Goal: Task Accomplishment & Management: Manage account settings

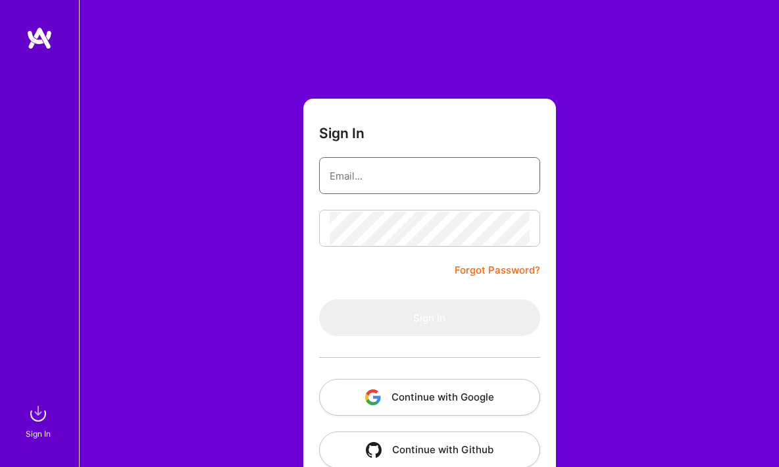
type input "[EMAIL_ADDRESS][DOMAIN_NAME]"
click at [429, 318] on button "Sign In" at bounding box center [429, 317] width 221 height 37
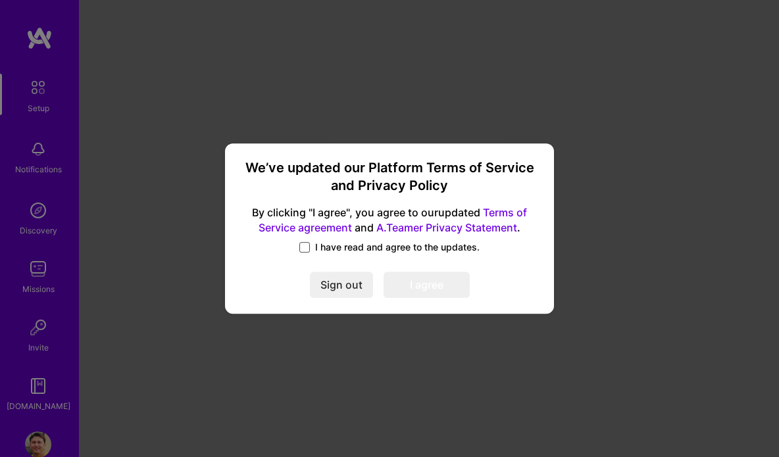
click at [308, 247] on span at bounding box center [304, 247] width 11 height 11
click at [0, 0] on input "I have read and agree to the updates." at bounding box center [0, 0] width 0 height 0
click at [440, 289] on button "I agree" at bounding box center [427, 285] width 86 height 26
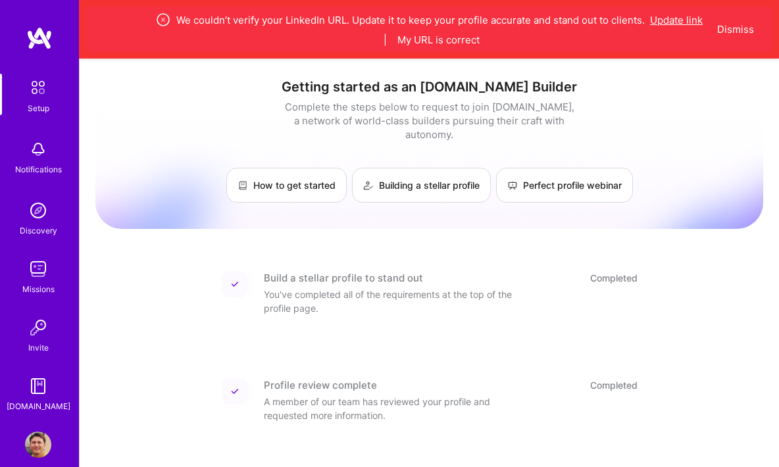
click at [678, 22] on button "Update link" at bounding box center [676, 20] width 53 height 14
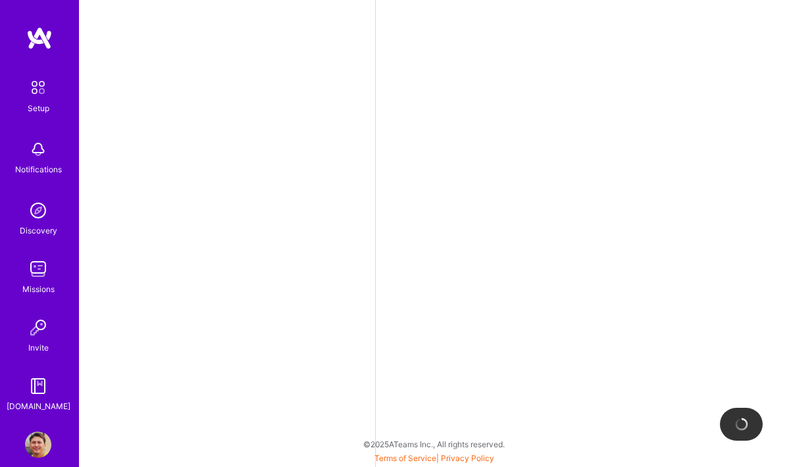
select select "US"
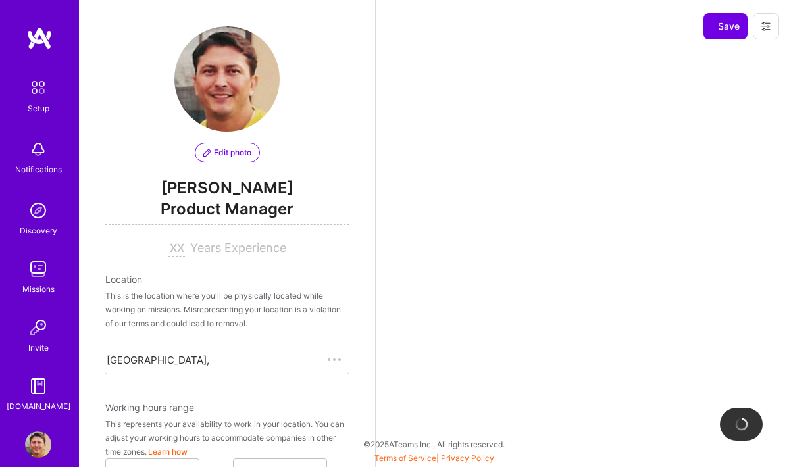
select select "Right Now"
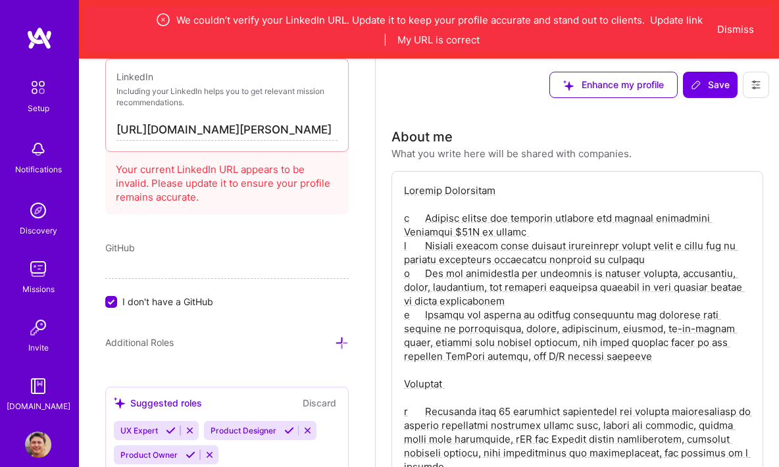
click at [157, 128] on input "[URL][DOMAIN_NAME][PERSON_NAME]" at bounding box center [226, 130] width 221 height 21
click at [293, 130] on input "[URL][DOMAIN_NAME][PERSON_NAME]" at bounding box center [226, 130] width 221 height 21
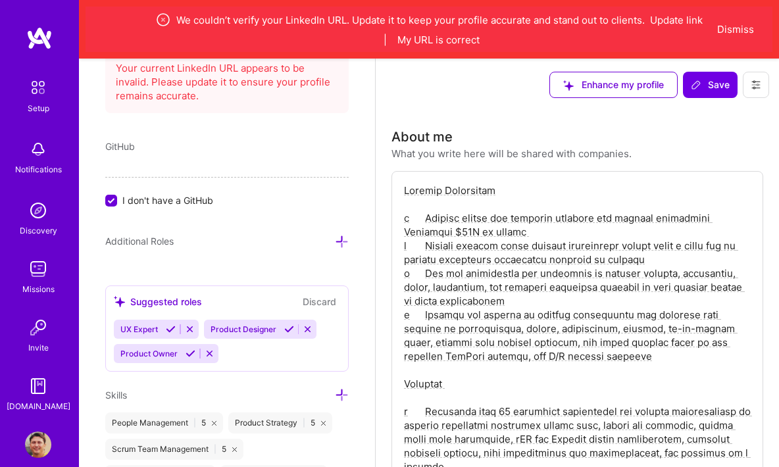
scroll to position [851, 0]
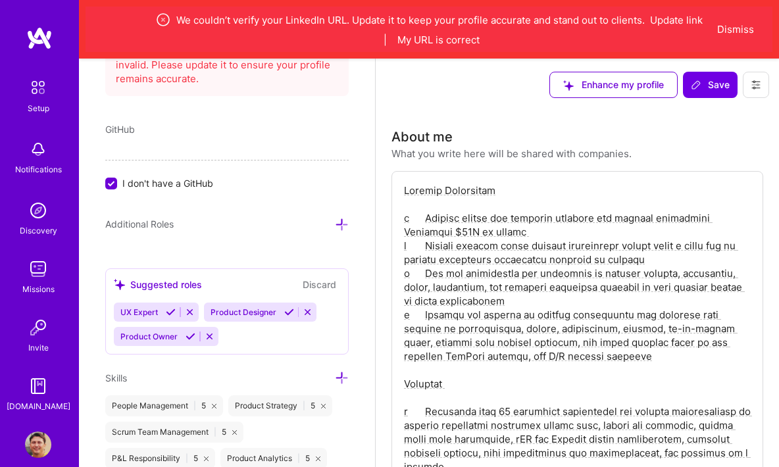
type input "[URL][DOMAIN_NAME]"
click at [191, 312] on icon at bounding box center [190, 312] width 10 height 10
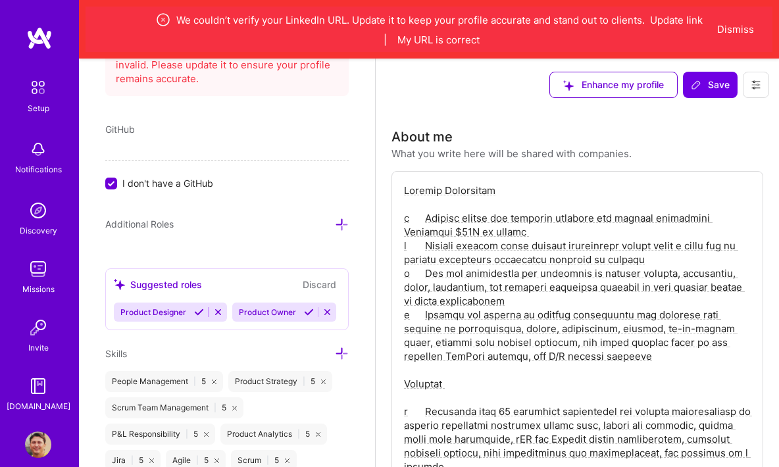
click at [218, 312] on icon at bounding box center [218, 312] width 10 height 10
click at [210, 315] on icon at bounding box center [210, 312] width 10 height 10
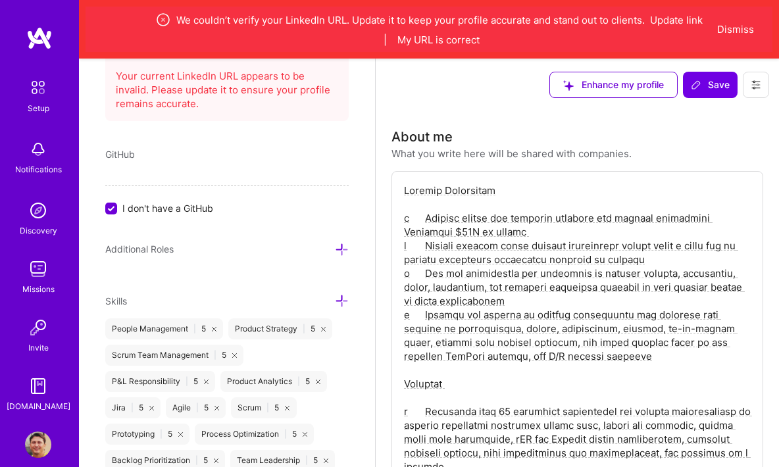
scroll to position [651, 0]
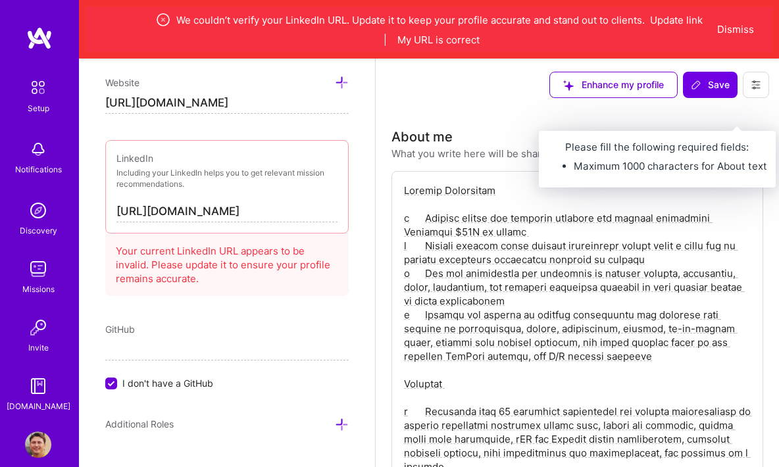
drag, startPoint x: 726, startPoint y: 91, endPoint x: 688, endPoint y: 118, distance: 46.2
click at [726, 91] on span "Save" at bounding box center [710, 84] width 39 height 13
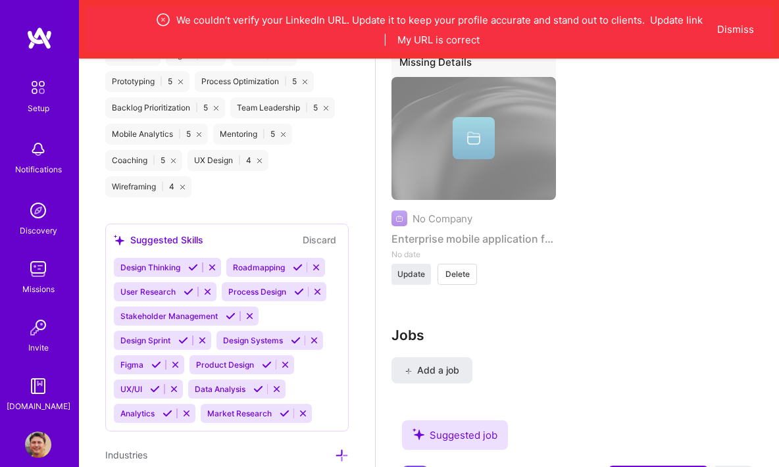
scroll to position [738, 0]
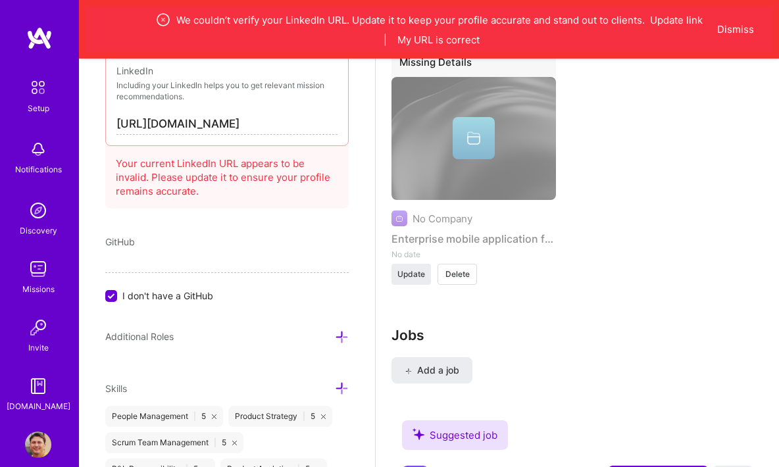
click at [35, 94] on img at bounding box center [38, 88] width 28 height 28
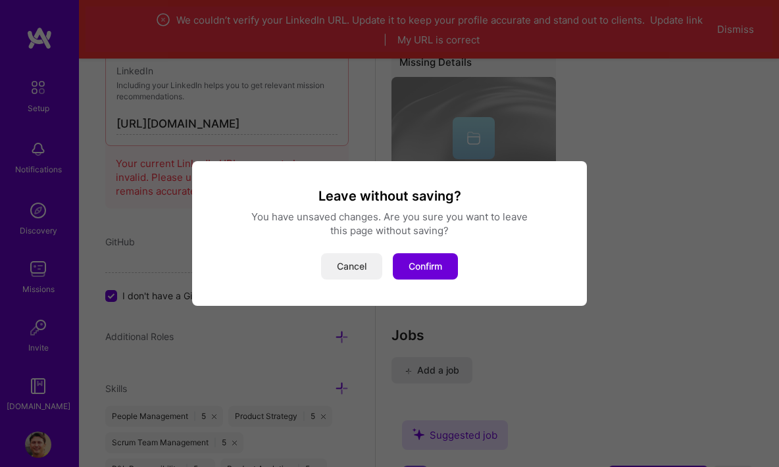
click at [349, 268] on button "Cancel" at bounding box center [351, 266] width 61 height 26
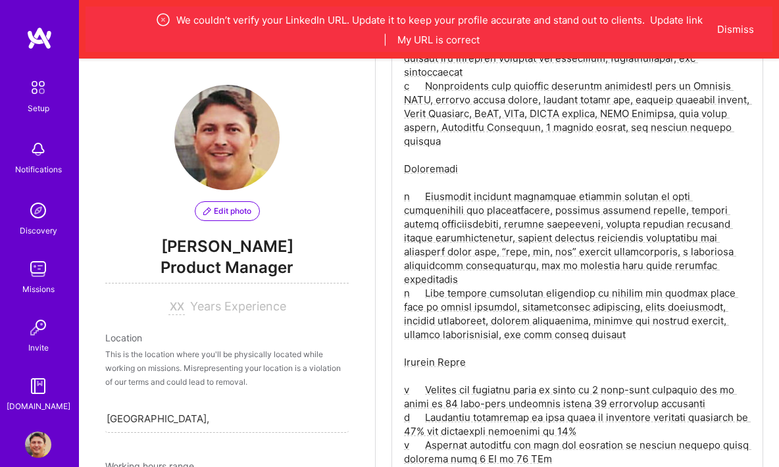
scroll to position [0, 0]
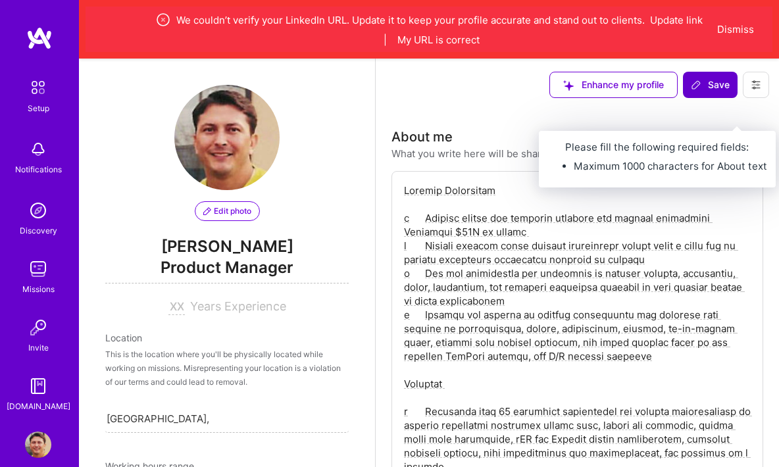
click at [720, 86] on span "Save" at bounding box center [710, 84] width 39 height 13
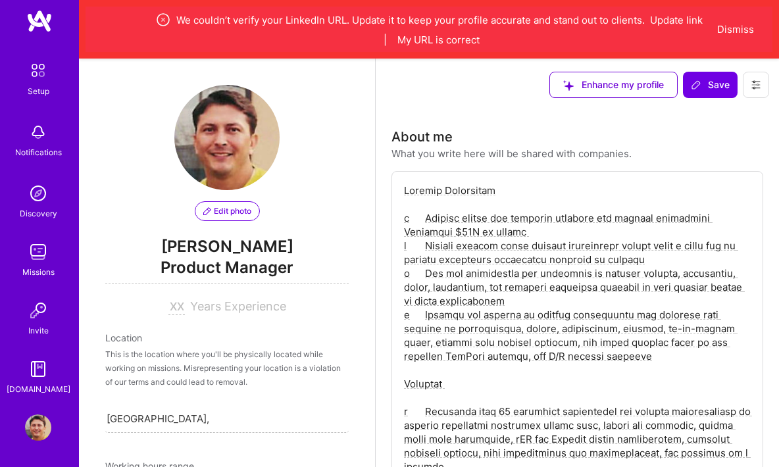
scroll to position [55, 0]
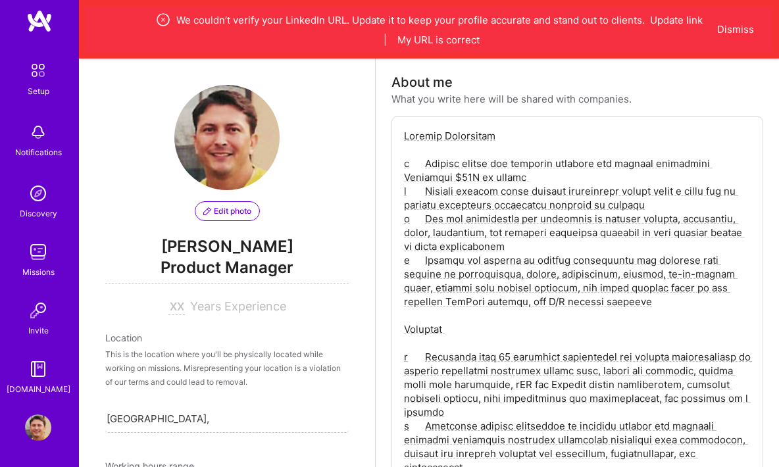
click at [28, 425] on img at bounding box center [38, 427] width 26 height 26
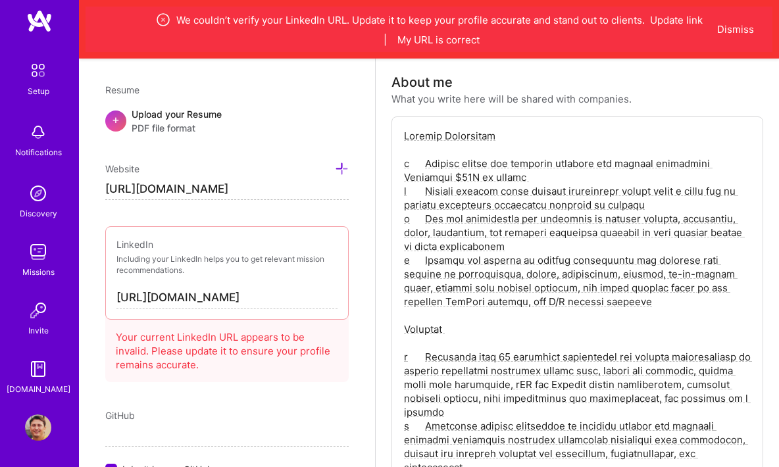
scroll to position [320, 0]
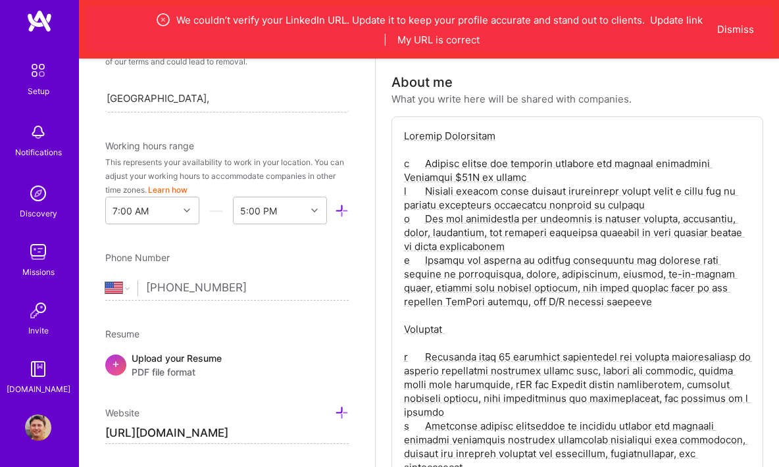
click at [168, 358] on div "Upload your Resume PDF file format" at bounding box center [177, 365] width 90 height 28
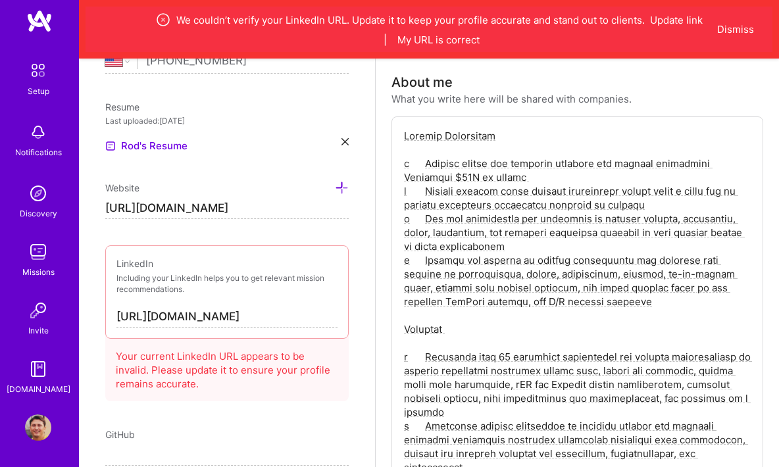
scroll to position [561, 0]
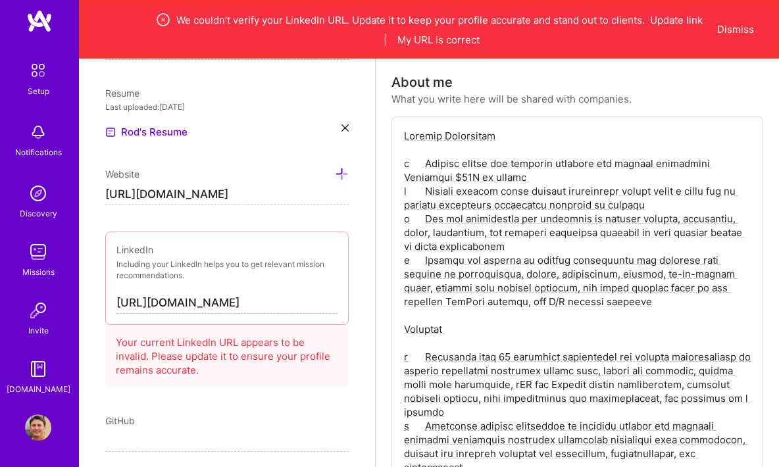
click at [335, 173] on icon at bounding box center [342, 174] width 14 height 14
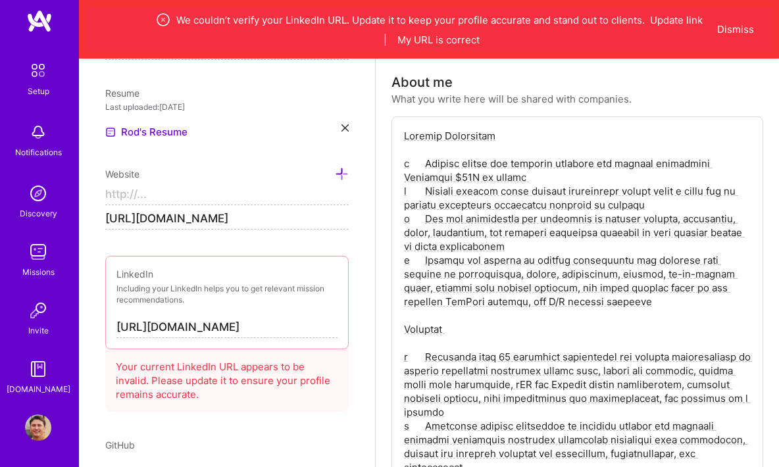
click at [234, 301] on p "Including your LinkedIn helps you to get relevant mission recommendations." at bounding box center [226, 295] width 221 height 22
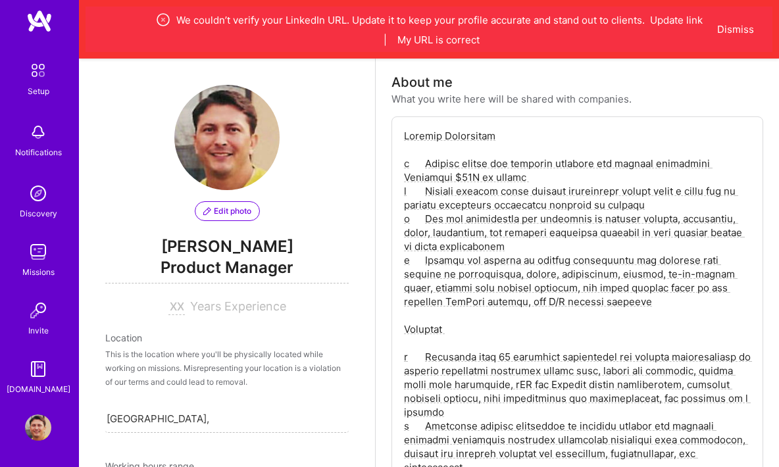
scroll to position [0, 0]
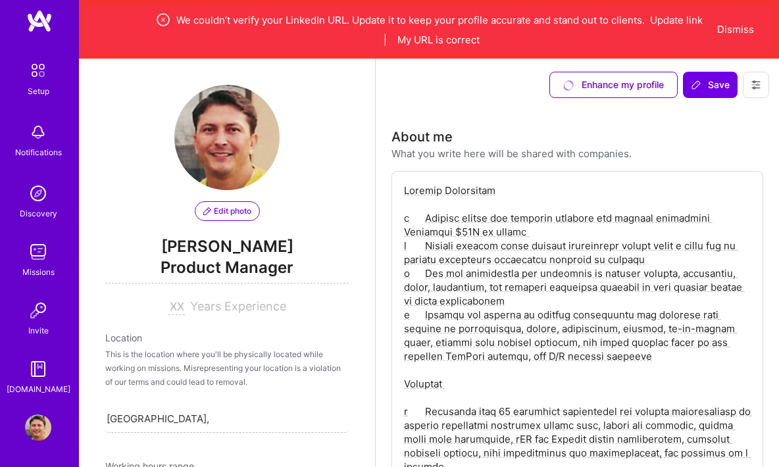
click at [162, 20] on icon at bounding box center [163, 19] width 3 height 3
click at [163, 20] on icon at bounding box center [163, 20] width 16 height 16
click at [730, 31] on button "Dismiss" at bounding box center [735, 29] width 37 height 14
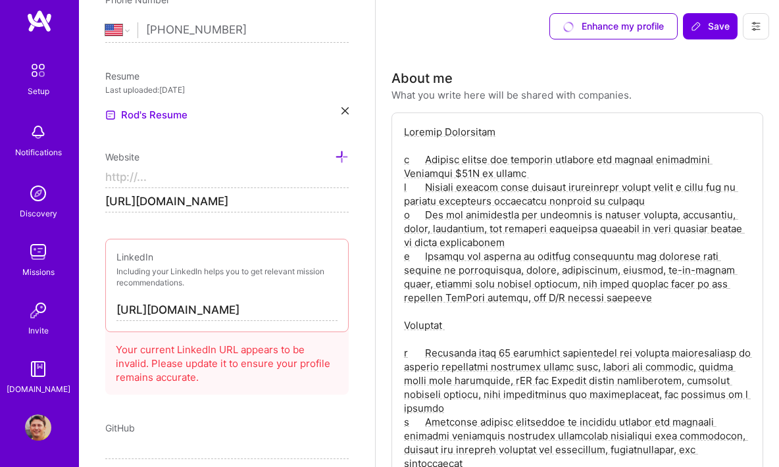
scroll to position [539, 0]
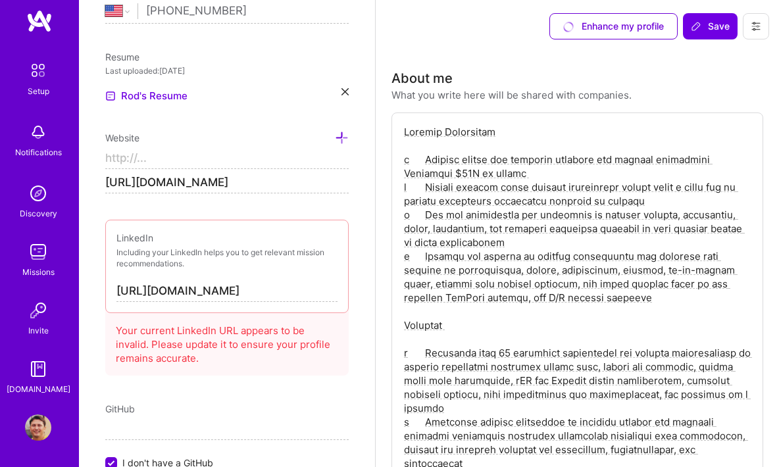
click at [319, 291] on input "[URL][DOMAIN_NAME]" at bounding box center [226, 291] width 221 height 21
click at [243, 339] on div "Your current LinkedIn URL appears to be invalid. Please update it to ensure you…" at bounding box center [226, 342] width 243 height 68
click at [226, 343] on div "Your current LinkedIn URL appears to be invalid. Please update it to ensure you…" at bounding box center [226, 342] width 243 height 68
click at [168, 258] on p "Including your LinkedIn helps you to get relevant mission recommendations." at bounding box center [226, 258] width 221 height 22
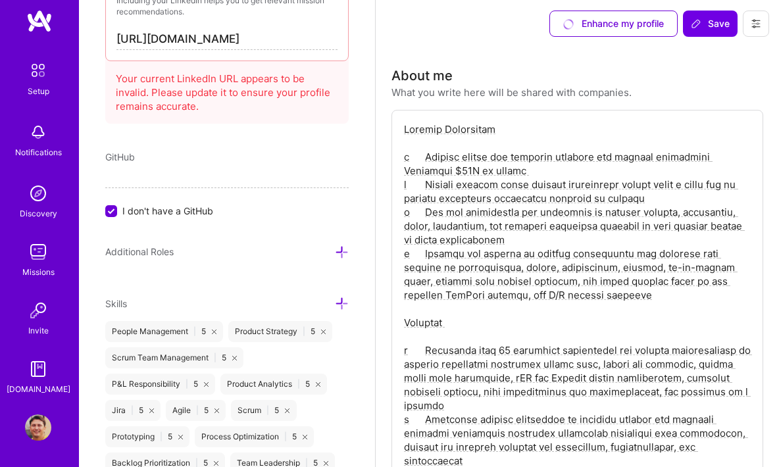
scroll to position [0, 0]
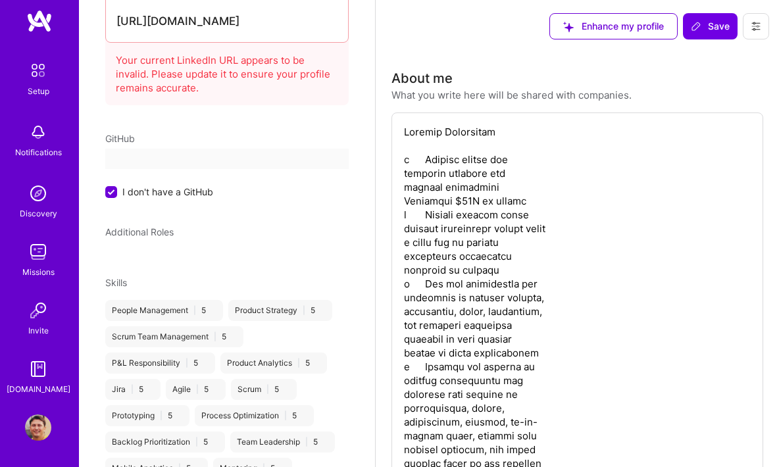
select select "US"
select select "Right Now"
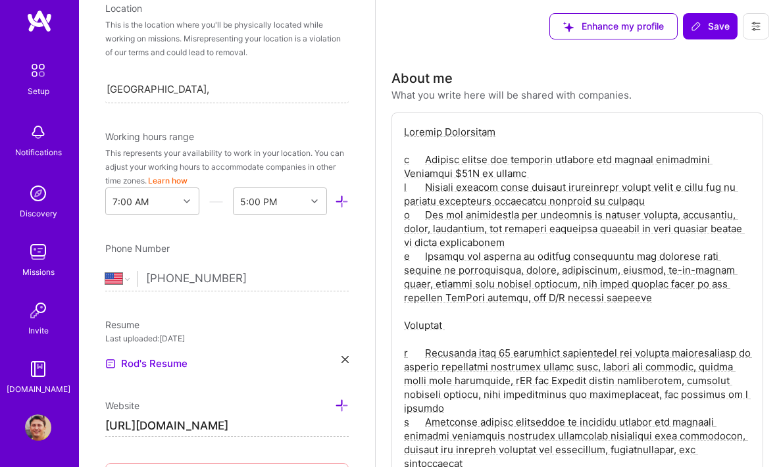
scroll to position [30, 0]
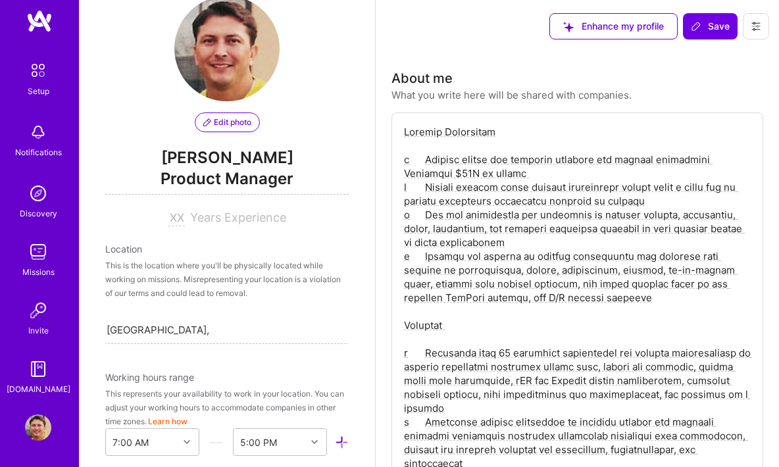
click at [33, 70] on img at bounding box center [38, 71] width 28 height 28
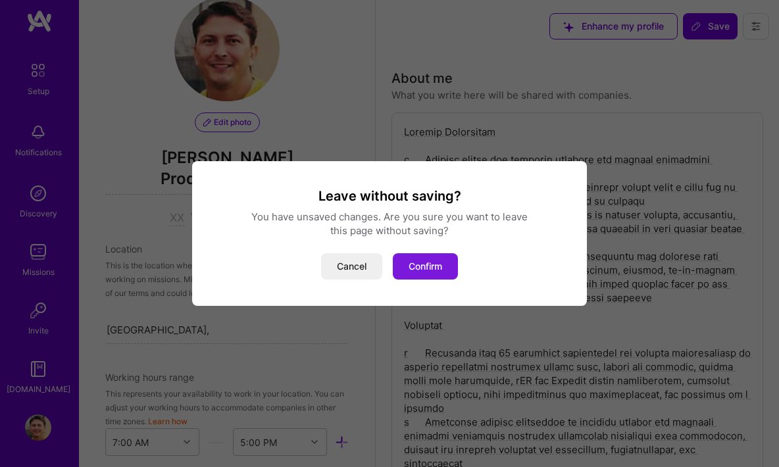
click at [429, 268] on button "Confirm" at bounding box center [425, 266] width 65 height 26
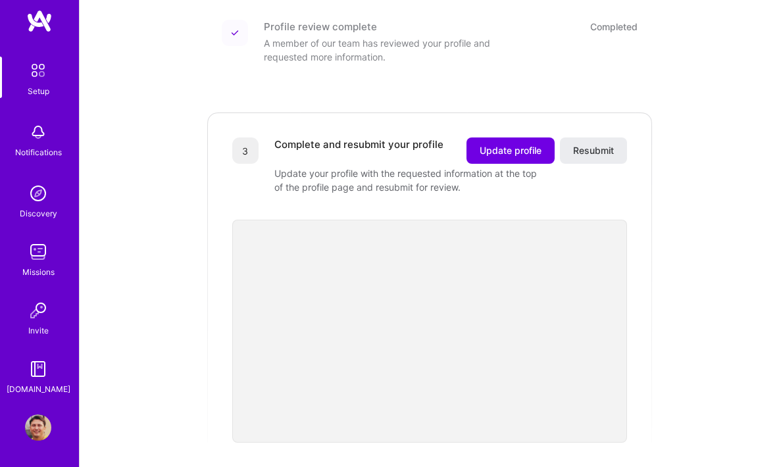
scroll to position [372, 0]
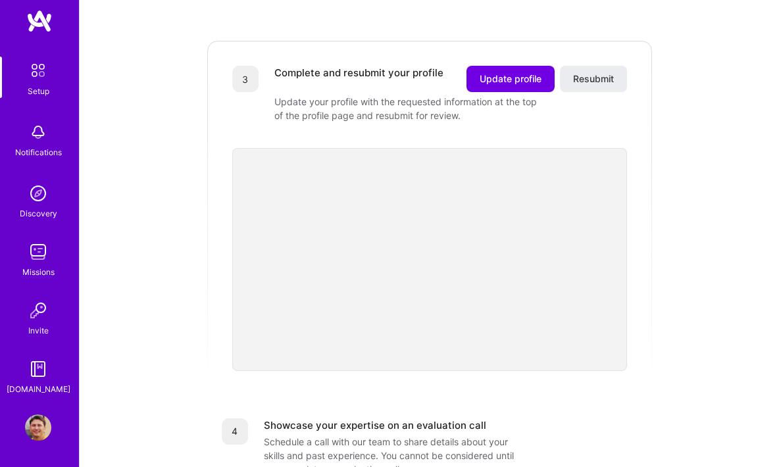
click at [37, 423] on img at bounding box center [38, 427] width 26 height 26
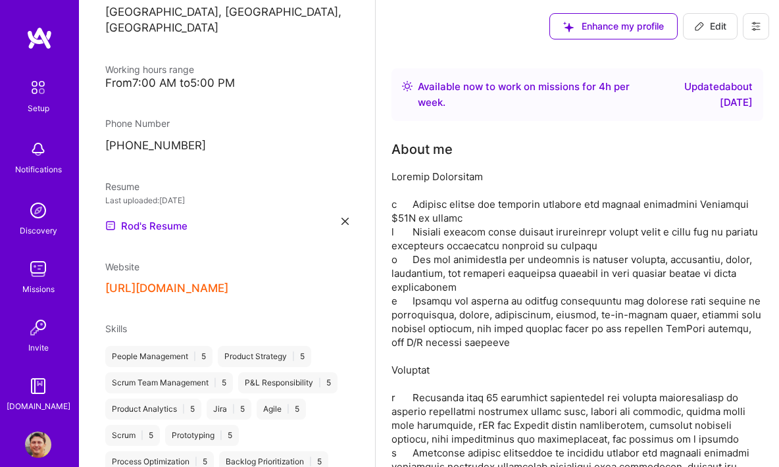
scroll to position [239, 0]
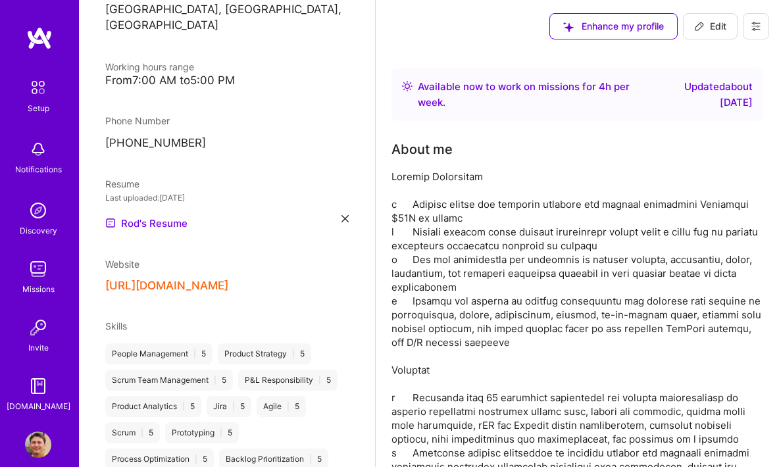
click at [228, 279] on button "[URL][DOMAIN_NAME]" at bounding box center [166, 286] width 123 height 14
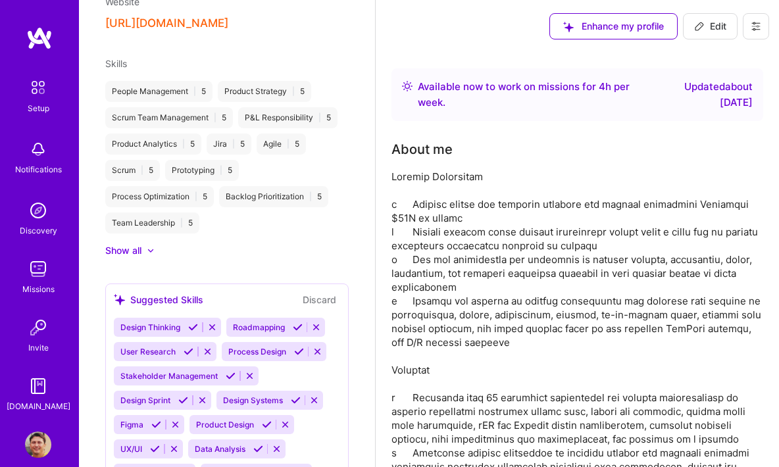
scroll to position [553, 0]
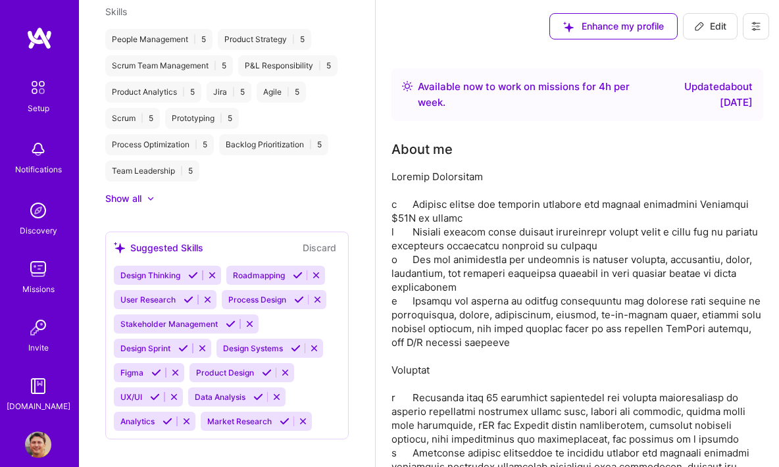
click at [317, 240] on button "Discard" at bounding box center [319, 247] width 41 height 15
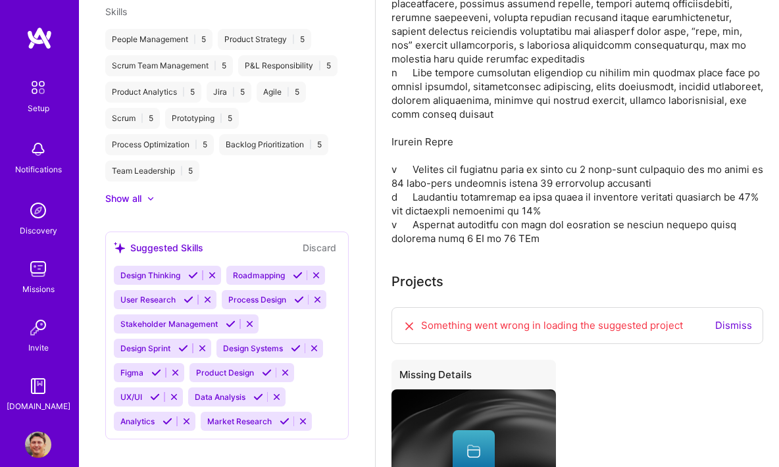
scroll to position [604, 0]
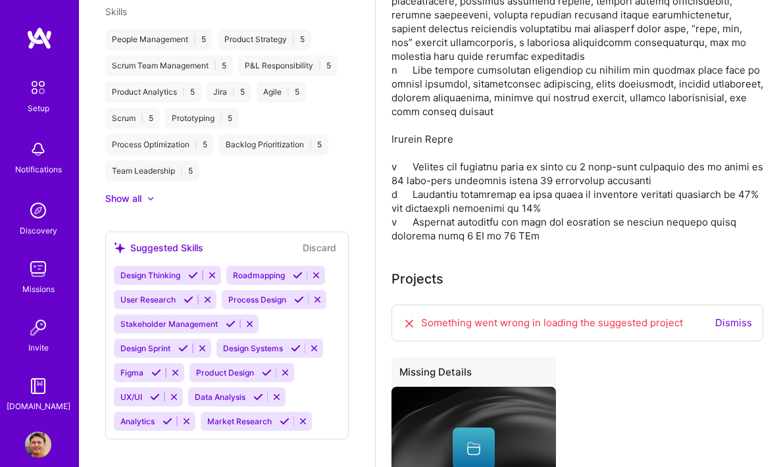
click at [737, 324] on link "Dismiss" at bounding box center [733, 322] width 37 height 12
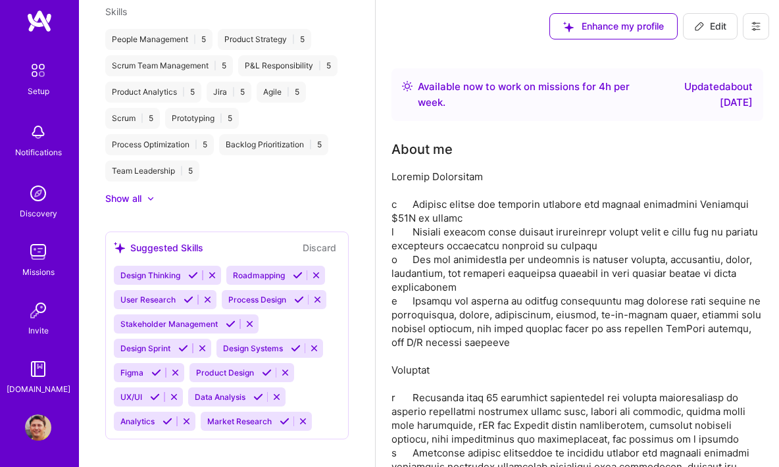
scroll to position [79, 0]
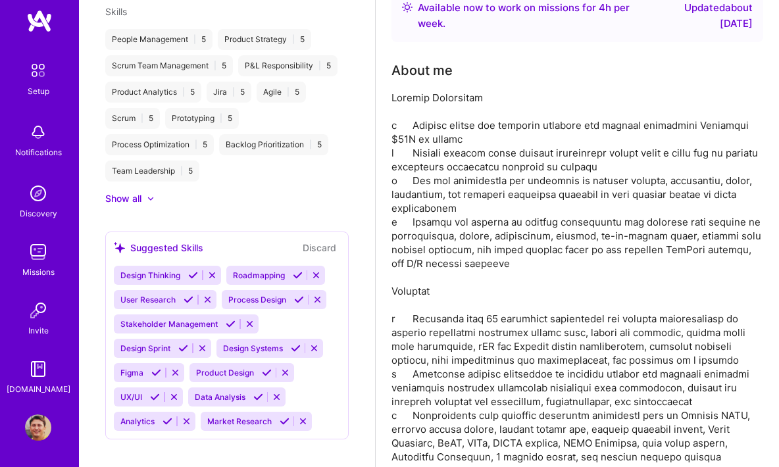
click at [32, 425] on img at bounding box center [38, 427] width 26 height 26
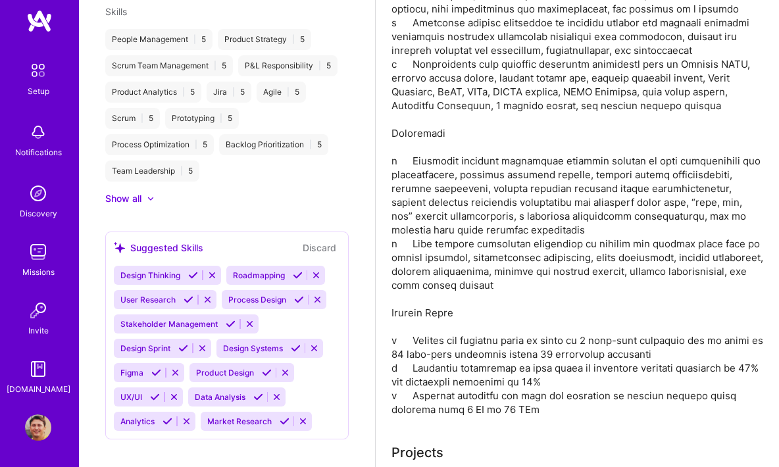
scroll to position [0, 0]
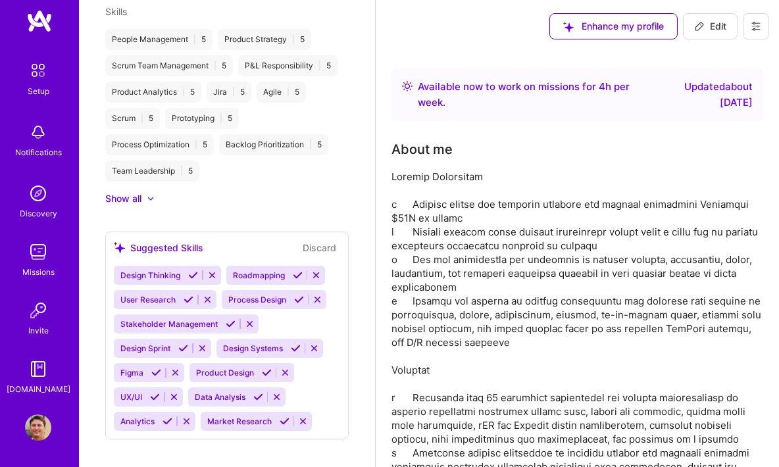
click at [715, 28] on span "Edit" at bounding box center [710, 26] width 32 height 13
select select "US"
select select "Right Now"
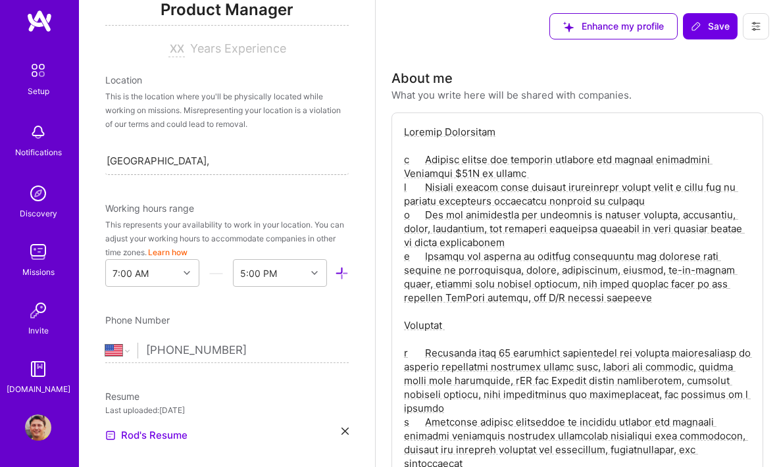
scroll to position [89, 0]
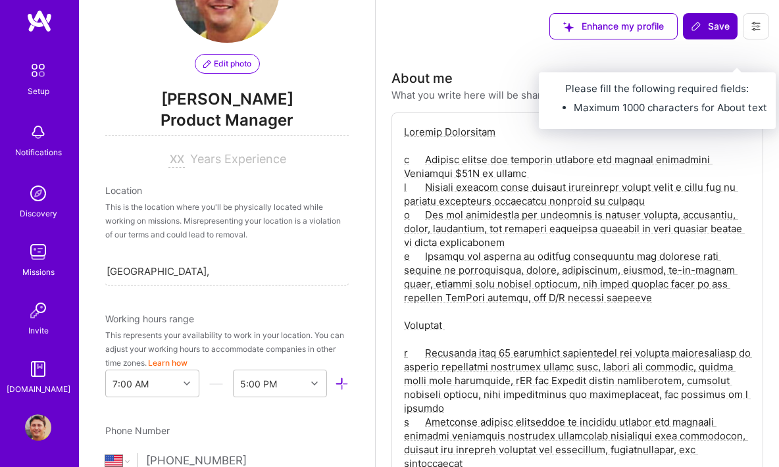
click at [714, 22] on span "Save" at bounding box center [710, 26] width 39 height 13
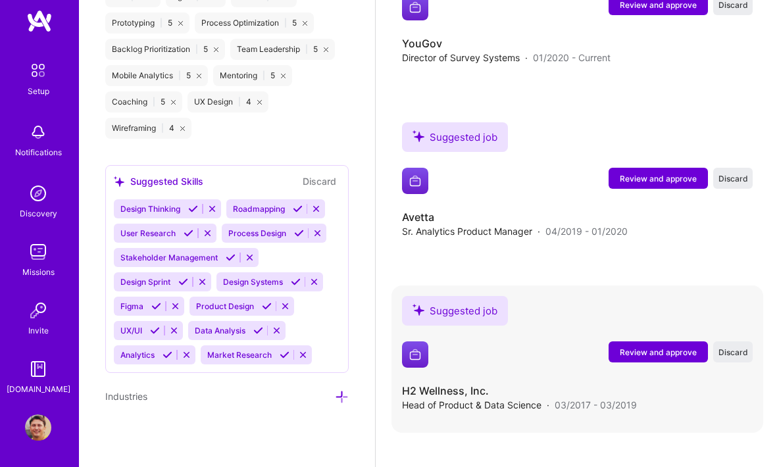
scroll to position [2507, 0]
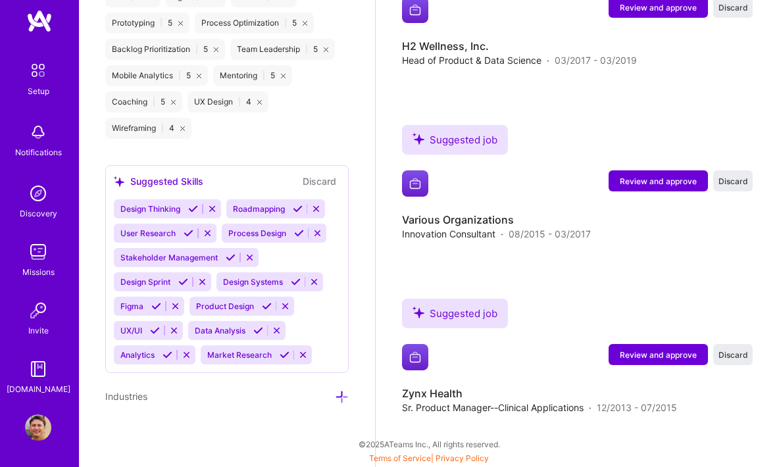
click at [35, 74] on img at bounding box center [38, 71] width 28 height 28
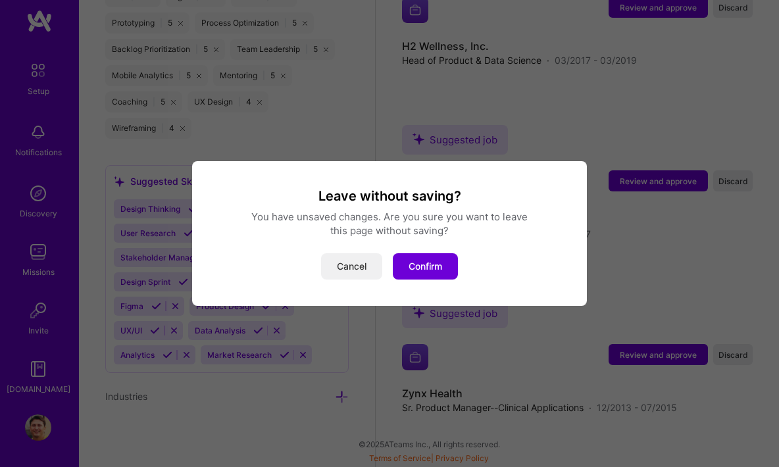
click at [348, 265] on button "Cancel" at bounding box center [351, 266] width 61 height 26
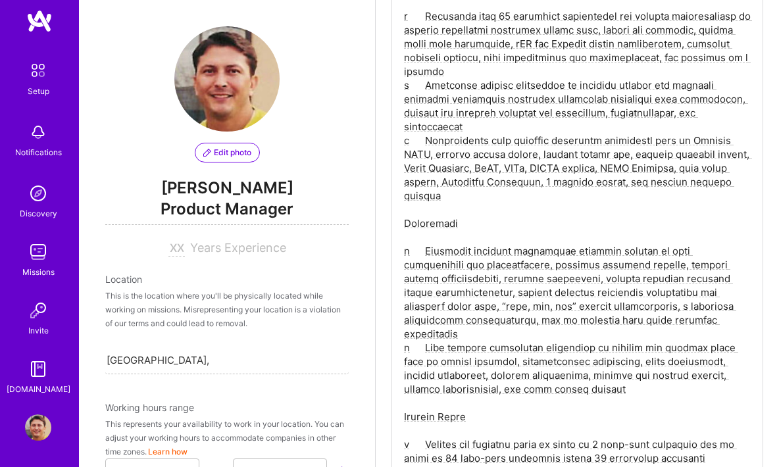
scroll to position [0, 0]
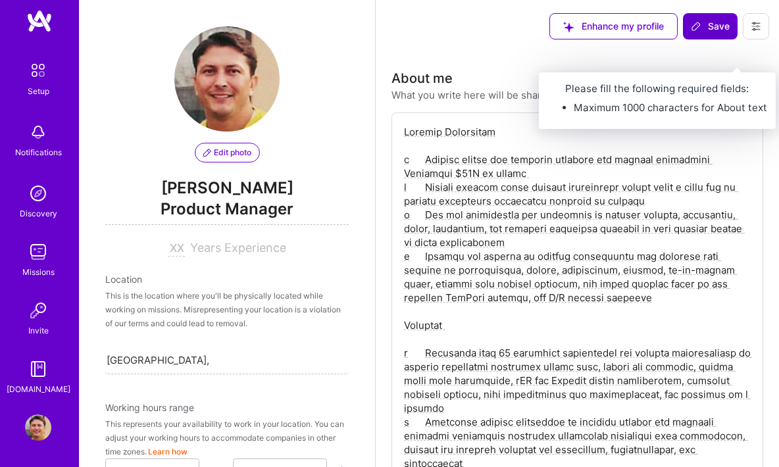
click at [721, 20] on span "Save" at bounding box center [710, 26] width 39 height 13
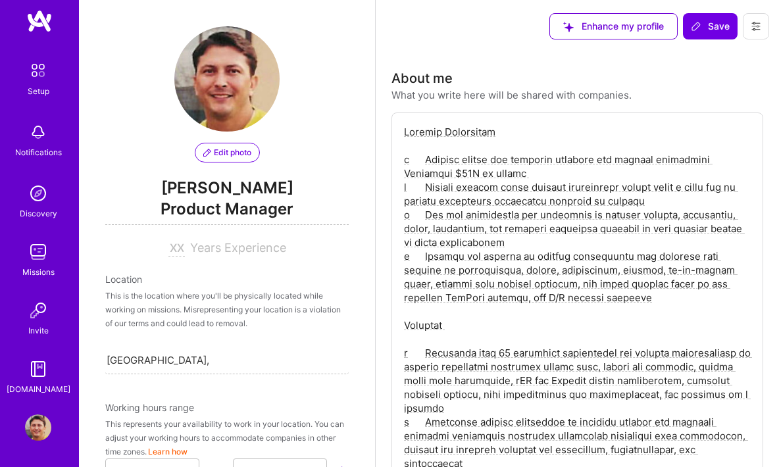
scroll to position [189, 0]
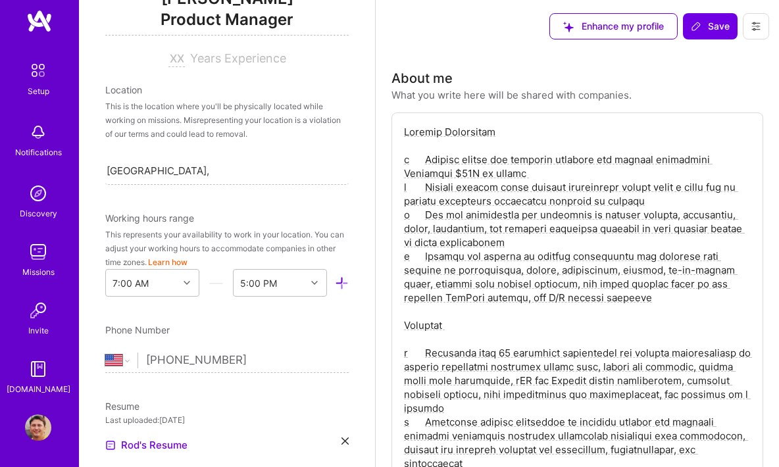
click at [36, 73] on img at bounding box center [38, 71] width 28 height 28
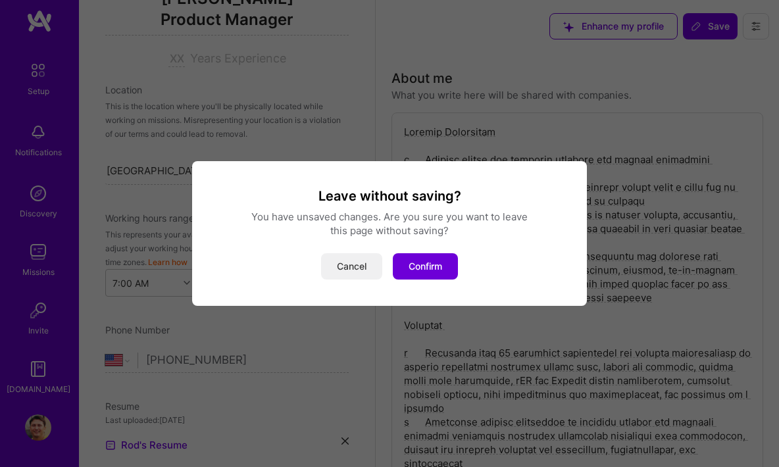
click at [351, 266] on button "Cancel" at bounding box center [351, 266] width 61 height 26
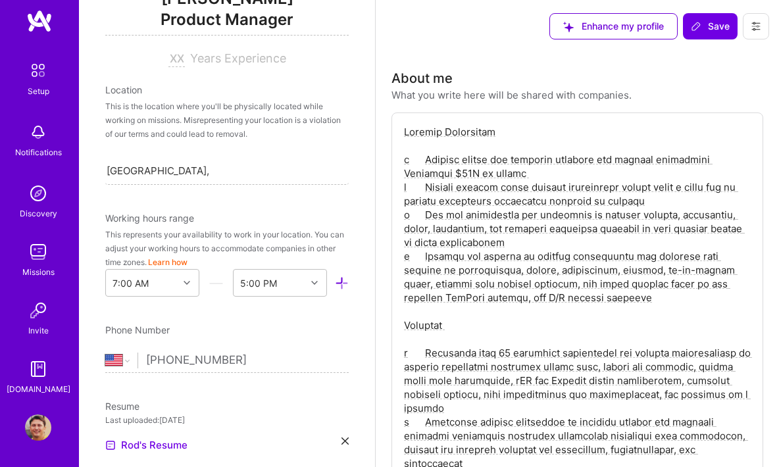
click at [33, 133] on img at bounding box center [38, 132] width 26 height 26
click at [30, 190] on img at bounding box center [38, 193] width 26 height 26
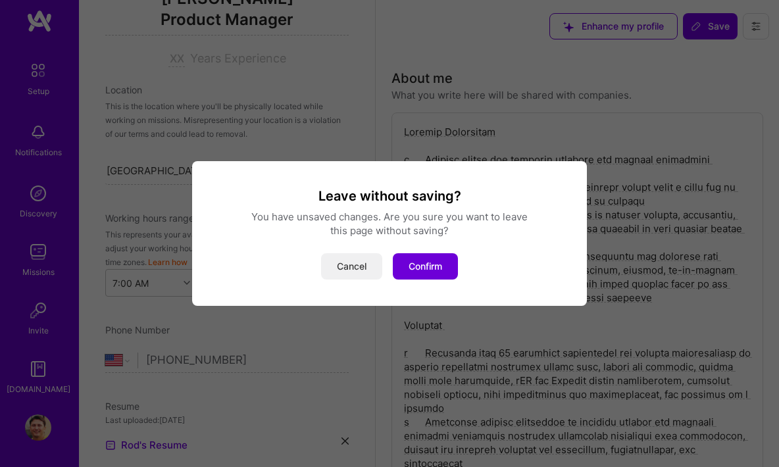
click at [368, 268] on button "Cancel" at bounding box center [351, 266] width 61 height 26
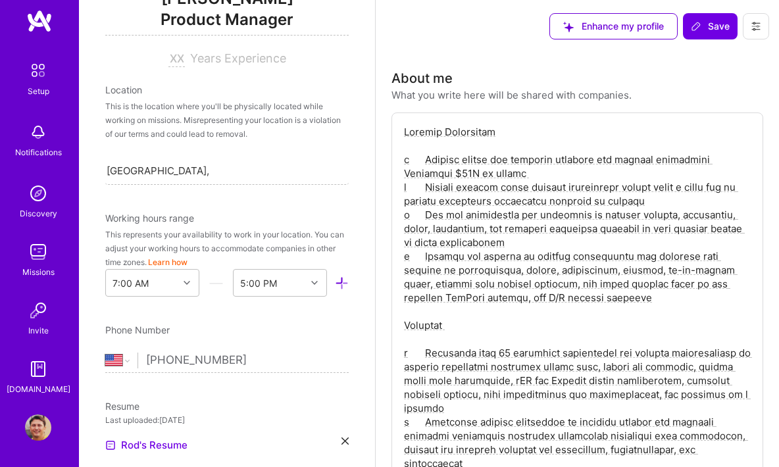
click at [34, 247] on img at bounding box center [38, 252] width 26 height 26
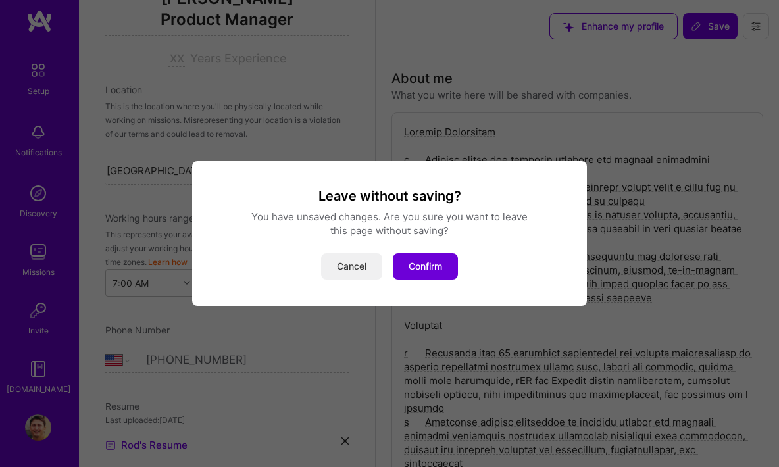
click at [368, 272] on button "Cancel" at bounding box center [351, 266] width 61 height 26
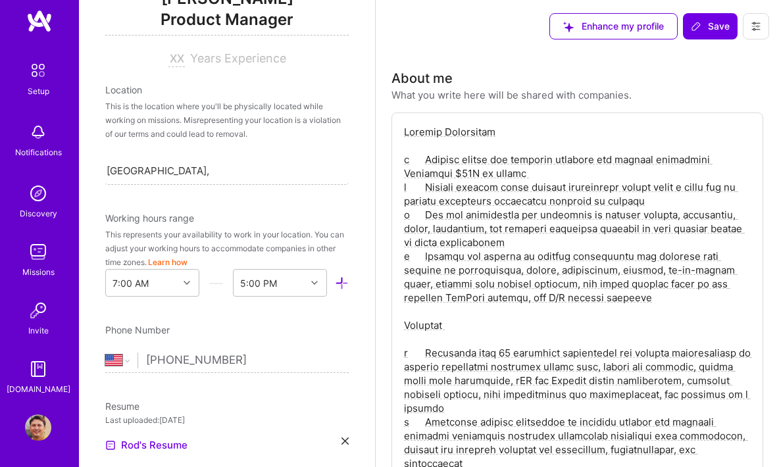
click at [32, 312] on img at bounding box center [38, 310] width 26 height 26
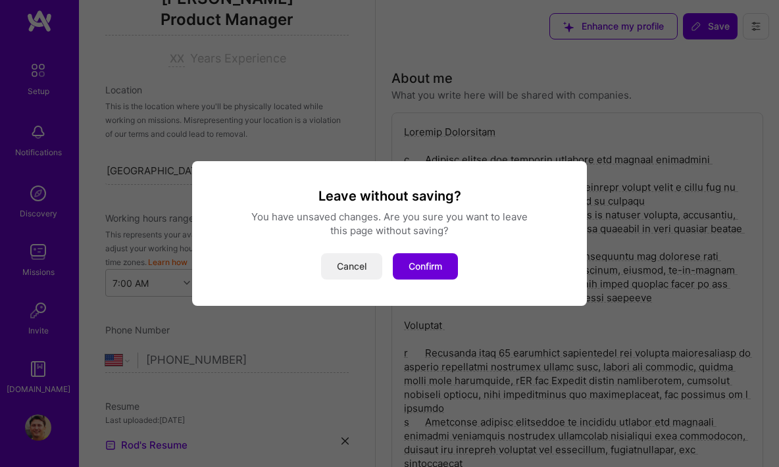
click at [361, 269] on button "Cancel" at bounding box center [351, 266] width 61 height 26
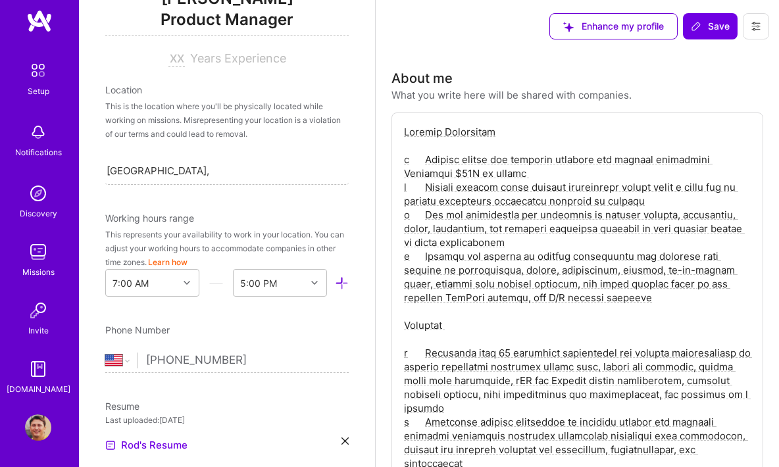
scroll to position [85, 0]
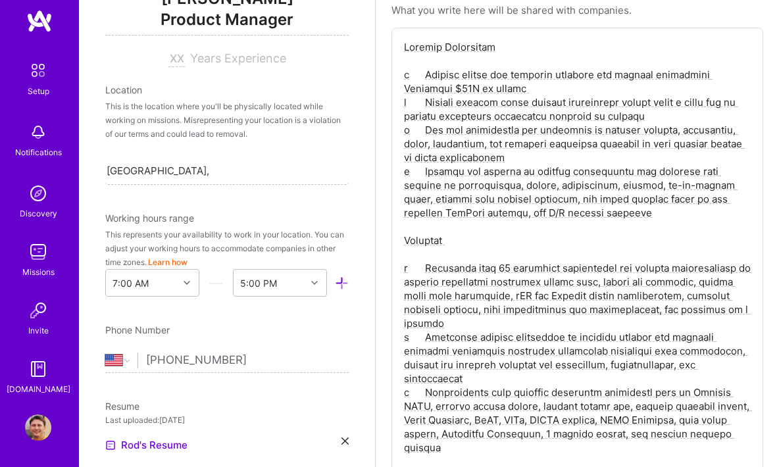
click at [32, 423] on img at bounding box center [38, 427] width 26 height 26
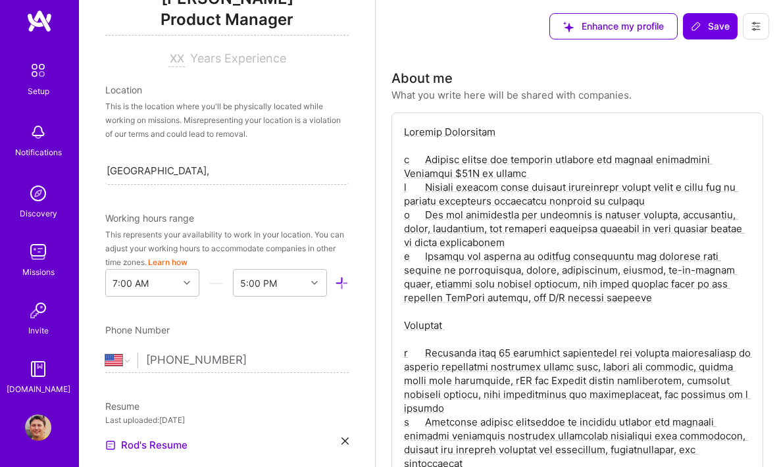
click at [759, 26] on icon at bounding box center [756, 26] width 11 height 11
click at [693, 60] on button "Settings" at bounding box center [719, 56] width 99 height 34
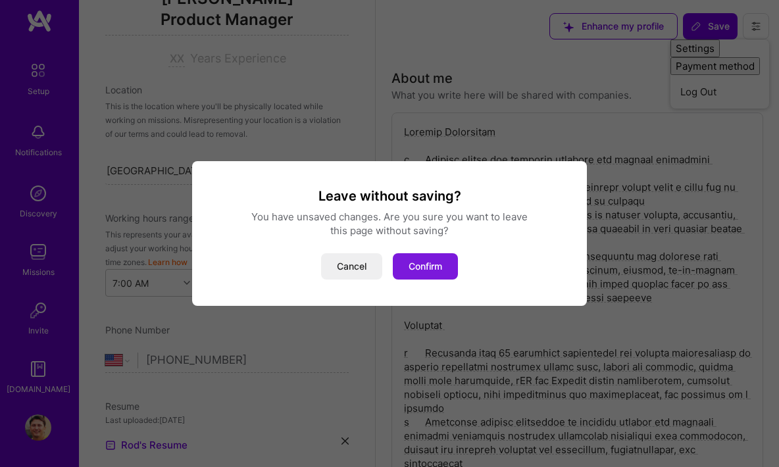
click at [421, 270] on button "Confirm" at bounding box center [425, 266] width 65 height 26
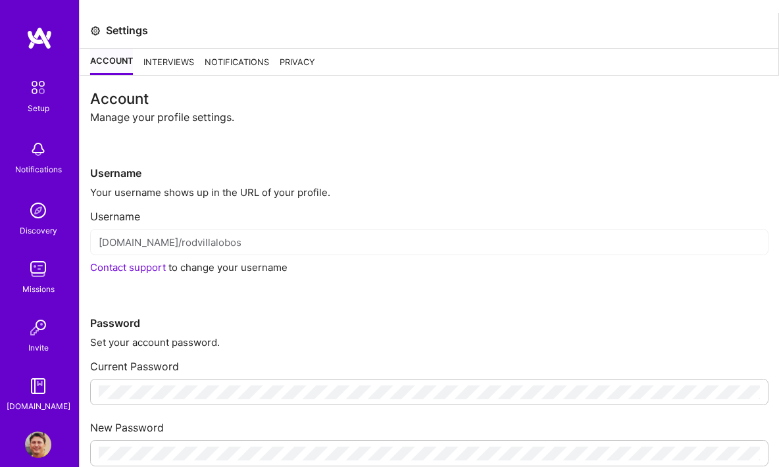
click at [293, 62] on div "Privacy" at bounding box center [298, 62] width 36 height 26
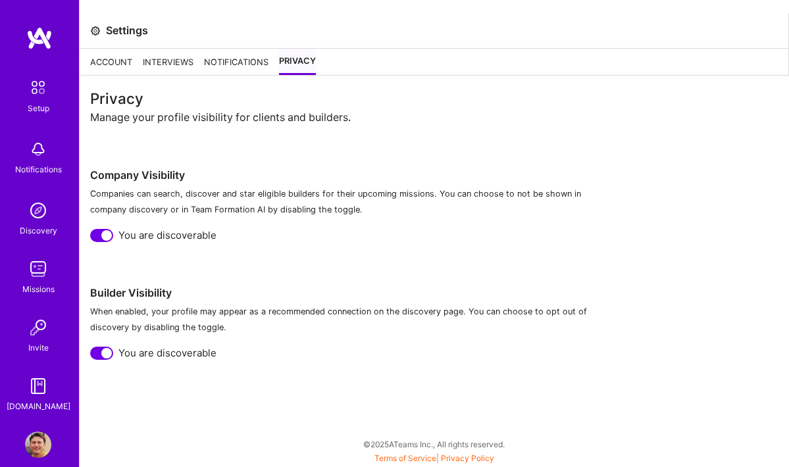
click at [238, 62] on div "Notifications" at bounding box center [236, 62] width 64 height 26
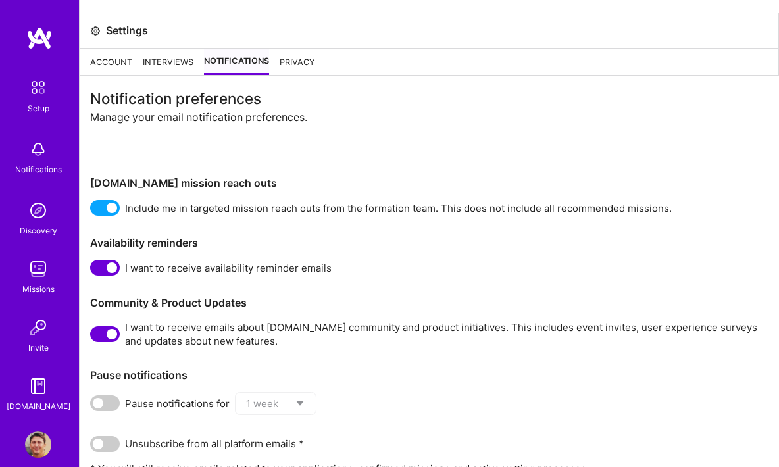
click at [30, 446] on img at bounding box center [38, 445] width 26 height 26
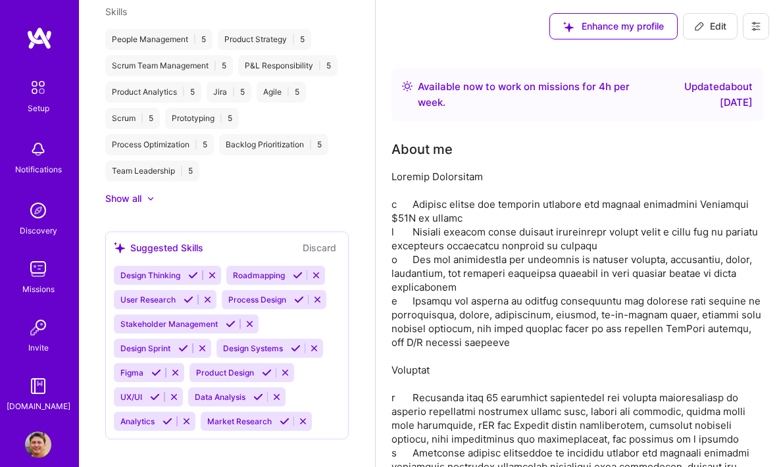
click at [637, 24] on span "Enhance my profile" at bounding box center [613, 26] width 101 height 13
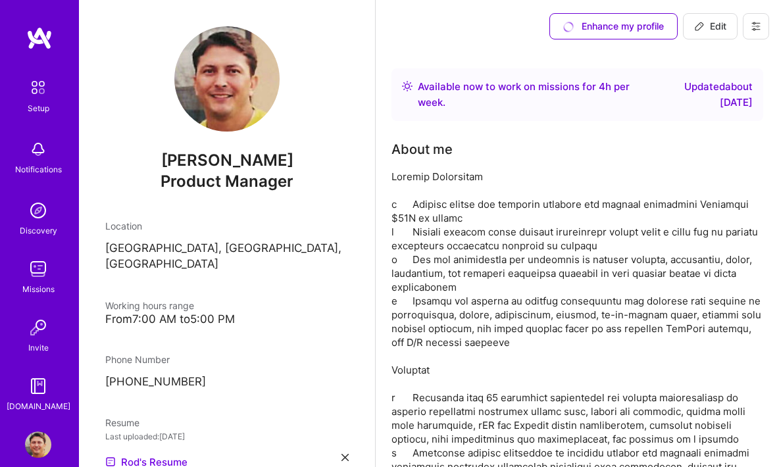
click at [33, 37] on img at bounding box center [39, 38] width 26 height 24
click at [34, 37] on img at bounding box center [39, 38] width 26 height 24
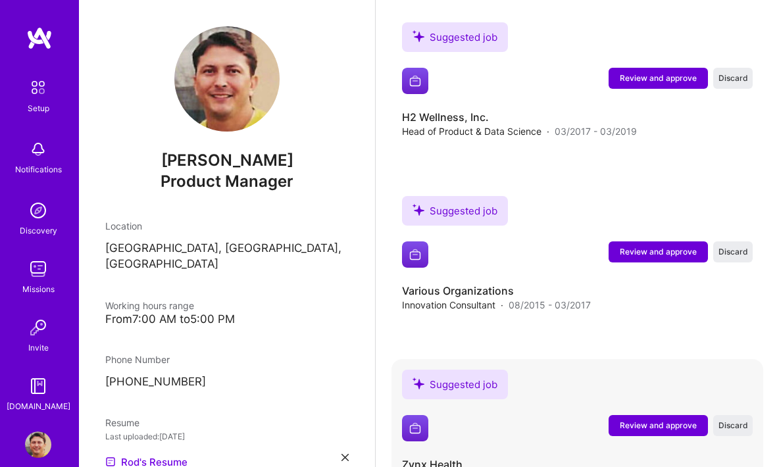
scroll to position [1822, 0]
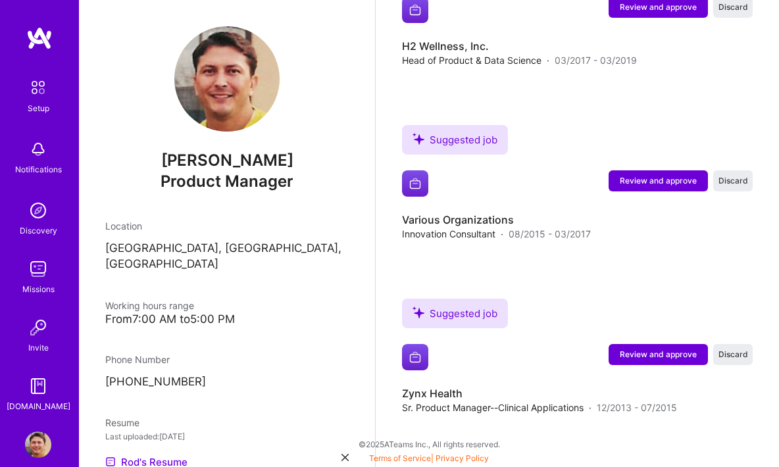
click at [341, 454] on icon at bounding box center [344, 457] width 7 height 7
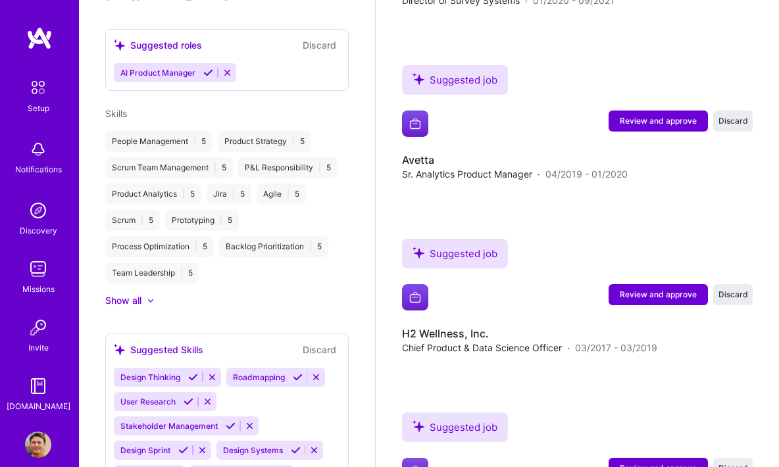
scroll to position [2993, 0]
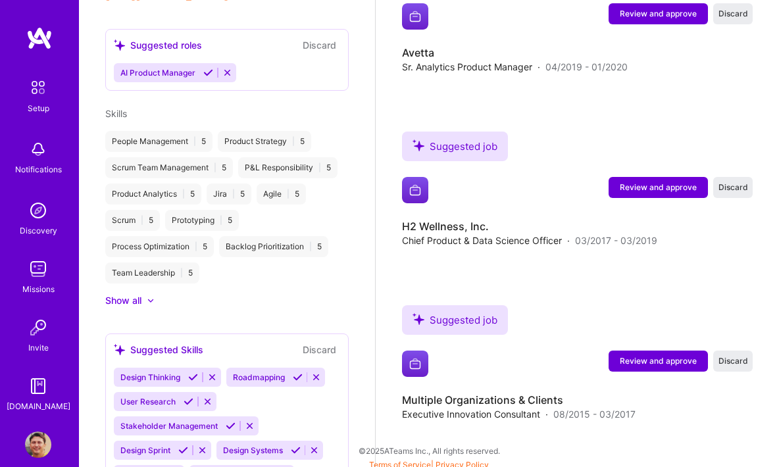
click at [33, 388] on img at bounding box center [38, 386] width 26 height 26
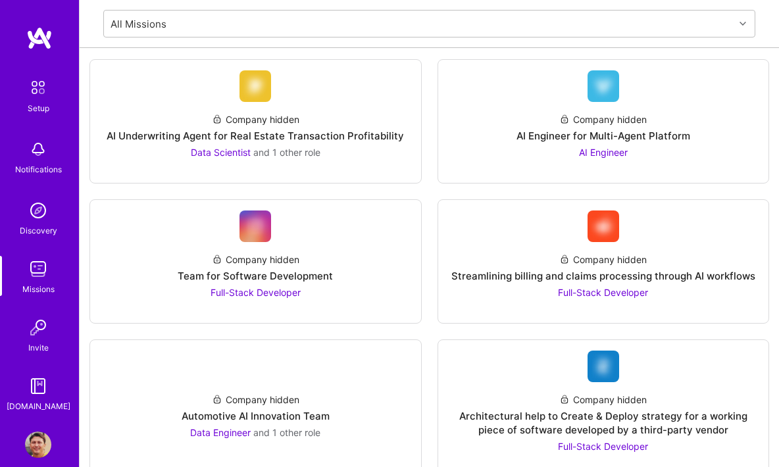
scroll to position [1118, 0]
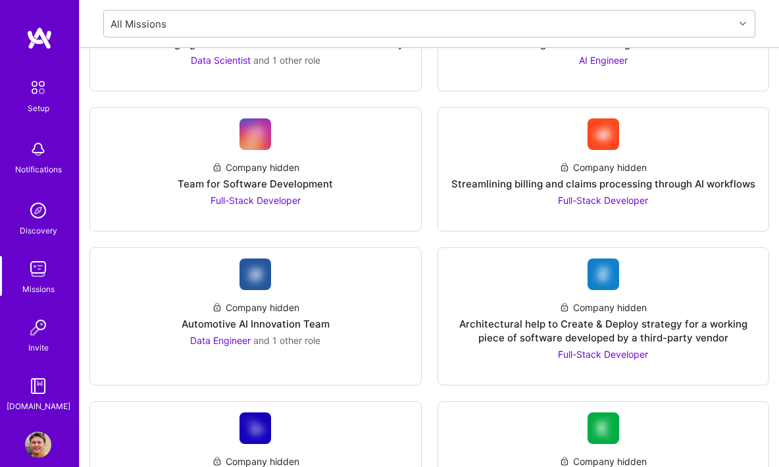
click at [29, 444] on img at bounding box center [38, 445] width 26 height 26
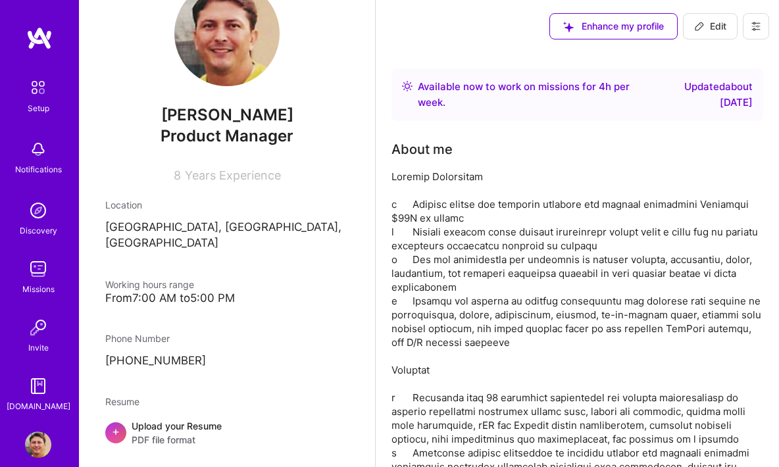
scroll to position [43, 0]
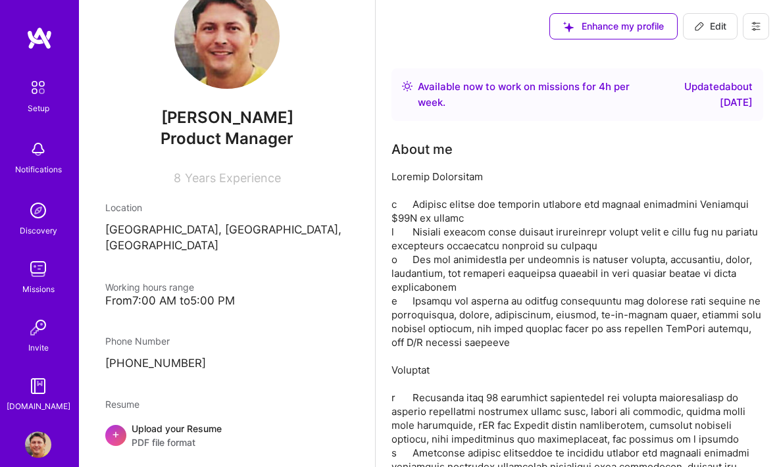
click at [718, 25] on span "Edit" at bounding box center [710, 26] width 32 height 13
select select "US"
select select "Right Now"
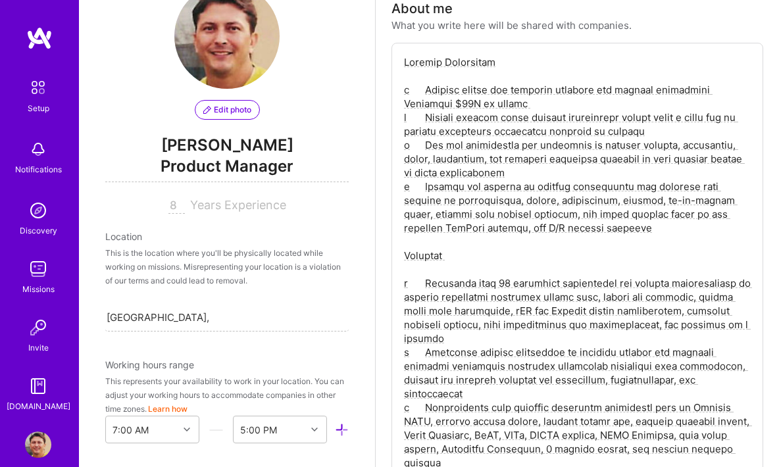
scroll to position [0, 0]
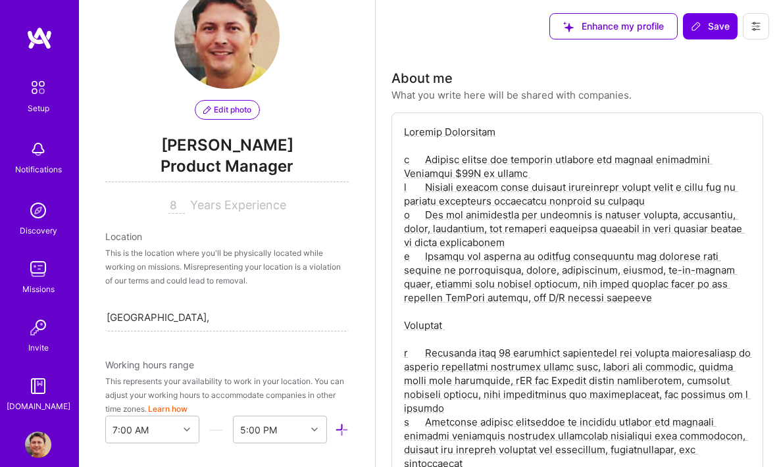
drag, startPoint x: 563, startPoint y: 259, endPoint x: 449, endPoint y: -16, distance: 297.9
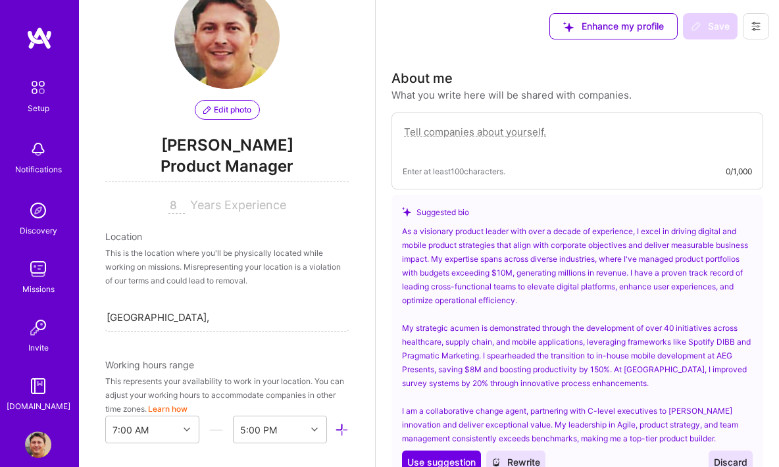
click at [616, 216] on div "Suggested bio" at bounding box center [577, 212] width 351 height 14
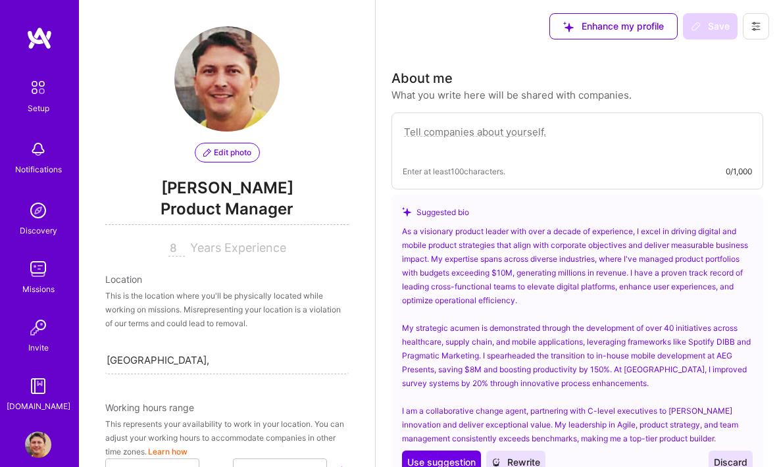
click at [33, 148] on img at bounding box center [38, 149] width 26 height 26
click at [35, 208] on img at bounding box center [38, 210] width 26 height 26
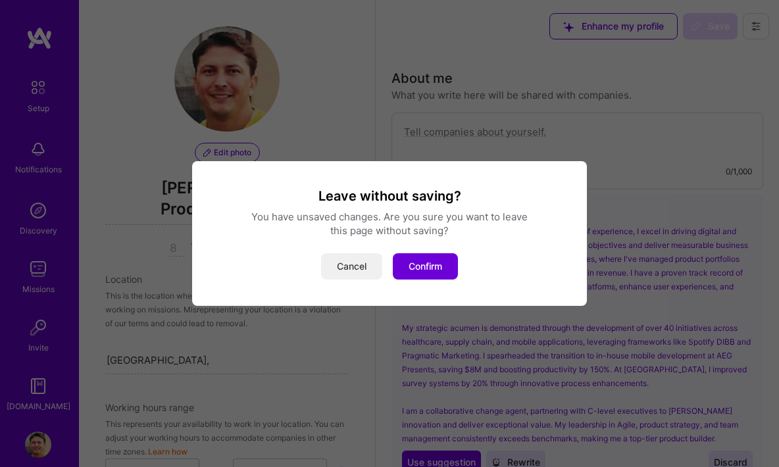
click at [369, 270] on button "Cancel" at bounding box center [351, 266] width 61 height 26
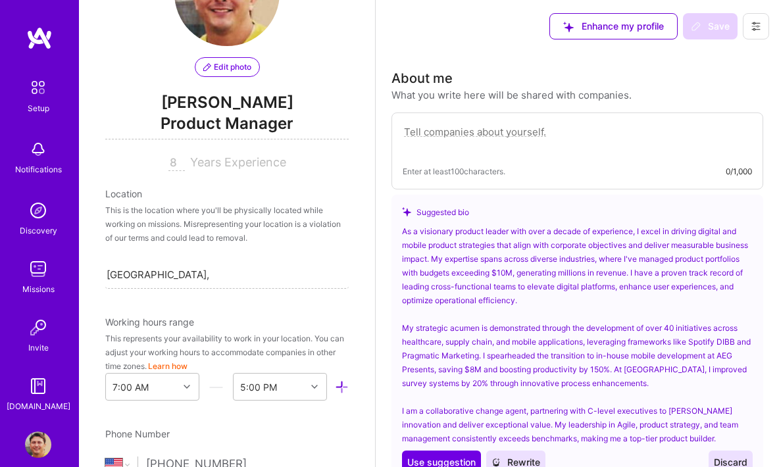
scroll to position [104, 0]
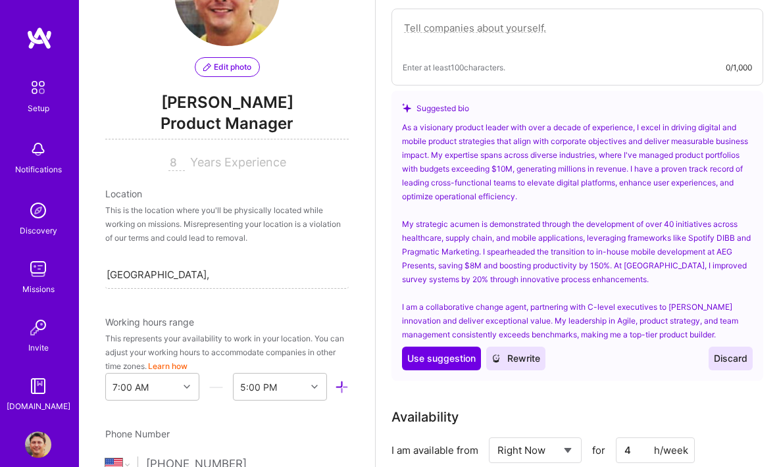
click at [724, 362] on span "Discard" at bounding box center [731, 358] width 34 height 13
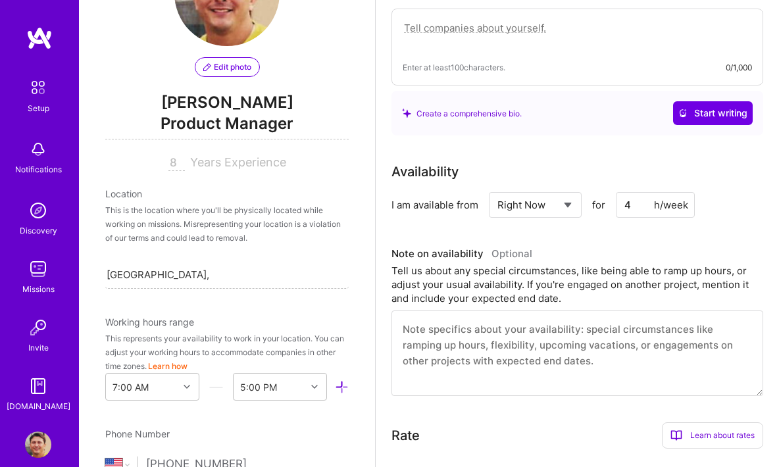
click at [228, 68] on span "Edit photo" at bounding box center [227, 67] width 48 height 12
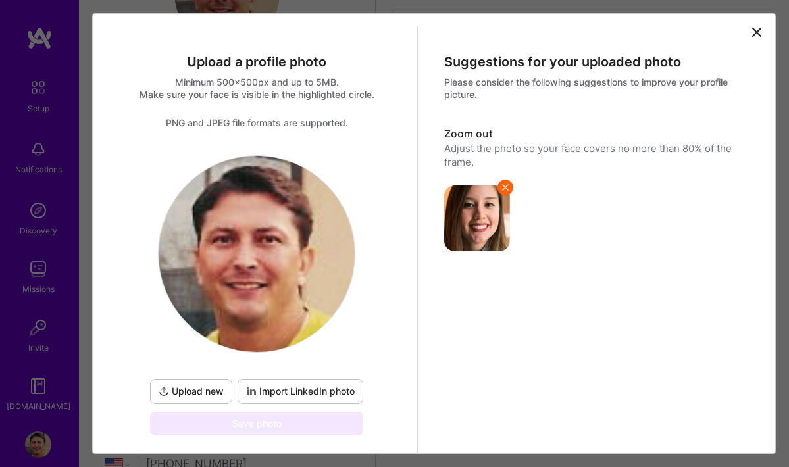
click at [749, 39] on icon at bounding box center [757, 32] width 16 height 16
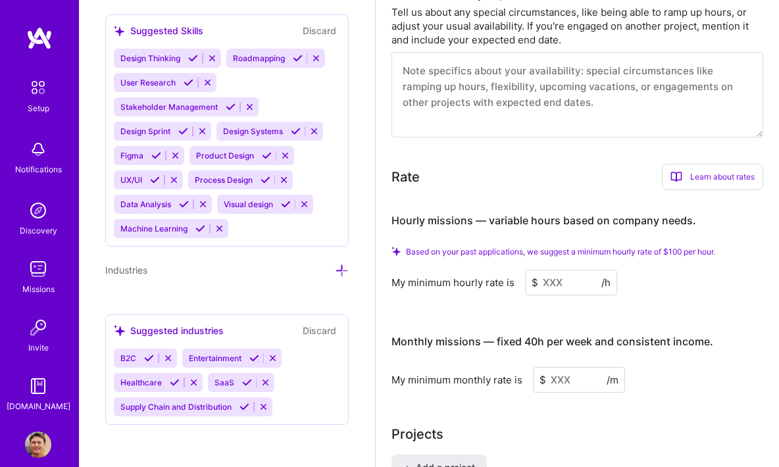
scroll to position [422, 0]
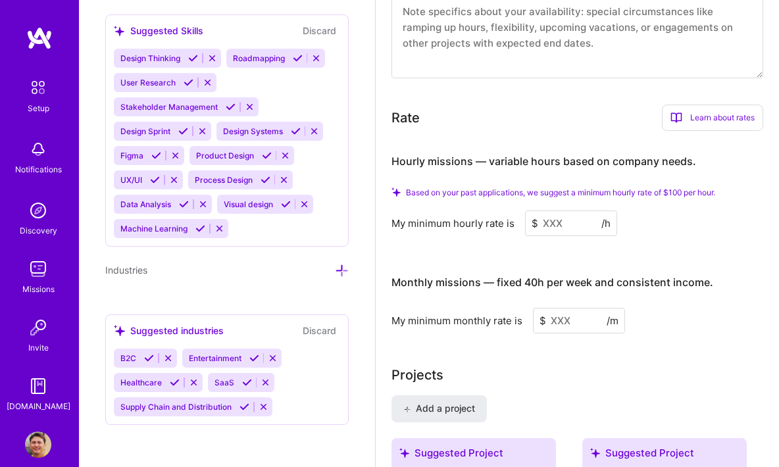
click at [216, 228] on icon at bounding box center [219, 229] width 10 height 10
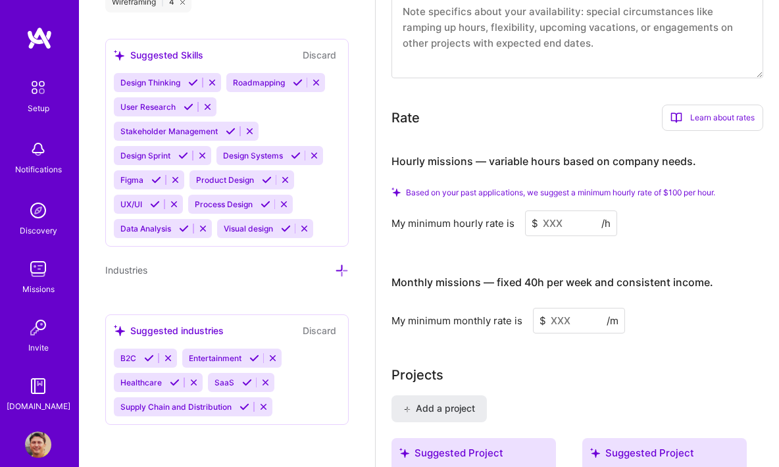
scroll to position [1387, 0]
click at [210, 82] on icon at bounding box center [212, 83] width 10 height 10
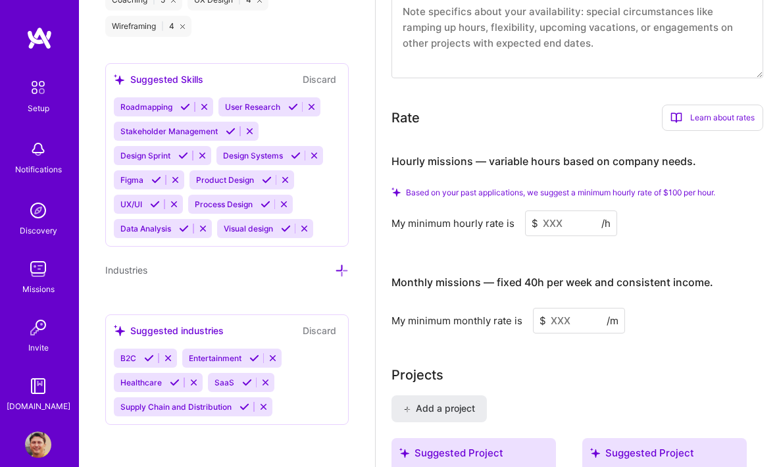
scroll to position [1363, 0]
click at [203, 103] on icon at bounding box center [204, 107] width 10 height 10
click at [203, 103] on icon at bounding box center [208, 107] width 10 height 10
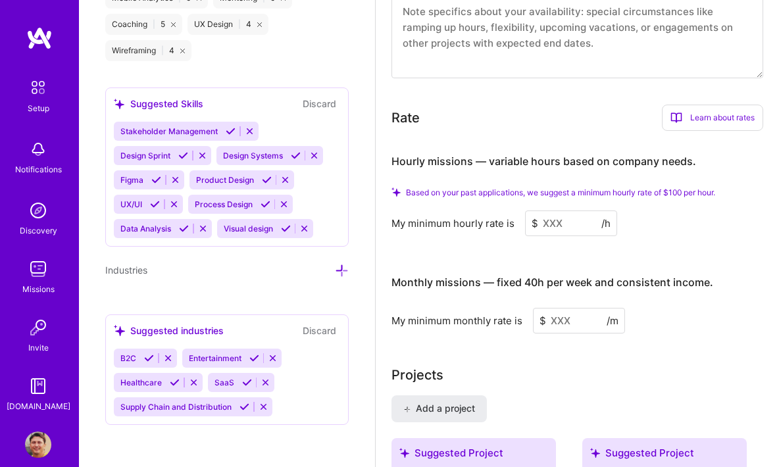
scroll to position [1339, 0]
click at [246, 130] on icon at bounding box center [250, 131] width 10 height 10
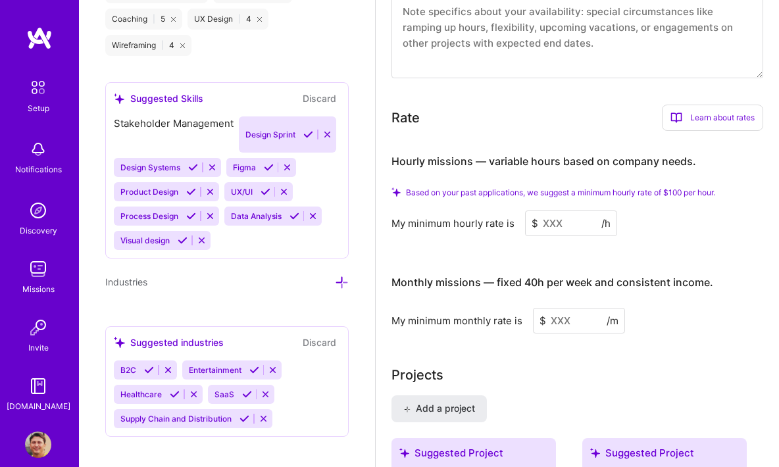
scroll to position [1314, 0]
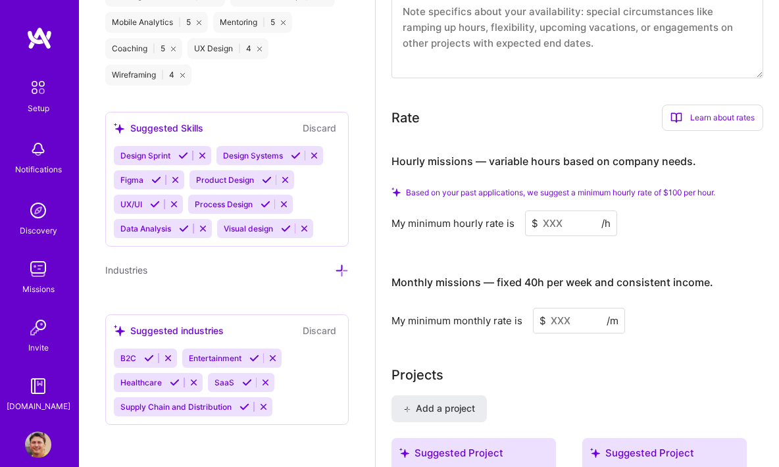
click at [200, 151] on icon at bounding box center [202, 156] width 10 height 10
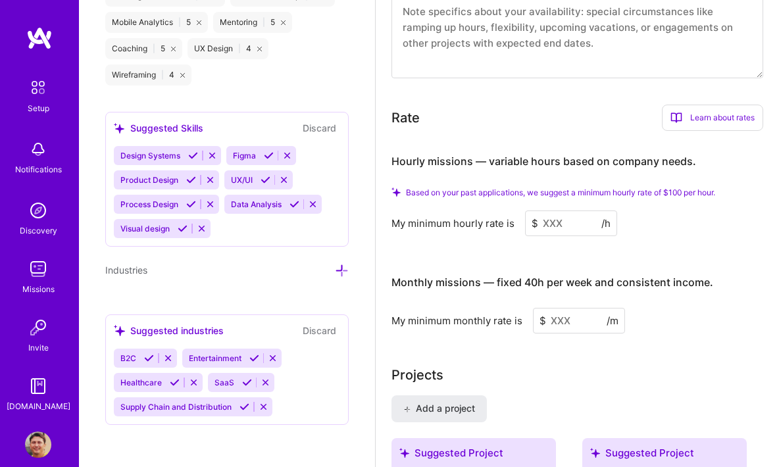
click at [214, 151] on icon at bounding box center [212, 156] width 10 height 10
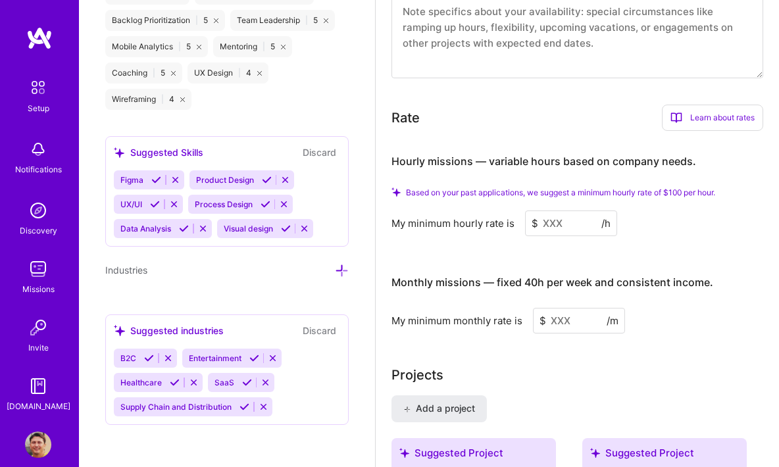
scroll to position [1290, 0]
click at [173, 174] on button at bounding box center [175, 179] width 18 height 11
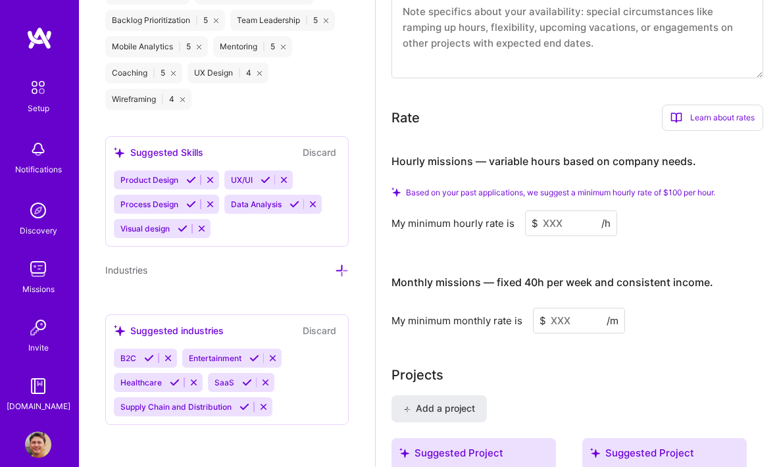
click at [208, 175] on icon at bounding box center [210, 180] width 10 height 10
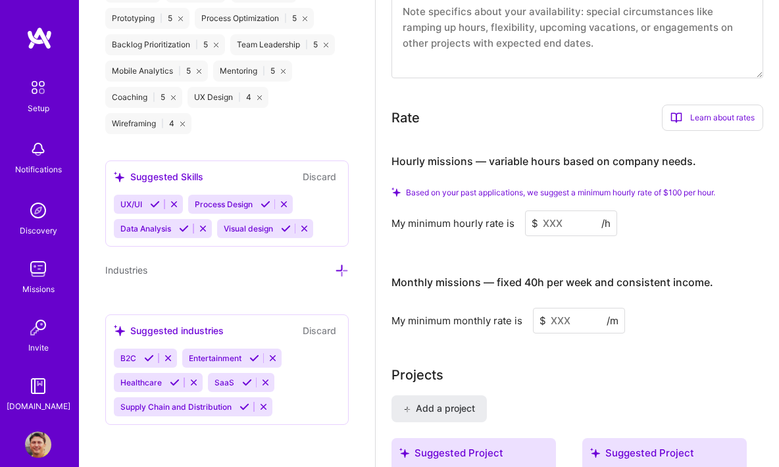
scroll to position [1266, 0]
click at [175, 201] on icon at bounding box center [174, 204] width 10 height 10
click at [214, 202] on icon at bounding box center [210, 204] width 10 height 10
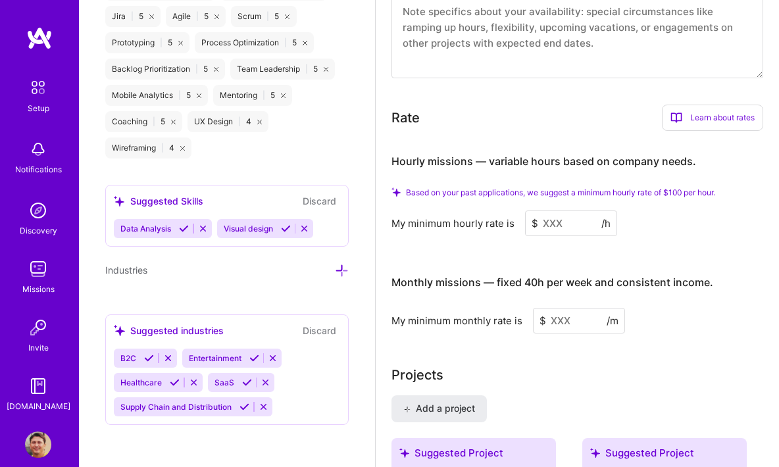
scroll to position [1241, 0]
click at [203, 225] on icon at bounding box center [203, 229] width 10 height 10
click at [200, 224] on icon at bounding box center [202, 229] width 10 height 10
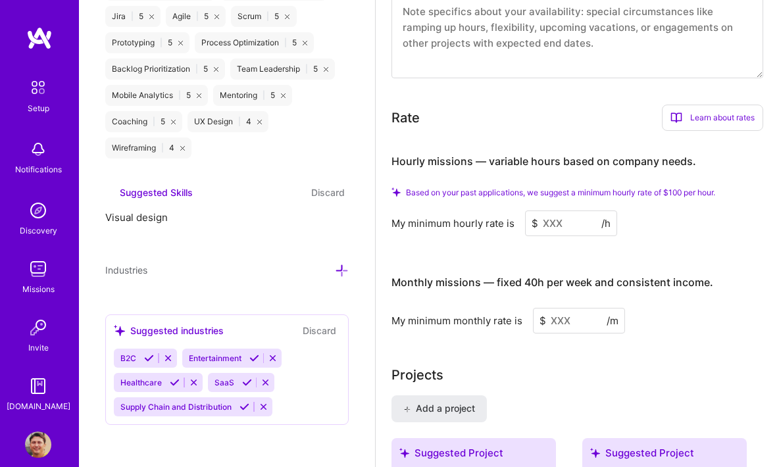
scroll to position [1162, 0]
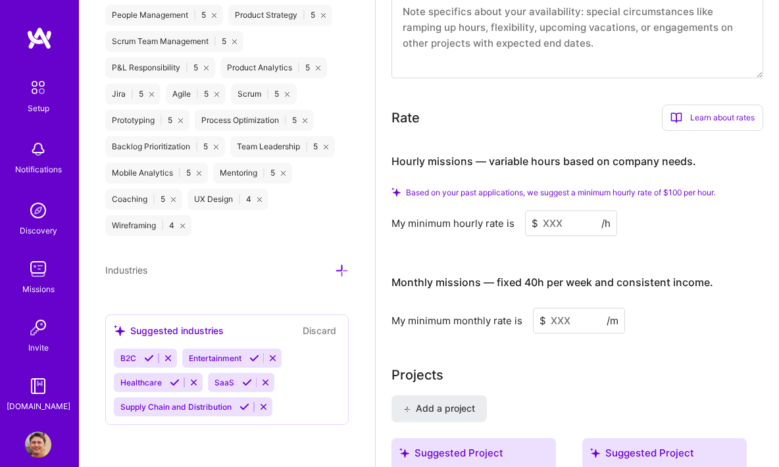
click at [311, 326] on button "Discard" at bounding box center [319, 330] width 41 height 15
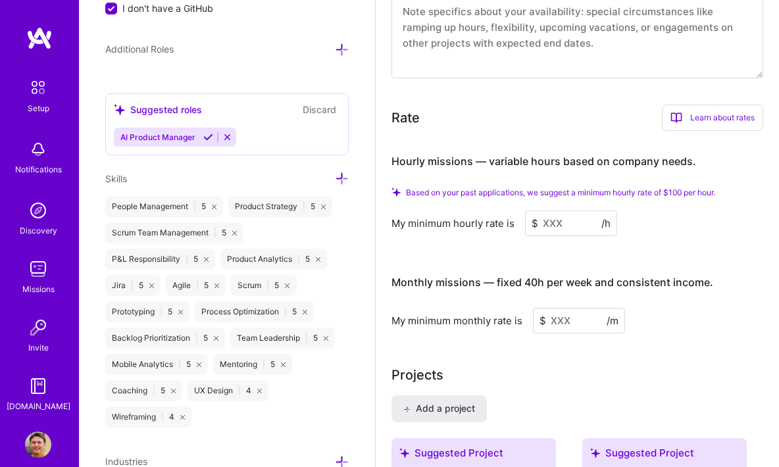
scroll to position [964, 0]
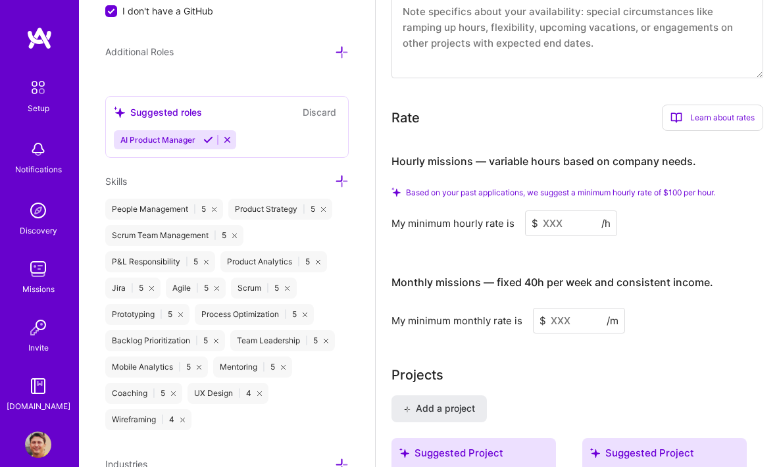
click at [312, 112] on button "Discard" at bounding box center [319, 112] width 41 height 15
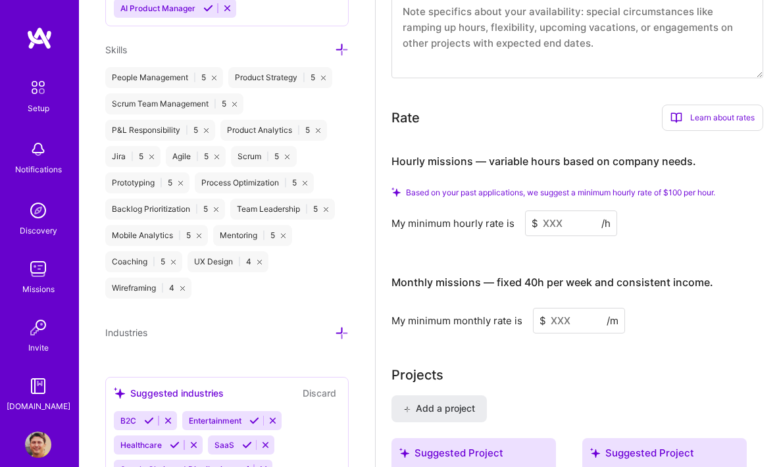
scroll to position [1126, 0]
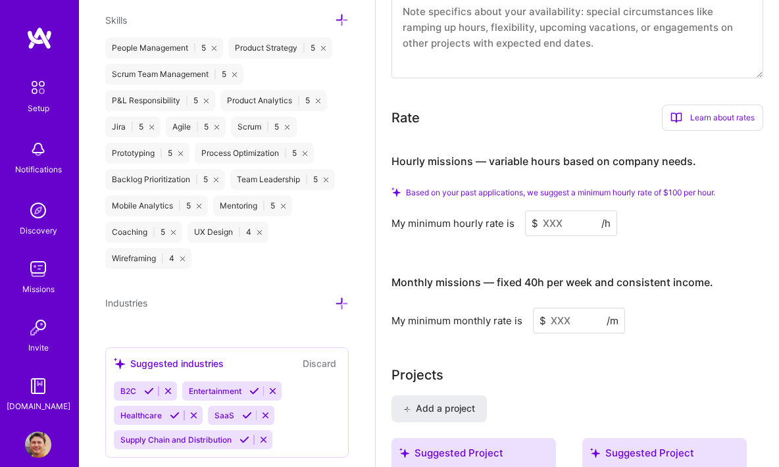
click at [184, 257] on icon at bounding box center [182, 259] width 5 height 5
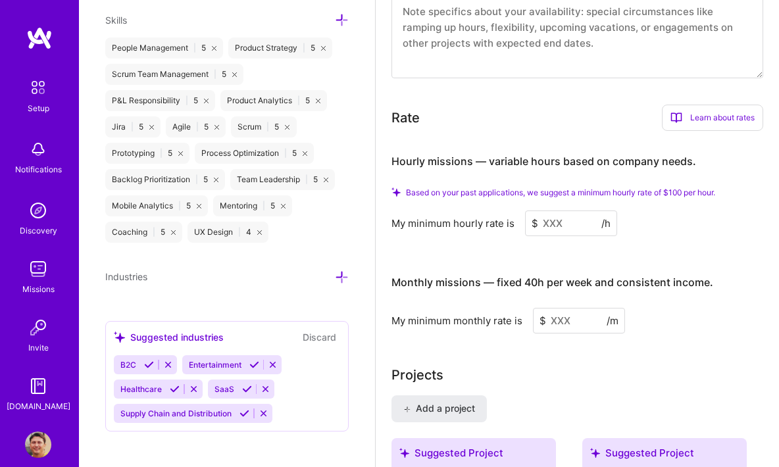
click at [172, 232] on div "Coaching | 5" at bounding box center [143, 232] width 77 height 21
click at [173, 232] on icon at bounding box center [173, 232] width 5 height 5
click at [173, 234] on div "UX Design | 4" at bounding box center [145, 232] width 81 height 21
click at [175, 232] on icon at bounding box center [177, 232] width 5 height 5
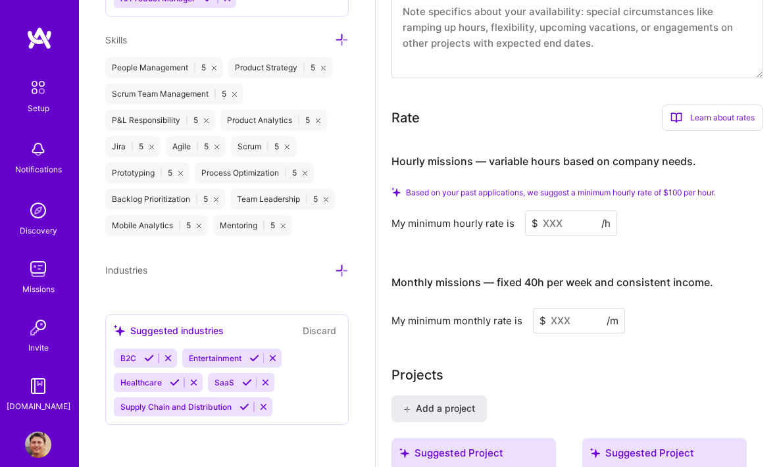
click at [203, 224] on div "Mobile Analytics | 5" at bounding box center [156, 225] width 103 height 21
click at [203, 223] on div "Mobile Analytics | 5" at bounding box center [156, 225] width 103 height 21
click at [201, 224] on icon at bounding box center [199, 226] width 5 height 5
click at [177, 224] on icon at bounding box center [175, 226] width 5 height 5
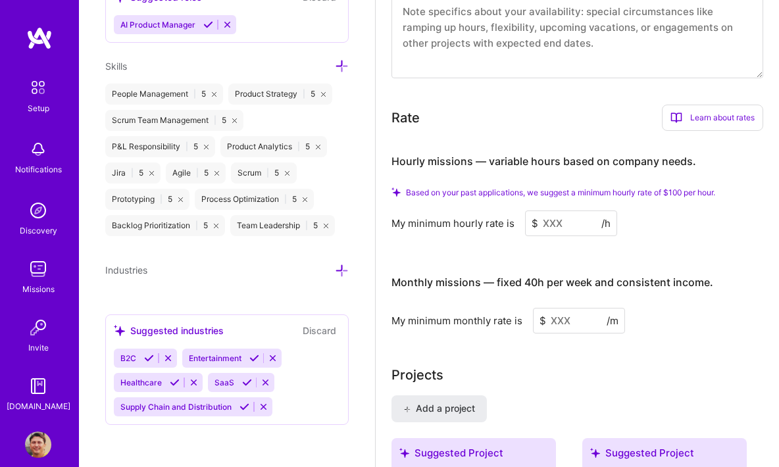
scroll to position [1083, 0]
click at [183, 197] on icon at bounding box center [180, 199] width 5 height 5
click at [212, 92] on icon at bounding box center [214, 94] width 5 height 5
click at [201, 92] on icon at bounding box center [200, 94] width 5 height 5
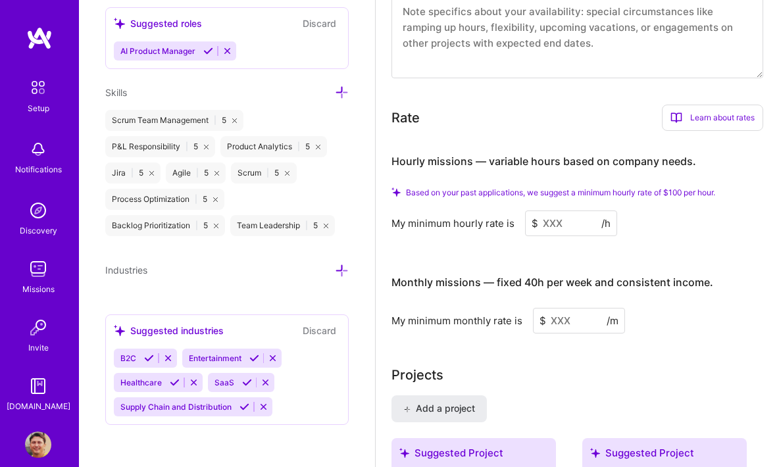
scroll to position [1057, 0]
click at [232, 120] on div "Scrum Team Management | 5" at bounding box center [174, 120] width 138 height 21
click at [235, 118] on icon at bounding box center [234, 120] width 5 height 5
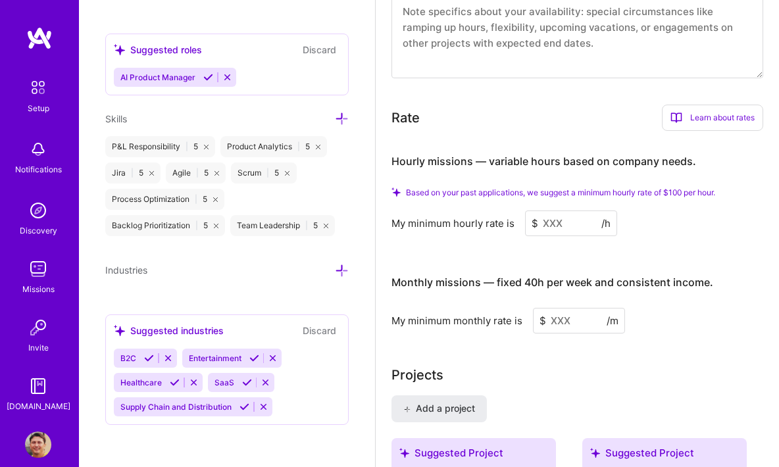
scroll to position [1030, 0]
click at [204, 145] on icon at bounding box center [206, 147] width 5 height 5
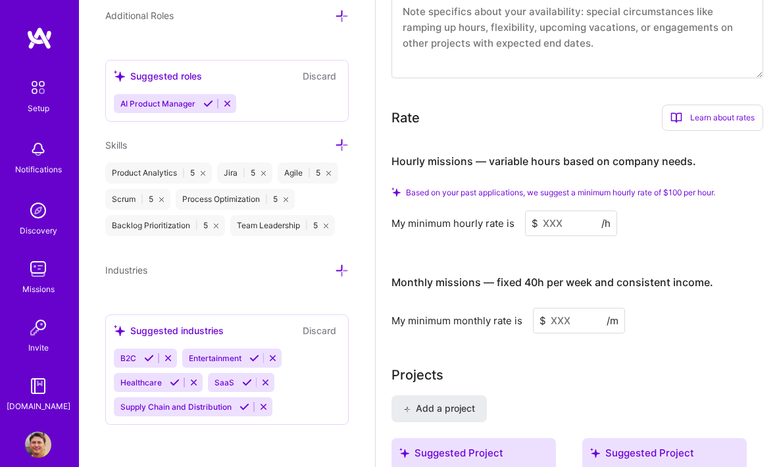
click at [203, 171] on icon at bounding box center [203, 173] width 5 height 5
click at [214, 168] on div "Agile | 5" at bounding box center [196, 172] width 60 height 21
click at [216, 171] on icon at bounding box center [216, 173] width 5 height 5
click at [220, 168] on div "Scrum | 5" at bounding box center [198, 172] width 65 height 21
click at [220, 171] on icon at bounding box center [222, 173] width 5 height 5
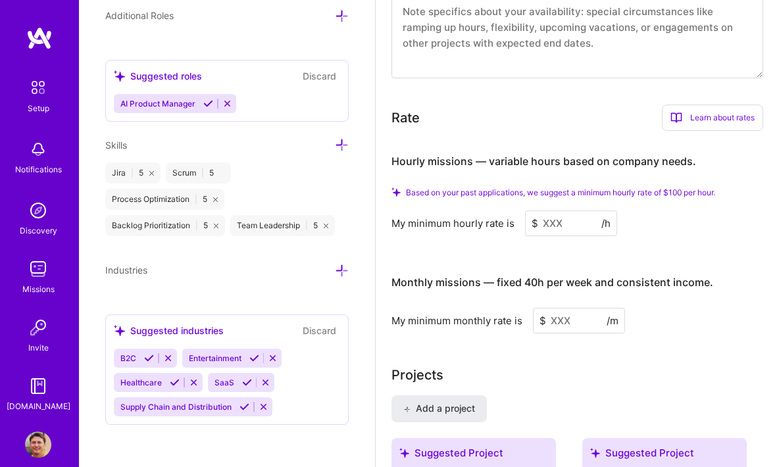
scroll to position [978, 0]
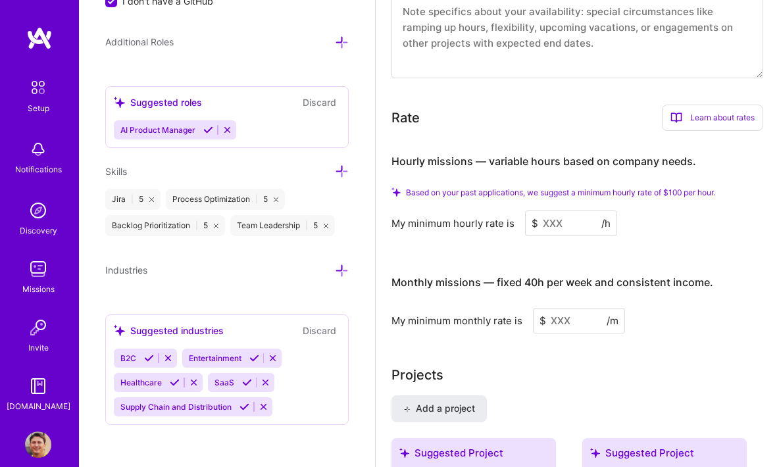
click at [152, 197] on icon at bounding box center [151, 199] width 5 height 5
click at [214, 197] on icon at bounding box center [215, 199] width 5 height 5
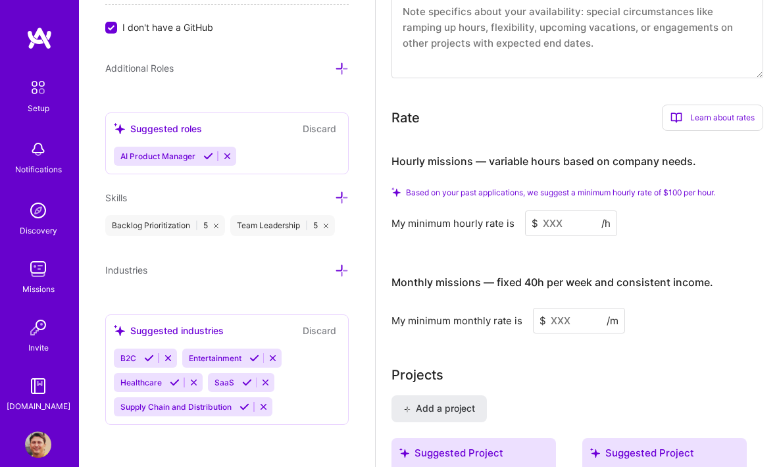
click at [215, 224] on icon at bounding box center [216, 226] width 5 height 5
click at [202, 224] on icon at bounding box center [201, 226] width 5 height 5
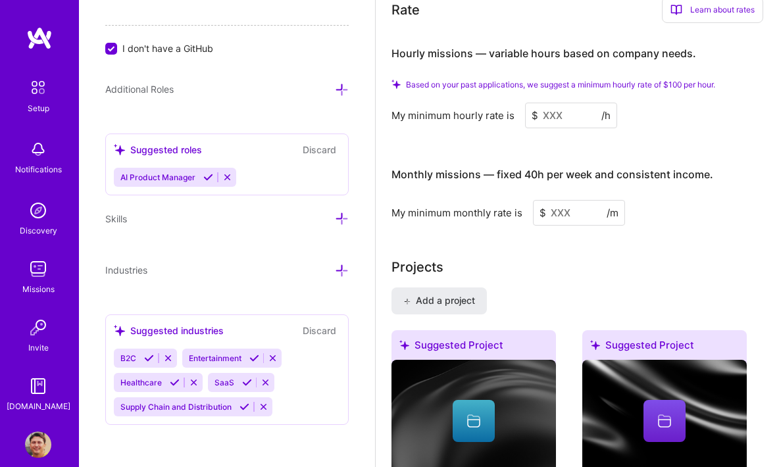
scroll to position [584, 0]
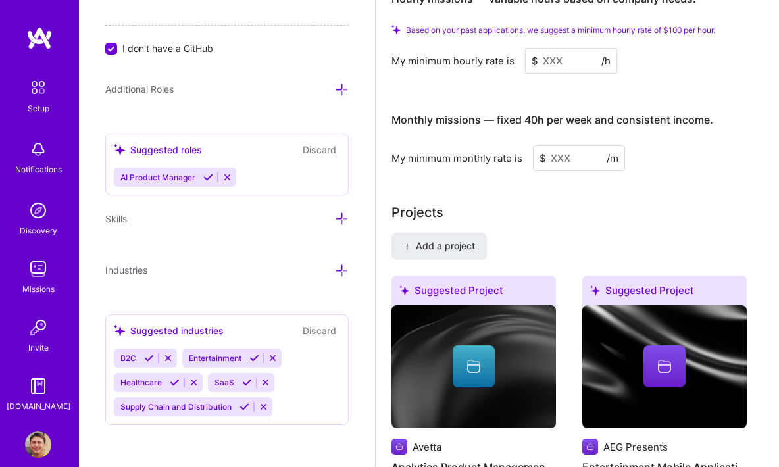
click at [311, 329] on button "Discard" at bounding box center [319, 330] width 41 height 15
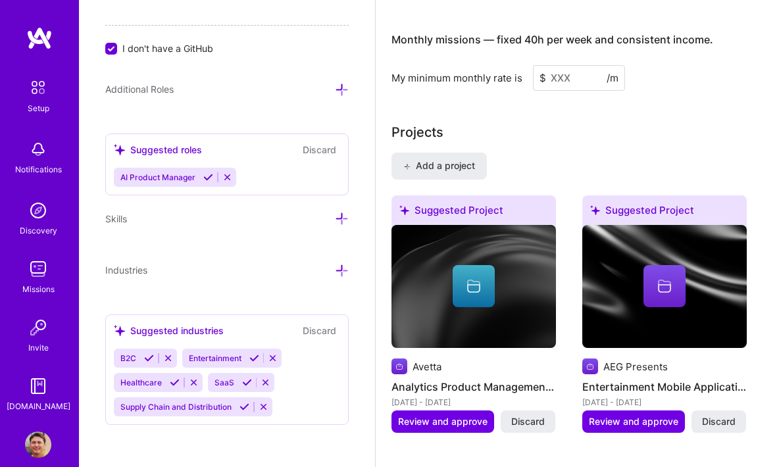
scroll to position [686, 0]
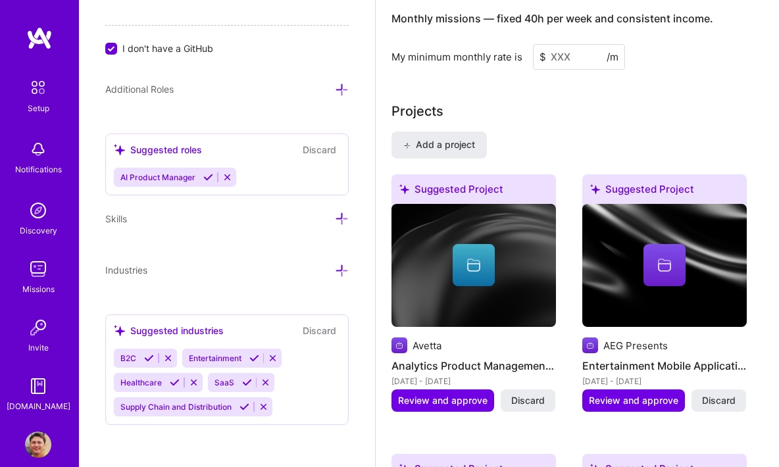
click at [302, 327] on button "Discard" at bounding box center [319, 330] width 41 height 15
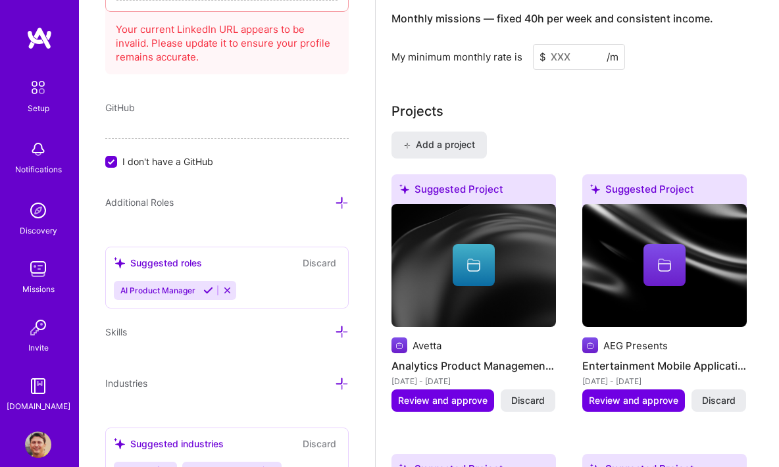
scroll to position [889, 0]
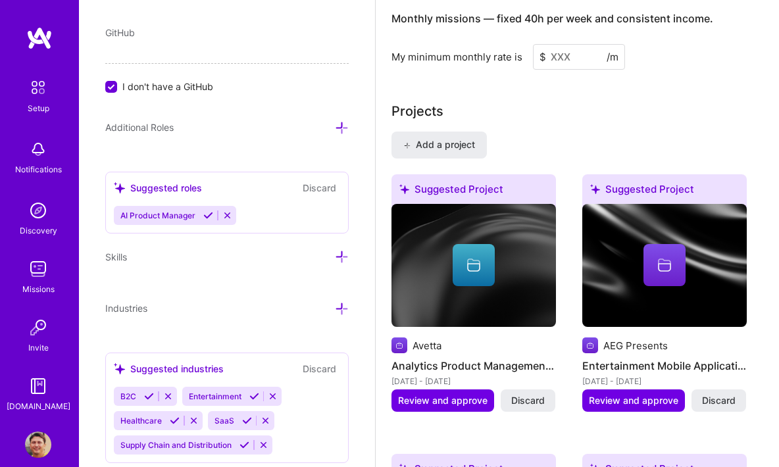
click at [309, 187] on button "Discard" at bounding box center [319, 187] width 41 height 15
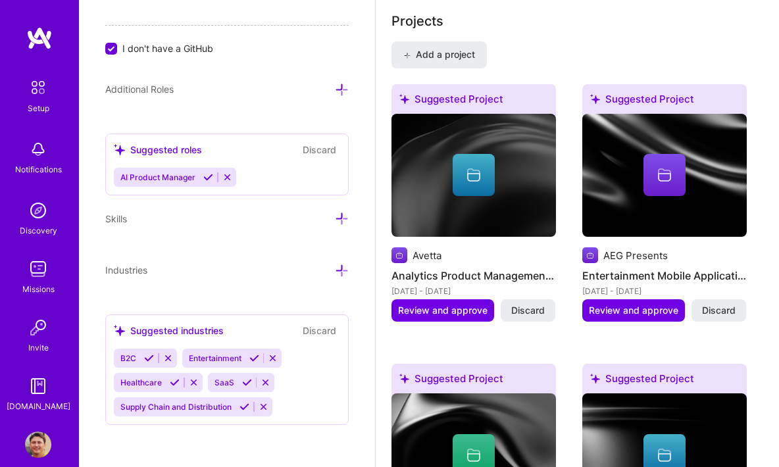
scroll to position [864, 0]
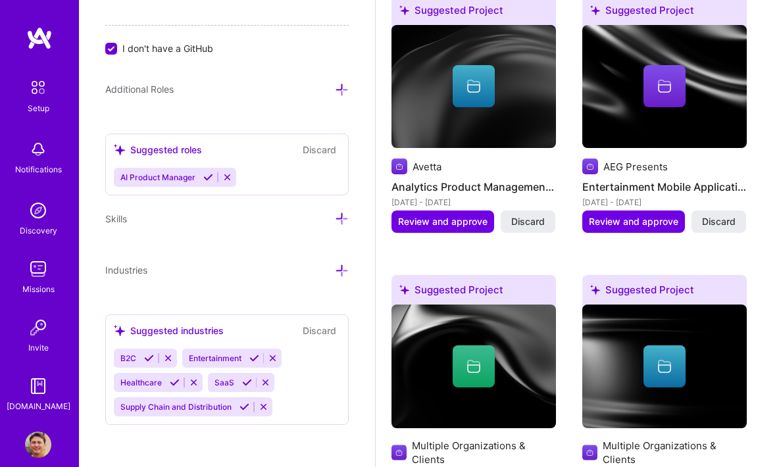
click at [271, 355] on icon at bounding box center [273, 358] width 10 height 10
click at [169, 355] on icon at bounding box center [168, 358] width 10 height 10
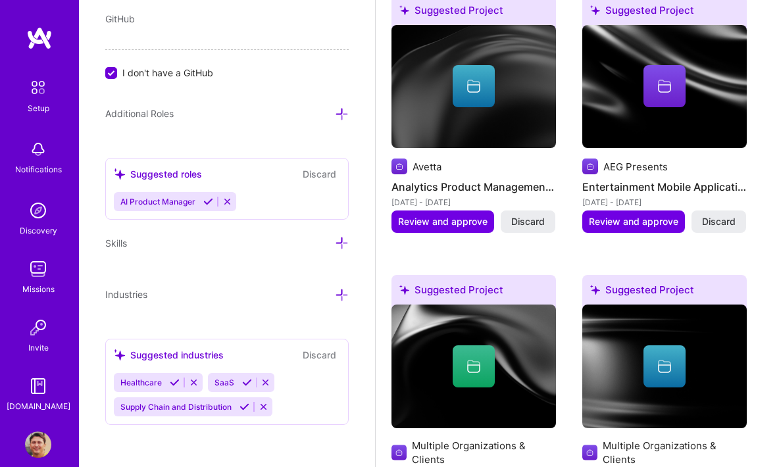
scroll to position [906, 0]
click at [264, 405] on icon at bounding box center [264, 407] width 10 height 10
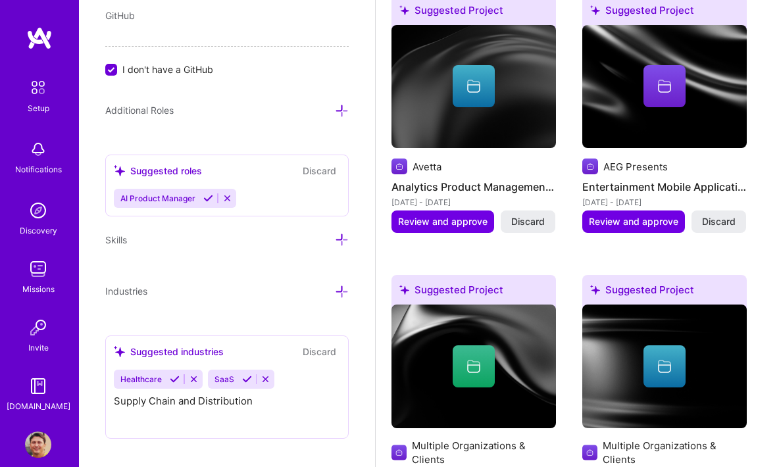
scroll to position [882, 0]
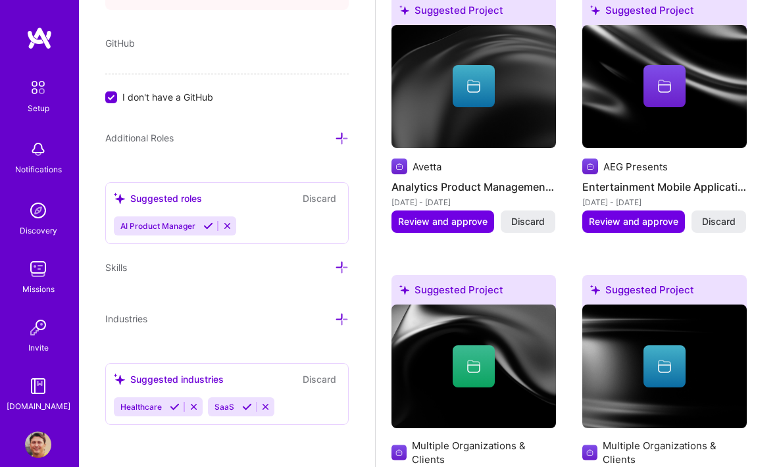
click at [262, 403] on icon at bounding box center [266, 407] width 10 height 10
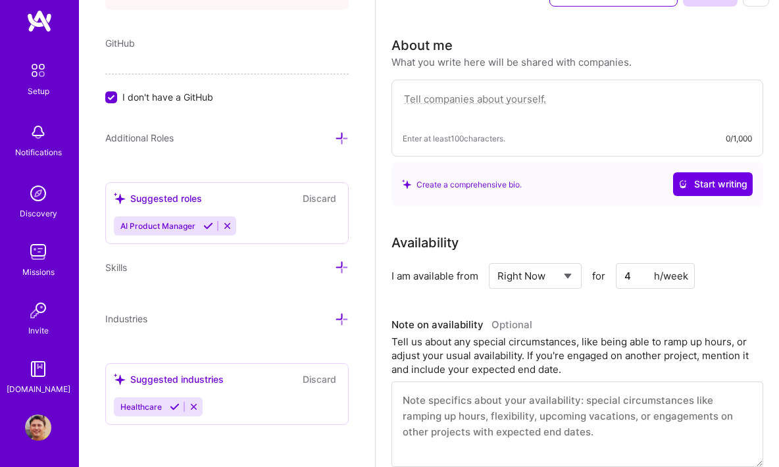
scroll to position [0, 0]
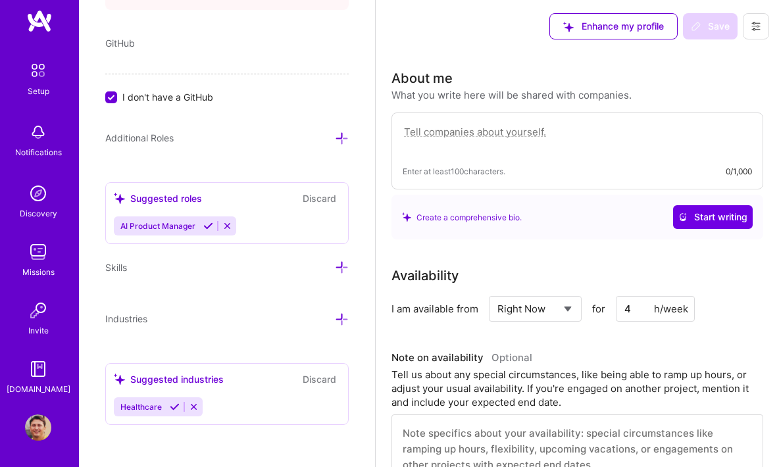
click at [30, 68] on img at bounding box center [38, 71] width 28 height 28
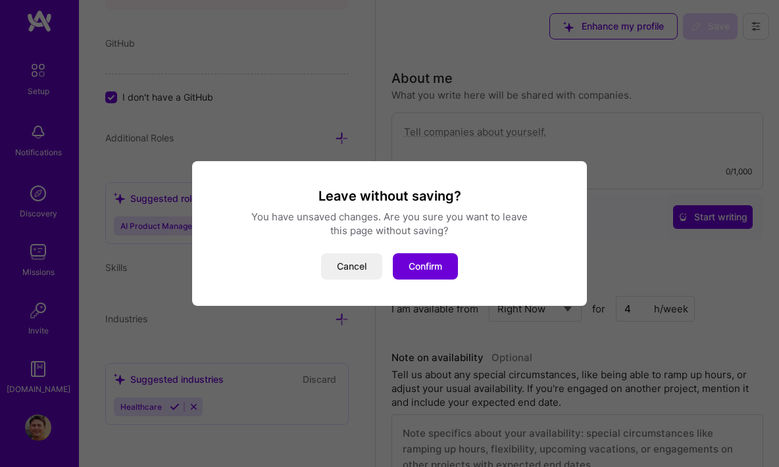
click at [361, 270] on button "Cancel" at bounding box center [351, 266] width 61 height 26
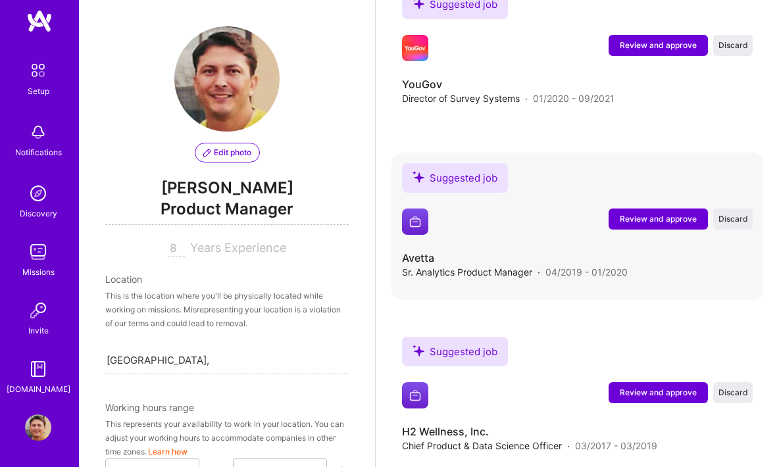
scroll to position [2654, 0]
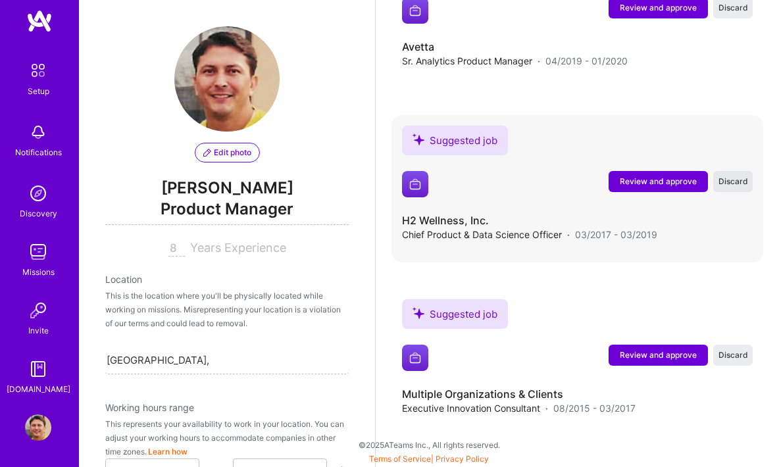
click at [728, 181] on span "Discard" at bounding box center [733, 181] width 30 height 11
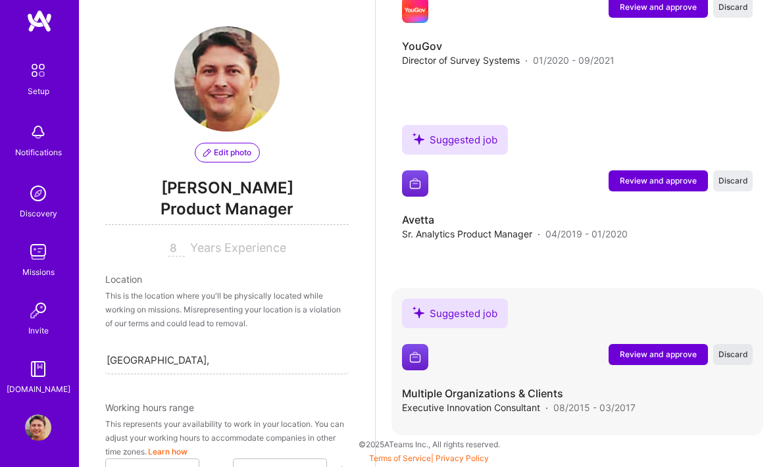
scroll to position [2480, 0]
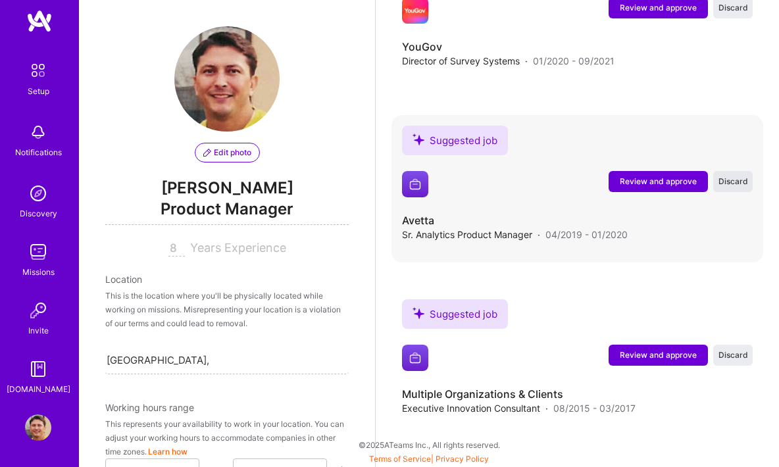
click at [730, 181] on span "Discard" at bounding box center [733, 181] width 30 height 11
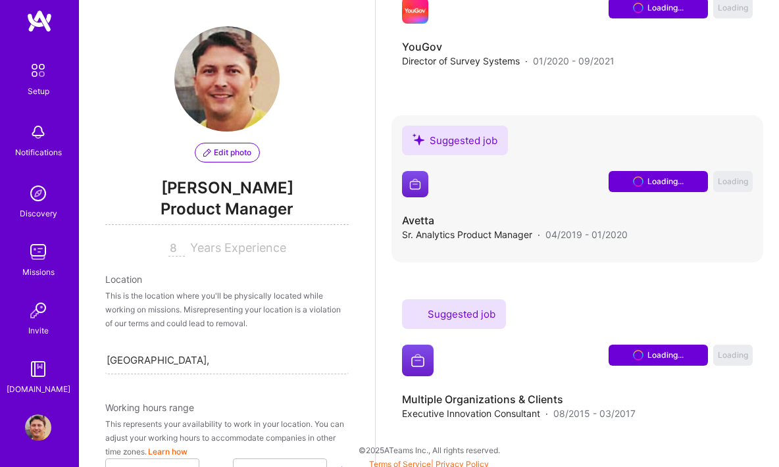
scroll to position [2307, 0]
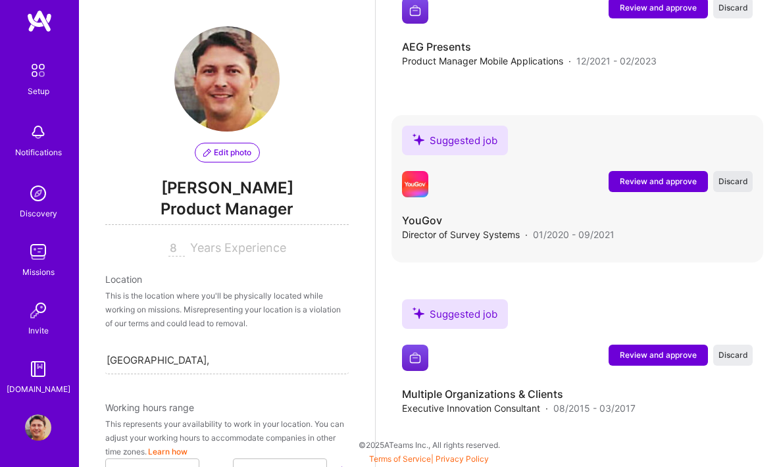
click at [730, 181] on span "Discard" at bounding box center [733, 181] width 30 height 11
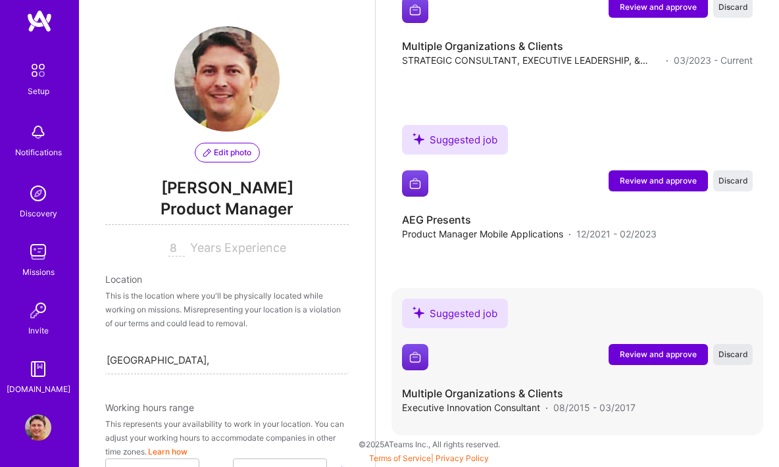
scroll to position [2133, 0]
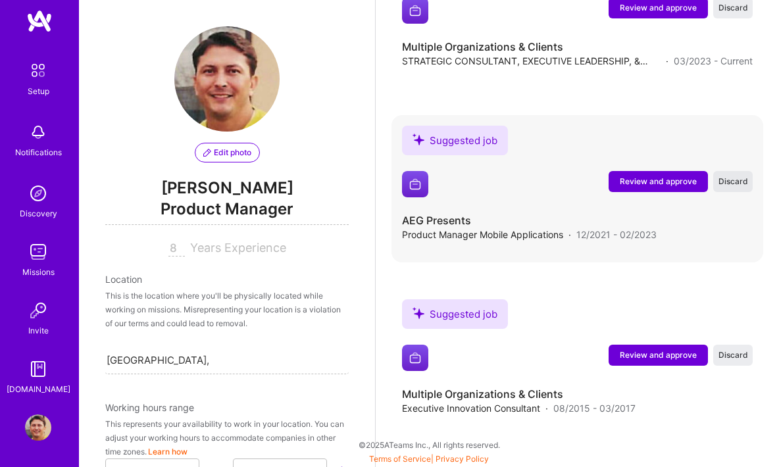
click at [731, 183] on span "Discard" at bounding box center [733, 181] width 30 height 11
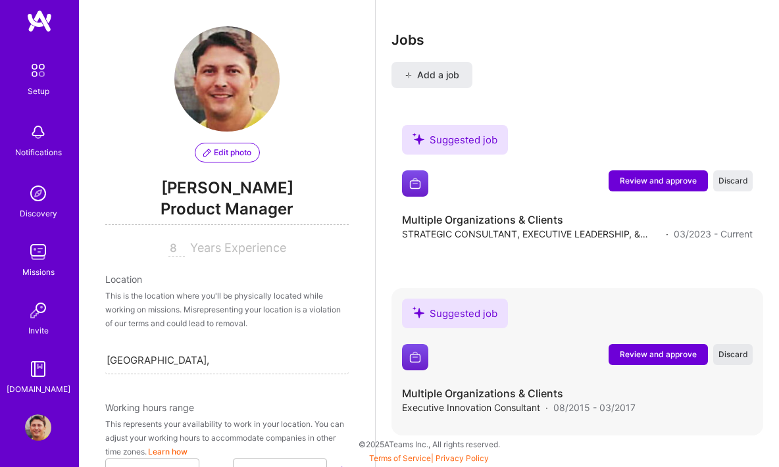
scroll to position [1959, 0]
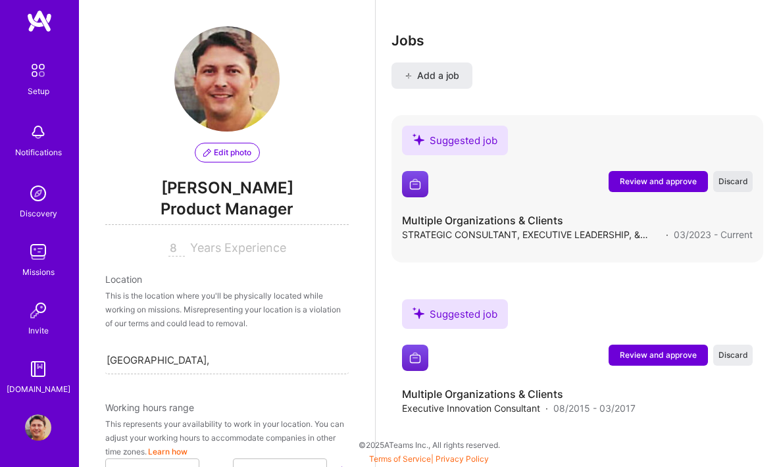
click at [731, 182] on span "Discard" at bounding box center [733, 181] width 30 height 11
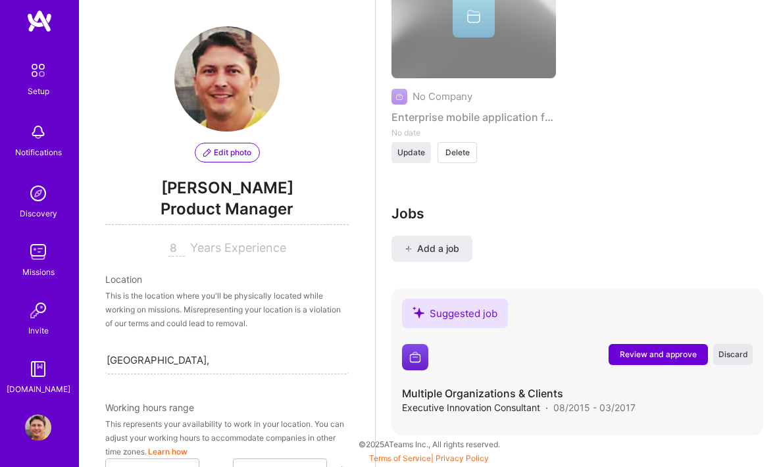
scroll to position [1786, 0]
click at [736, 354] on span "Discard" at bounding box center [733, 354] width 30 height 11
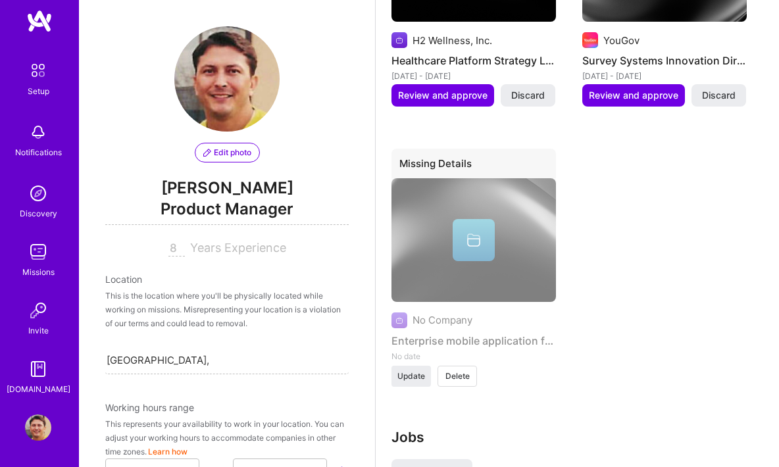
scroll to position [1336, 0]
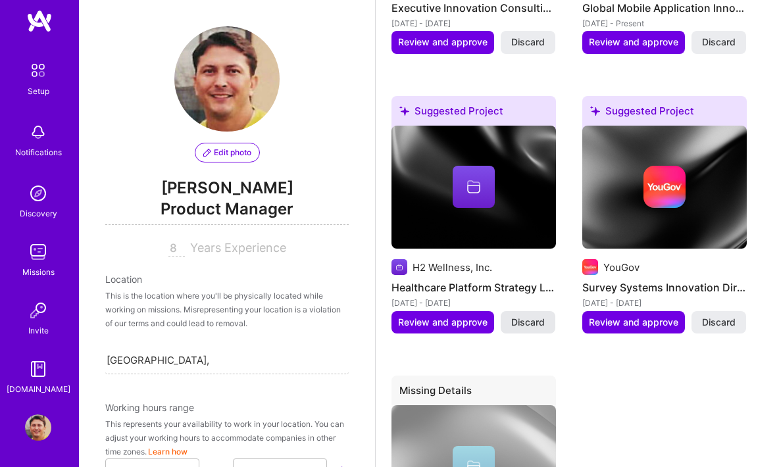
click at [533, 324] on span "Discard" at bounding box center [528, 322] width 34 height 13
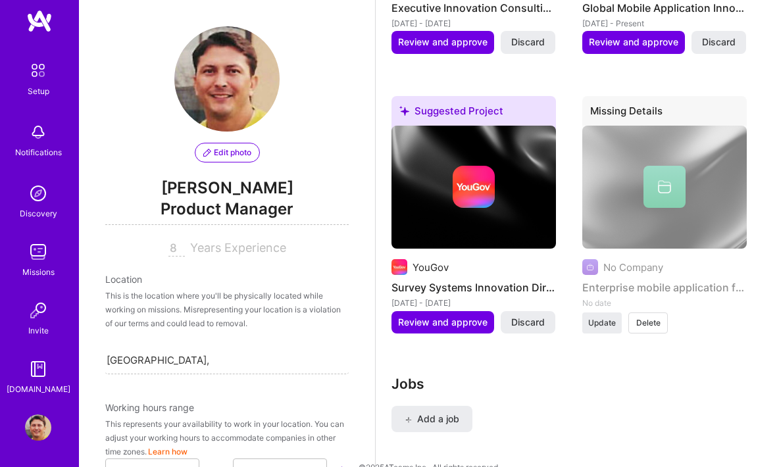
click at [533, 324] on span "Discard" at bounding box center [528, 322] width 34 height 13
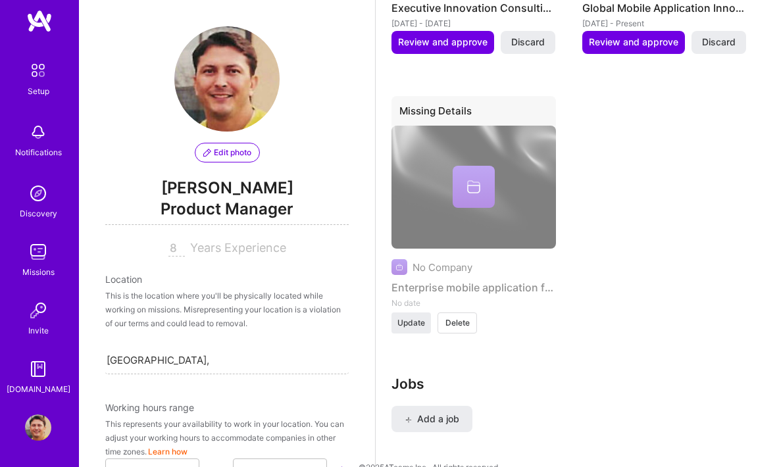
click at [451, 323] on span "Delete" at bounding box center [457, 323] width 24 height 12
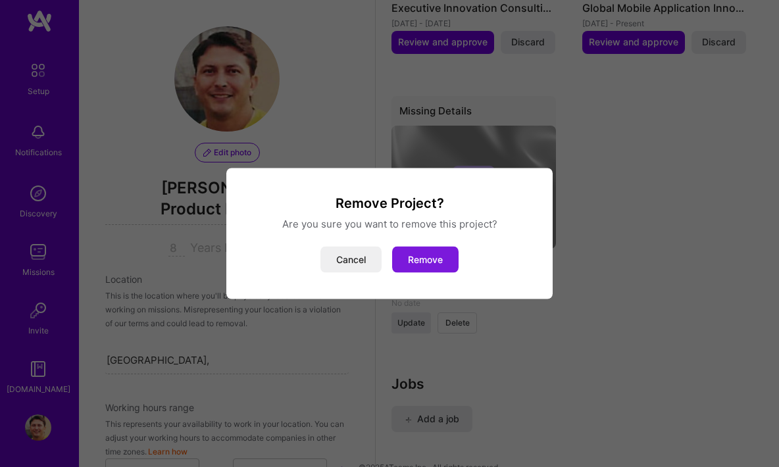
click at [414, 257] on button "Remove" at bounding box center [425, 260] width 66 height 26
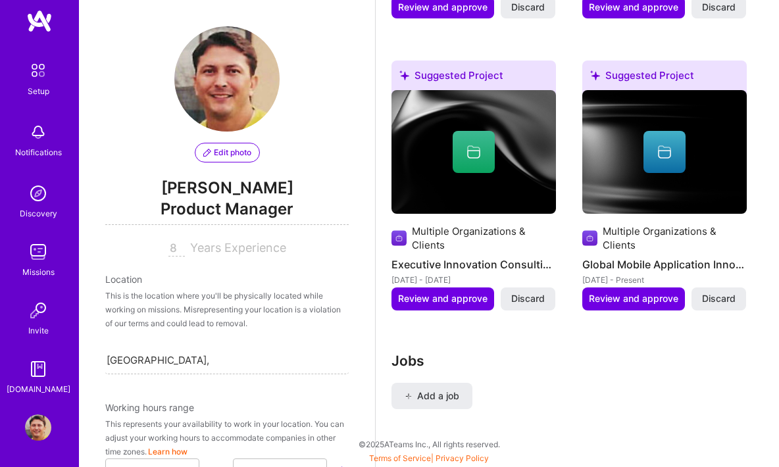
scroll to position [1078, 0]
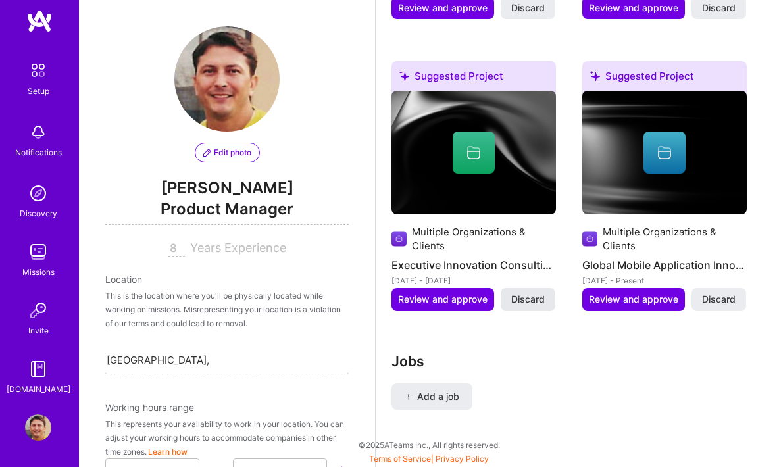
click at [527, 298] on span "Discard" at bounding box center [528, 299] width 34 height 13
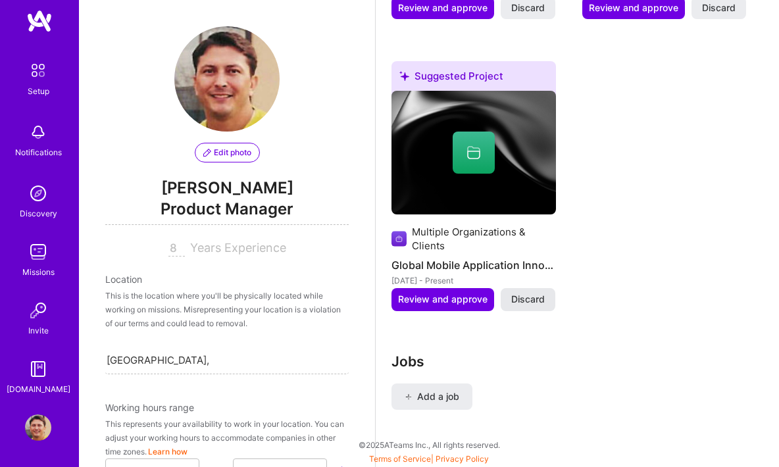
click at [527, 298] on span "Discard" at bounding box center [528, 299] width 34 height 13
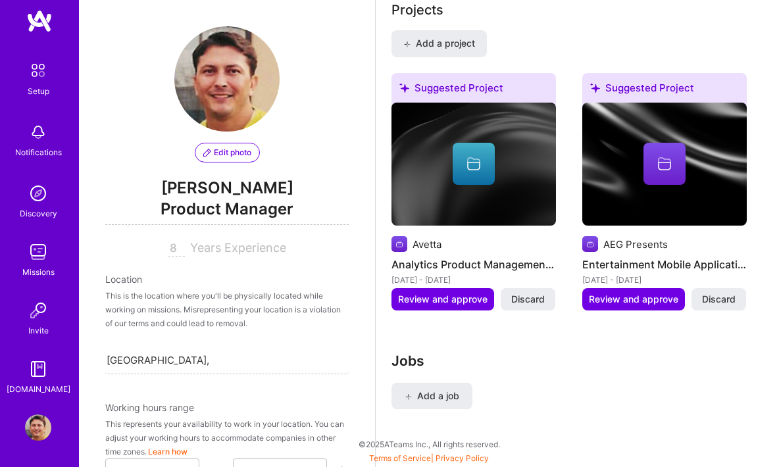
scroll to position [787, 0]
click at [520, 299] on span "Discard" at bounding box center [528, 299] width 34 height 13
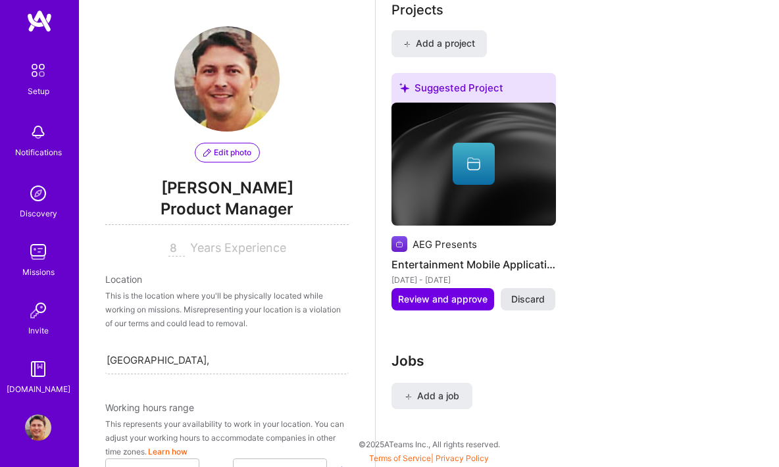
click at [521, 300] on span "Discard" at bounding box center [528, 299] width 34 height 13
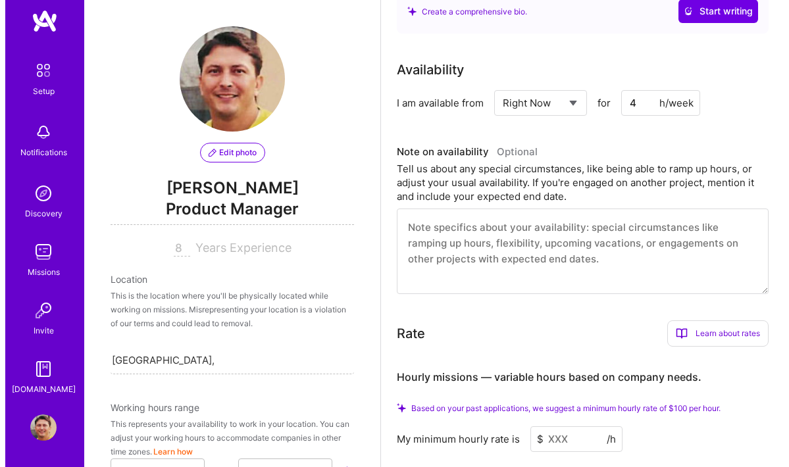
scroll to position [84, 0]
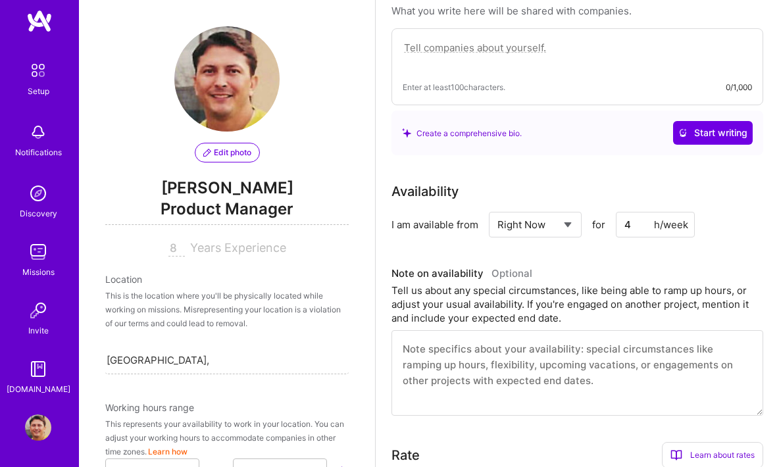
click at [226, 153] on span "Edit photo" at bounding box center [227, 153] width 48 height 12
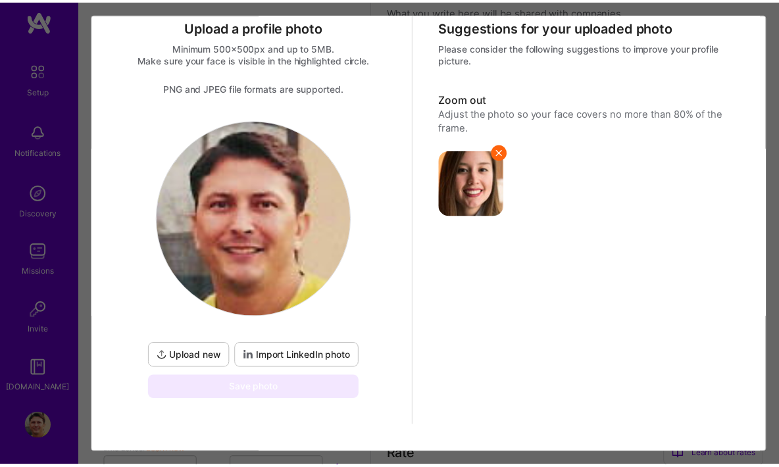
scroll to position [0, 0]
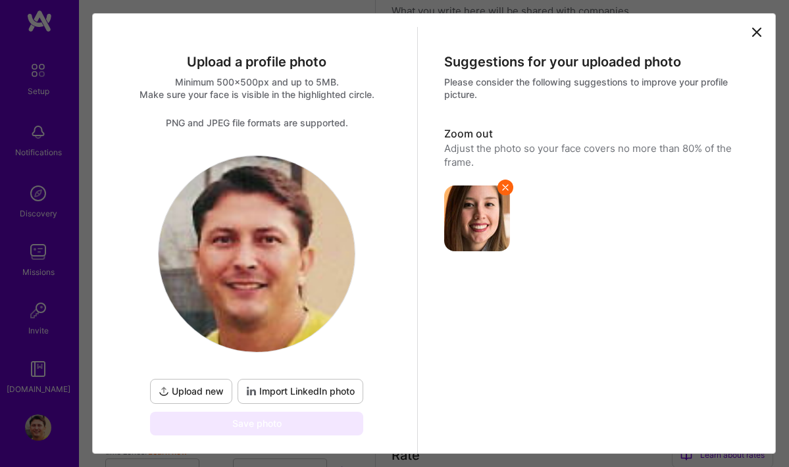
click at [753, 36] on icon at bounding box center [757, 32] width 8 height 8
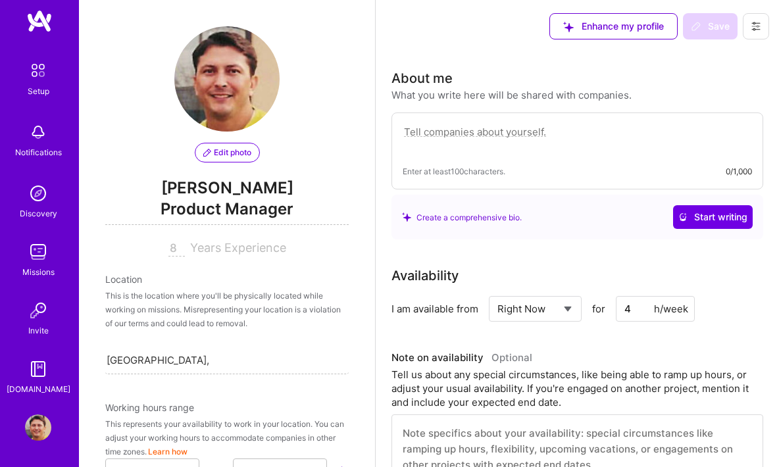
click at [236, 150] on span "Edit photo" at bounding box center [227, 153] width 48 height 12
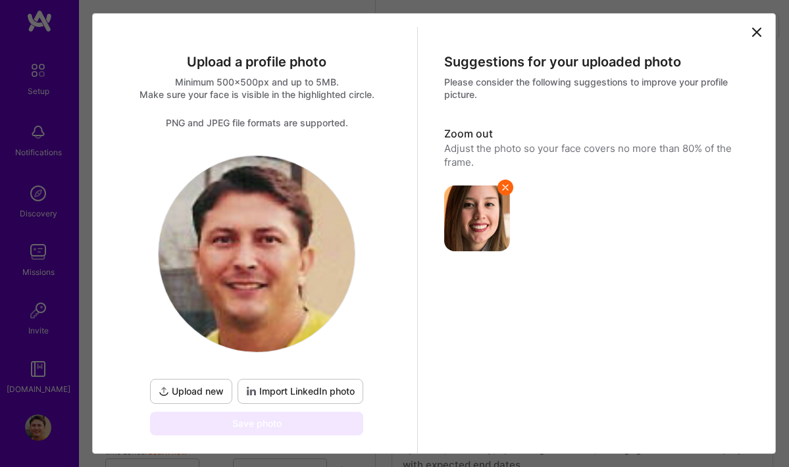
click at [749, 28] on icon at bounding box center [757, 32] width 16 height 16
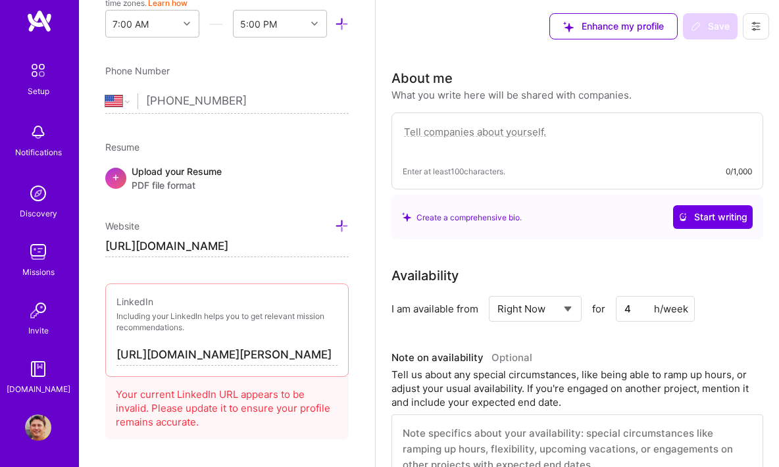
scroll to position [472, 0]
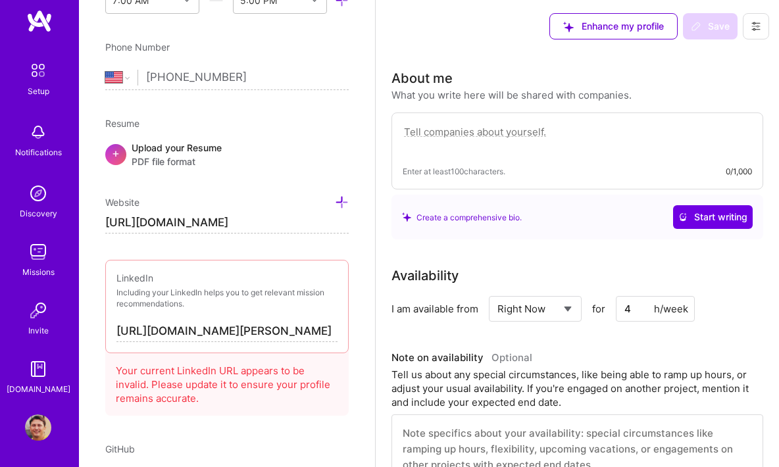
drag, startPoint x: 308, startPoint y: 222, endPoint x: 166, endPoint y: 216, distance: 141.6
click at [143, 215] on input "[URL][DOMAIN_NAME]" at bounding box center [226, 222] width 243 height 21
type input "s"
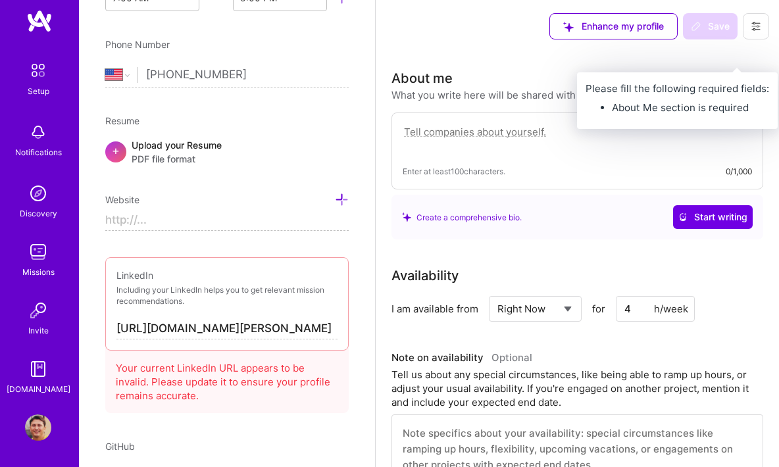
type input "https://"
click at [720, 34] on div "Save" at bounding box center [710, 26] width 55 height 26
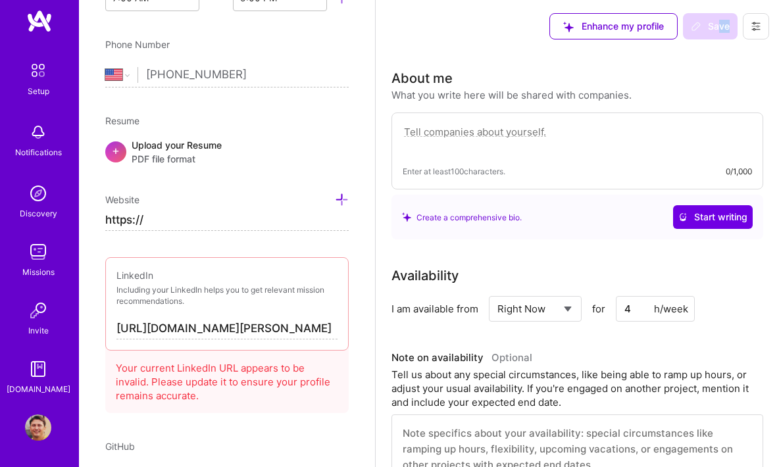
click at [718, 31] on div "Save" at bounding box center [710, 26] width 55 height 26
click at [270, 126] on div "Resume" at bounding box center [226, 121] width 243 height 14
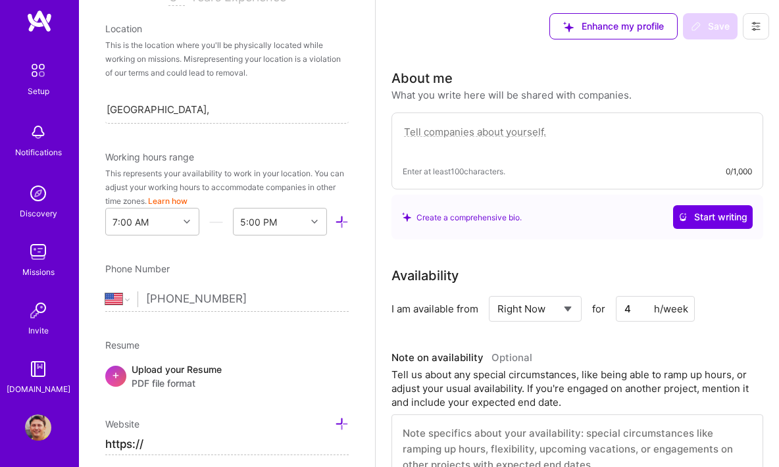
scroll to position [0, 0]
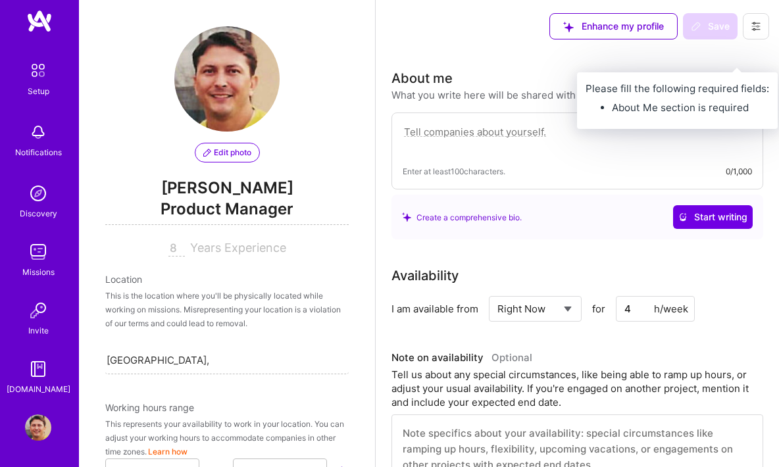
click at [722, 22] on div "Save" at bounding box center [710, 26] width 55 height 26
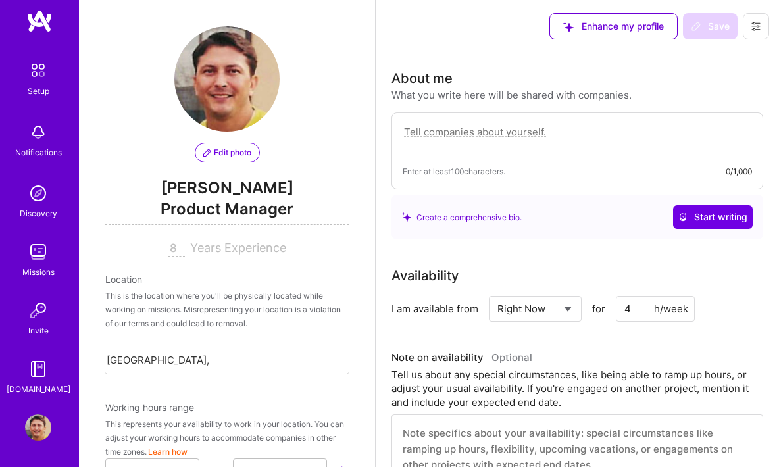
drag, startPoint x: 714, startPoint y: 25, endPoint x: 655, endPoint y: 38, distance: 61.3
click at [713, 26] on div "Save" at bounding box center [710, 26] width 55 height 26
click at [429, 128] on textarea at bounding box center [577, 139] width 349 height 30
type textarea "j"
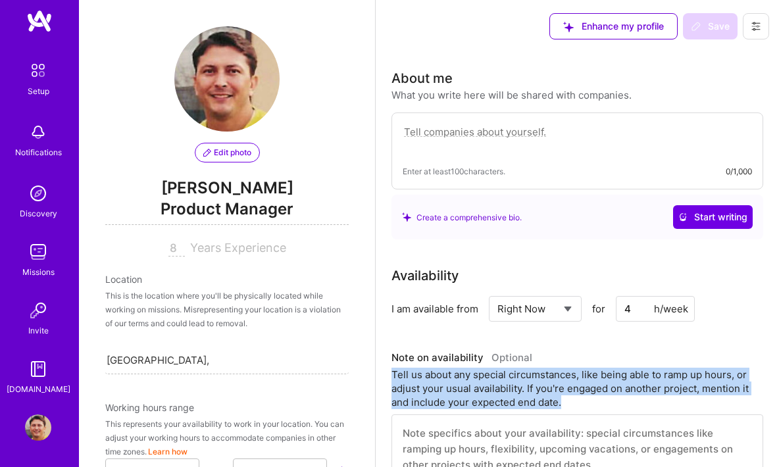
drag, startPoint x: 584, startPoint y: 397, endPoint x: 392, endPoint y: 377, distance: 192.5
click at [392, 377] on div "Tell us about any special circumstances, like being able to ramp up hours, or a…" at bounding box center [577, 388] width 372 height 41
copy div "Tell us about any special circumstances, like being able to ramp up hours, or a…"
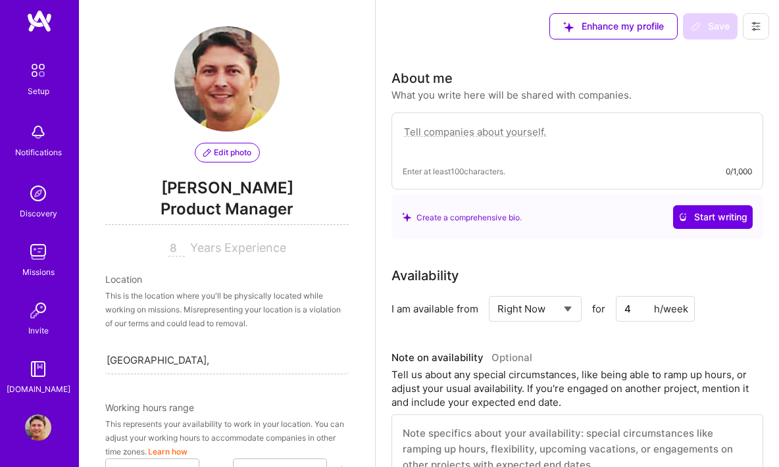
click at [442, 132] on textarea at bounding box center [577, 139] width 349 height 30
paste textarea "Tell us about any special circumstances, like being able to ramp up hours, or a…"
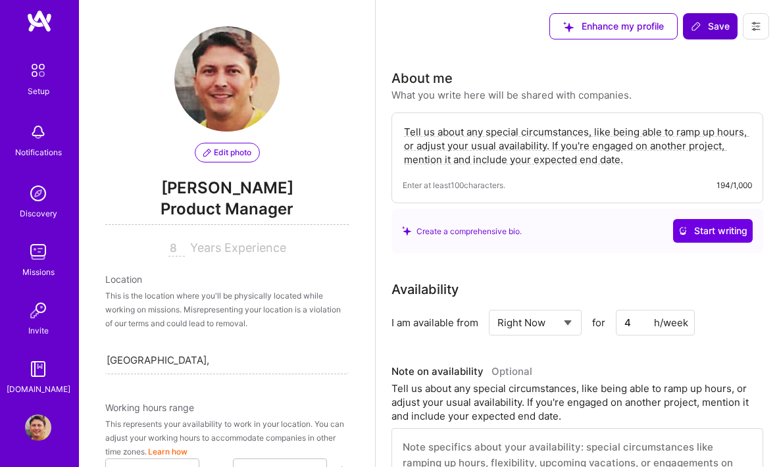
type textarea "Tell us about any special circumstances, like being able to ramp up hours, or a…"
click at [716, 30] on span "Save" at bounding box center [710, 26] width 39 height 13
click at [626, 426] on img at bounding box center [627, 424] width 8 height 8
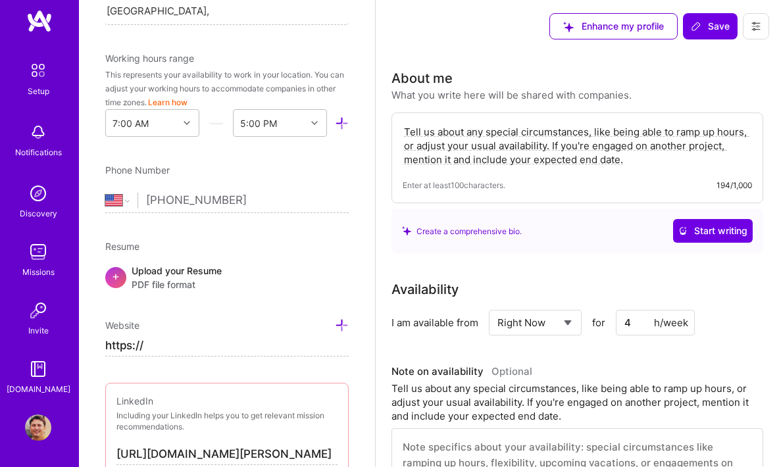
scroll to position [464, 0]
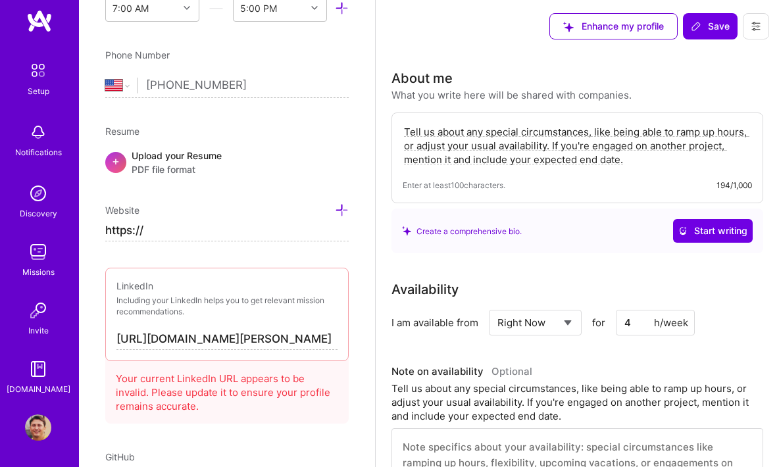
click at [263, 340] on input "[URL][DOMAIN_NAME][PERSON_NAME]" at bounding box center [226, 339] width 221 height 21
click at [155, 338] on input "[URL][DOMAIN_NAME][PERSON_NAME]" at bounding box center [226, 339] width 221 height 21
type input "[URL][DOMAIN_NAME]"
click at [713, 30] on span "Save" at bounding box center [710, 26] width 39 height 13
click at [630, 426] on img at bounding box center [627, 424] width 8 height 8
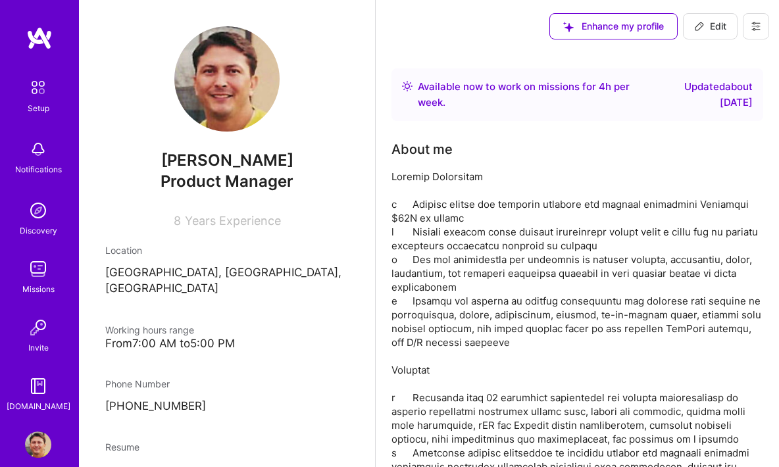
click at [759, 20] on button at bounding box center [756, 26] width 26 height 26
click at [711, 88] on button "Payment method" at bounding box center [719, 90] width 99 height 34
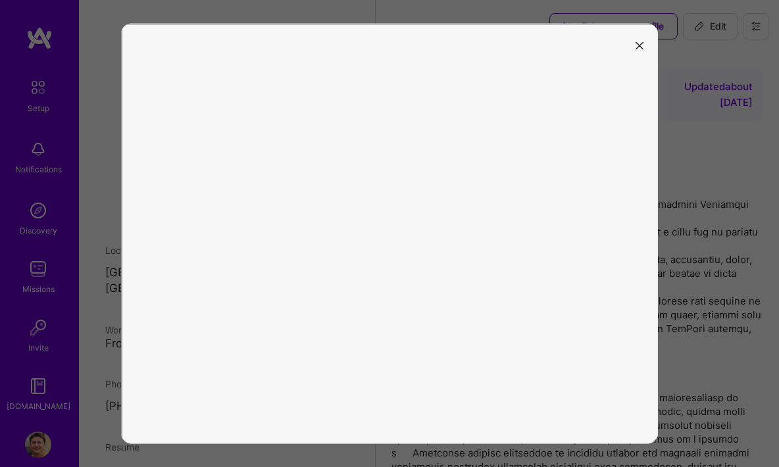
click at [640, 44] on icon "modal" at bounding box center [640, 45] width 8 height 8
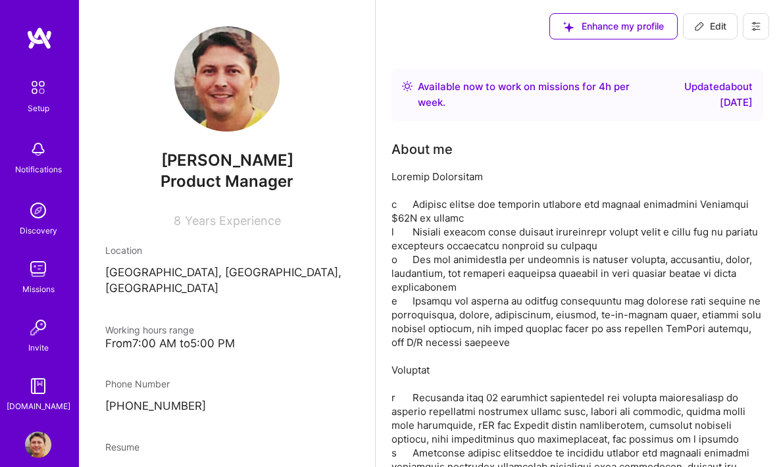
click at [757, 26] on icon at bounding box center [756, 26] width 11 height 11
click at [711, 58] on button "Settings" at bounding box center [719, 56] width 99 height 34
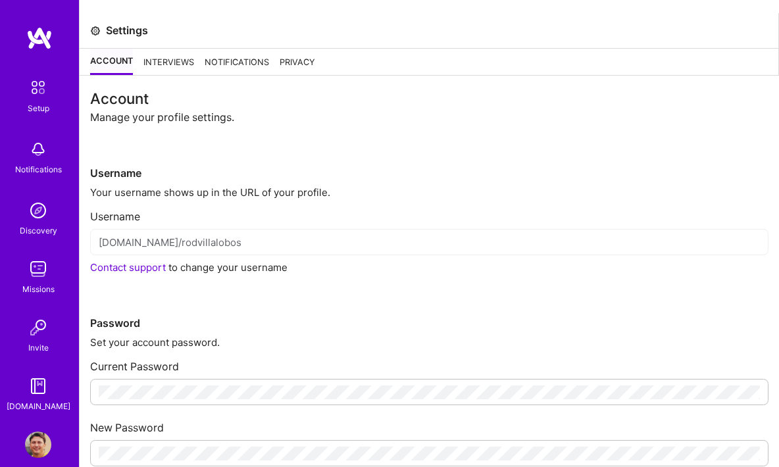
click at [170, 61] on div "Interviews" at bounding box center [168, 62] width 51 height 26
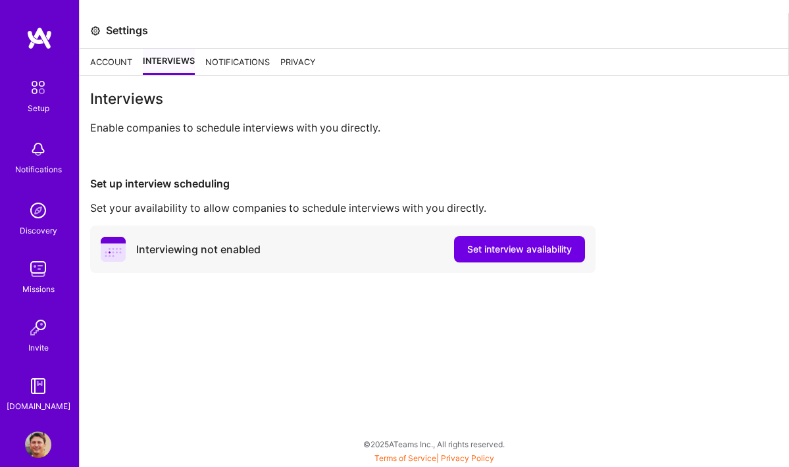
click at [234, 61] on div "Notifications" at bounding box center [237, 62] width 64 height 26
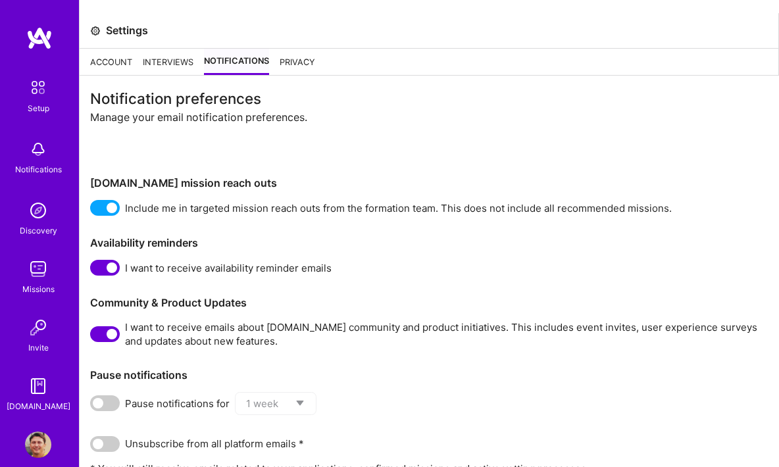
click at [111, 207] on span at bounding box center [105, 208] width 30 height 16
click at [93, 211] on input "checkbox" at bounding box center [93, 211] width 0 height 0
click at [109, 268] on span at bounding box center [105, 268] width 30 height 16
click at [93, 270] on input "checkbox" at bounding box center [93, 270] width 0 height 0
click at [111, 330] on span at bounding box center [105, 334] width 30 height 16
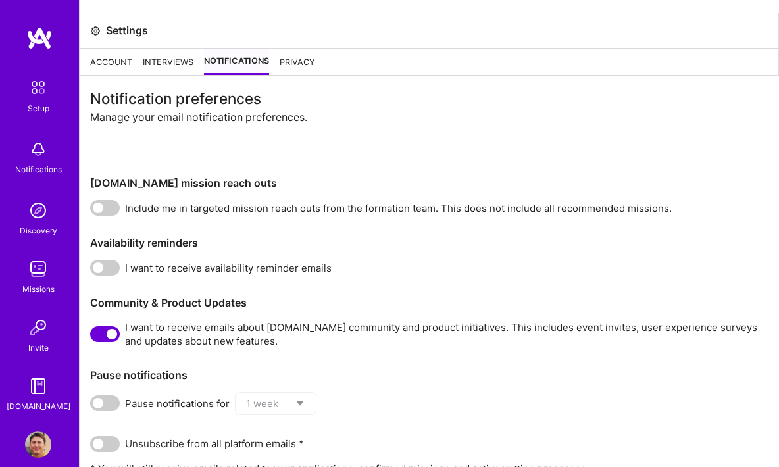
click at [93, 337] on input "checkbox" at bounding box center [93, 337] width 0 height 0
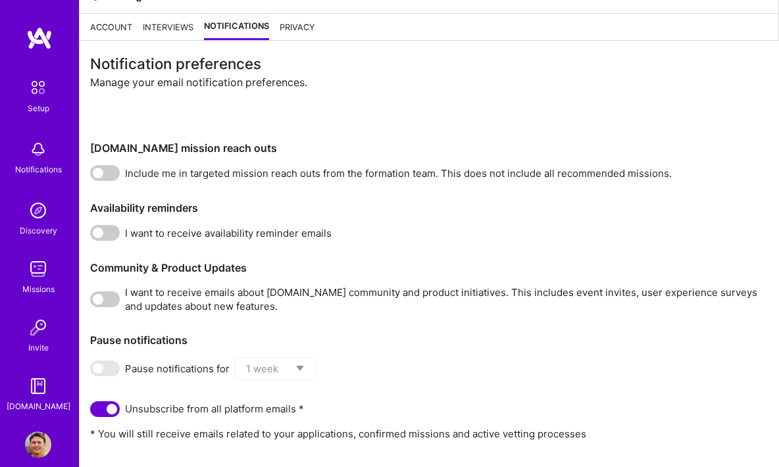
scroll to position [60, 0]
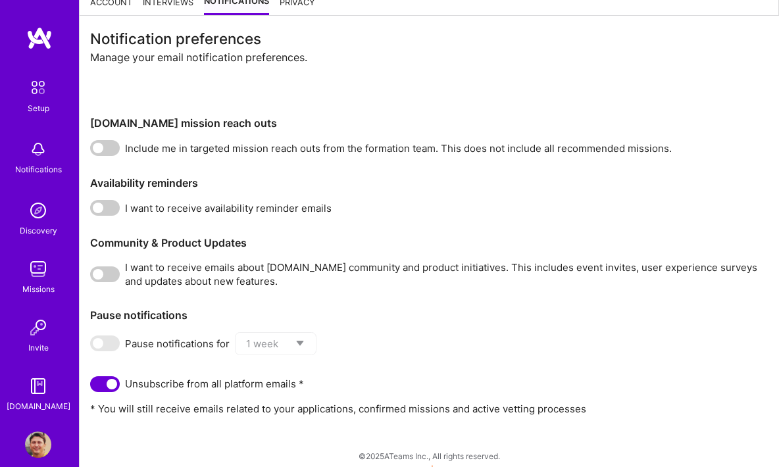
click at [109, 206] on span at bounding box center [105, 208] width 30 height 16
click at [93, 211] on input "checkbox" at bounding box center [93, 211] width 0 height 0
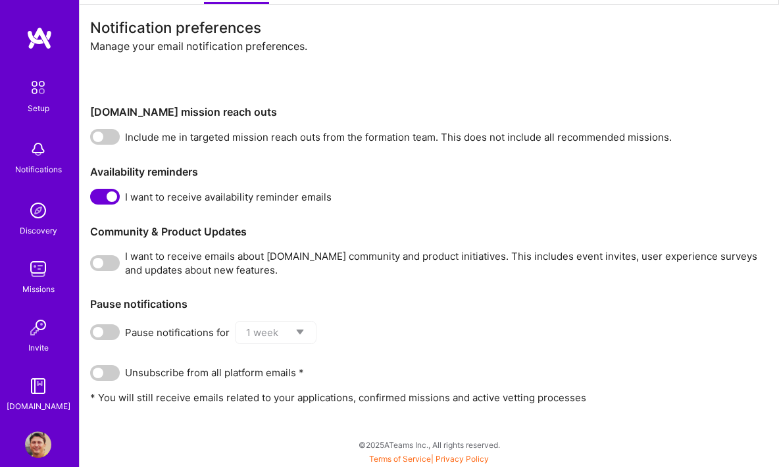
scroll to position [0, 0]
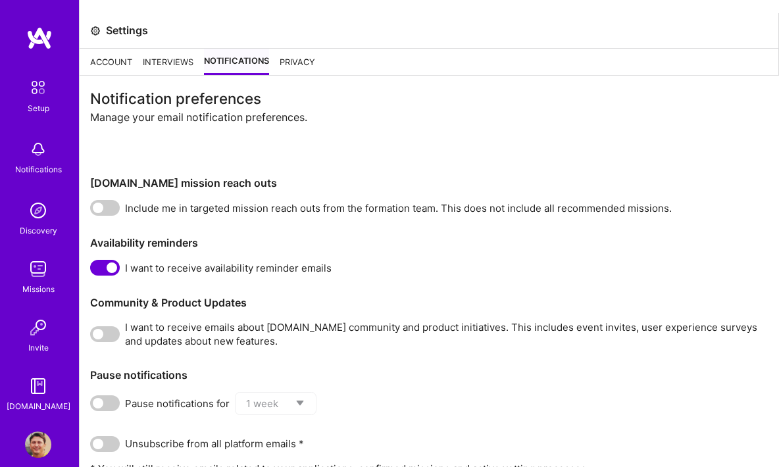
click at [289, 63] on div "Privacy" at bounding box center [298, 62] width 36 height 26
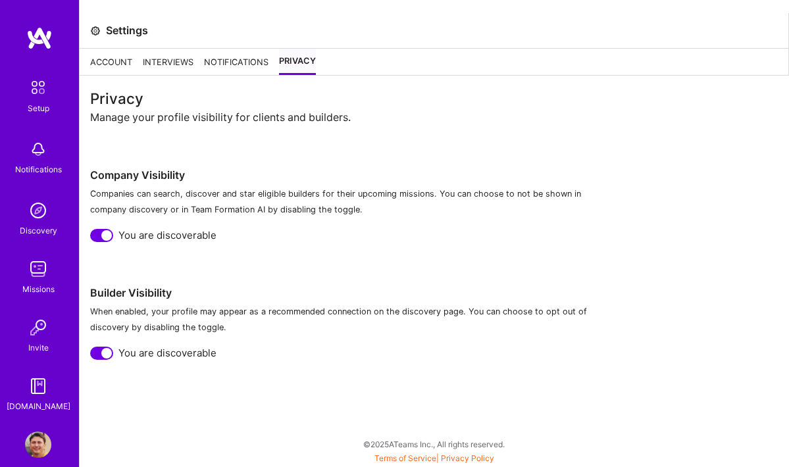
click at [105, 235] on div at bounding box center [106, 235] width 11 height 11
click at [107, 352] on div at bounding box center [106, 353] width 11 height 11
click at [107, 59] on div "Account" at bounding box center [111, 62] width 42 height 26
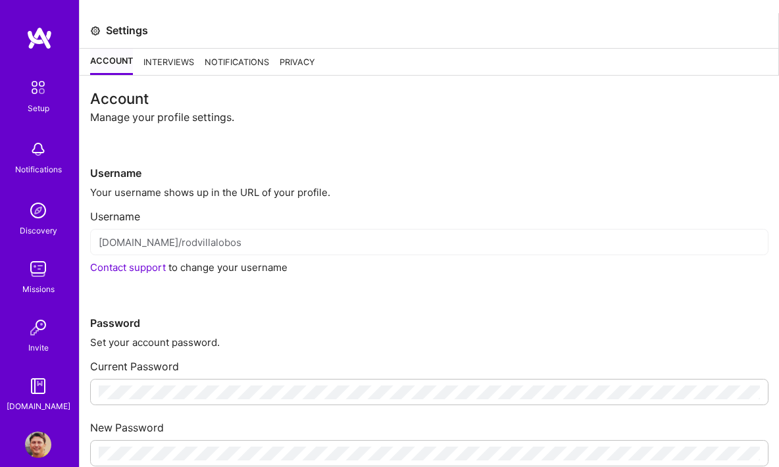
click at [131, 269] on link "Contact support" at bounding box center [128, 267] width 76 height 12
